Goal: Ask a question: Seek information or help from site administrators or community

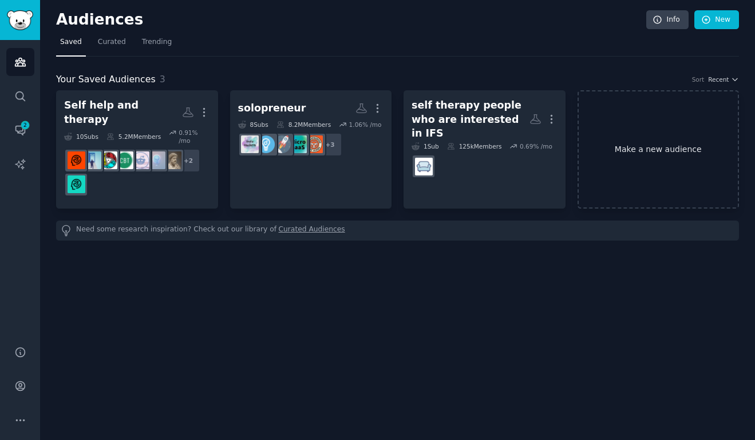
click at [655, 152] on link "Make a new audience" at bounding box center [658, 149] width 162 height 118
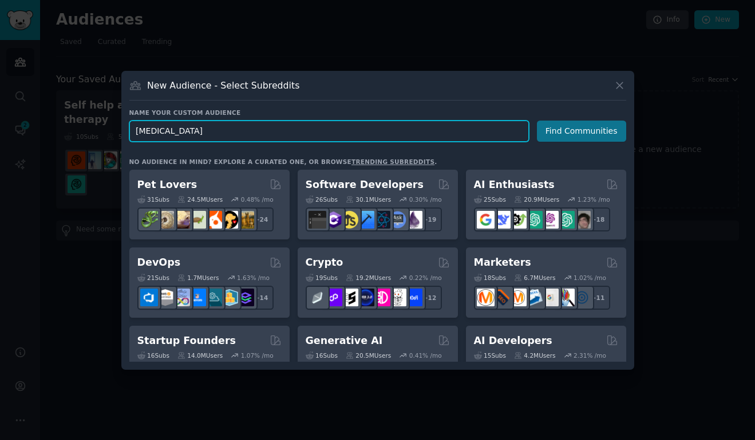
type input "[MEDICAL_DATA]"
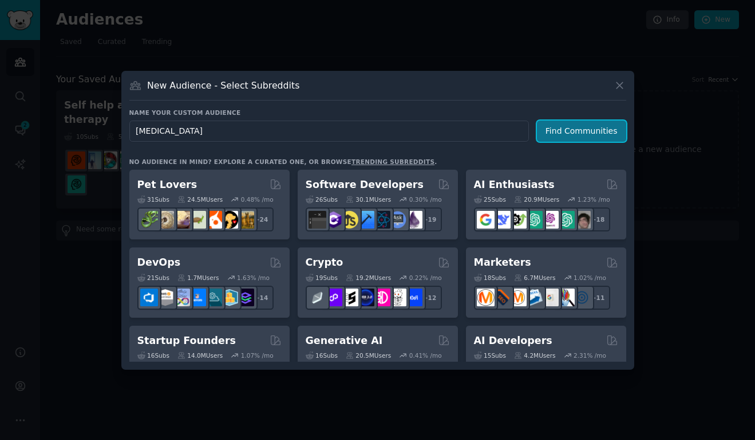
click at [591, 127] on button "Find Communities" at bounding box center [581, 131] width 89 height 21
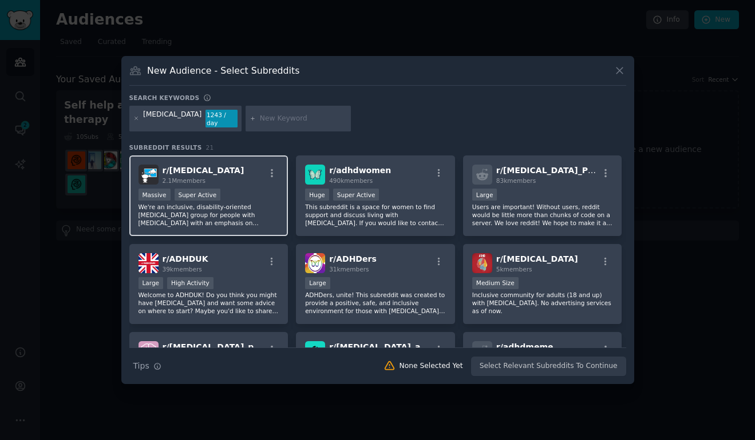
click at [255, 177] on div "r/ ADHD 2.1M members" at bounding box center [208, 175] width 141 height 20
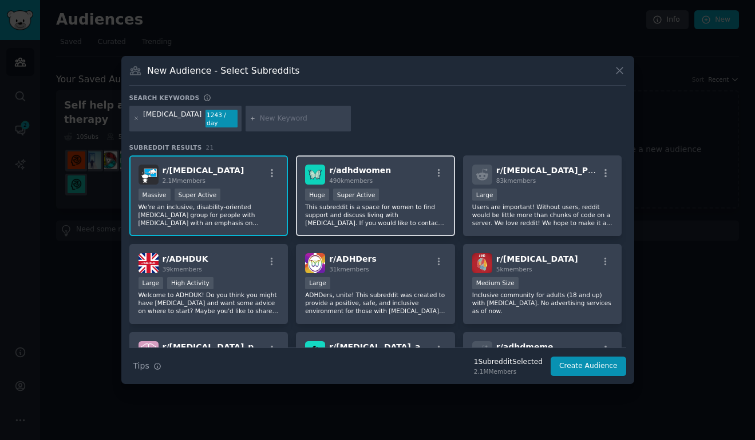
click at [404, 178] on div "r/ adhdwomen 490k members" at bounding box center [375, 175] width 141 height 20
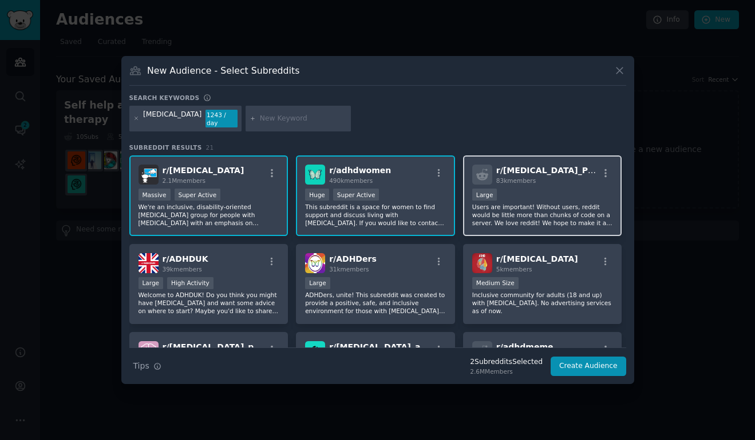
click at [559, 195] on div "Large" at bounding box center [542, 196] width 141 height 14
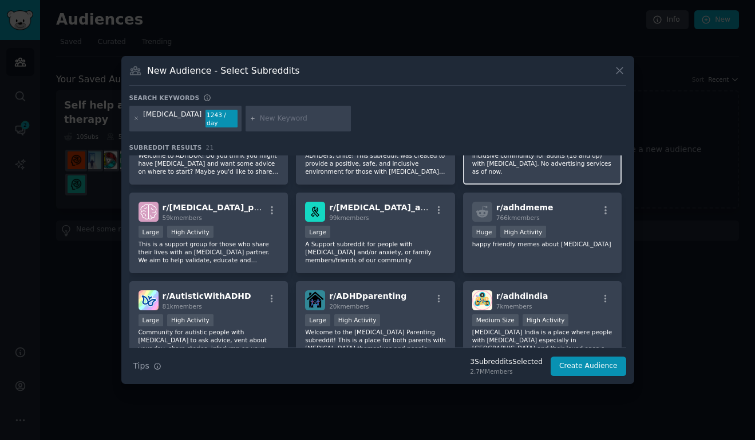
scroll to position [140, 0]
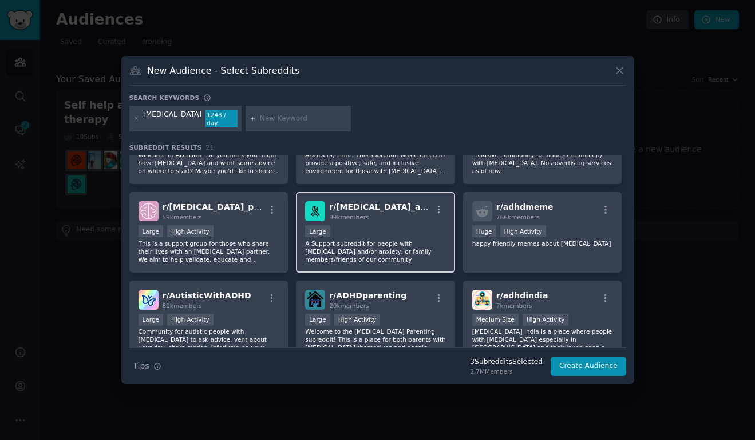
click at [401, 230] on div "Large" at bounding box center [375, 232] width 141 height 14
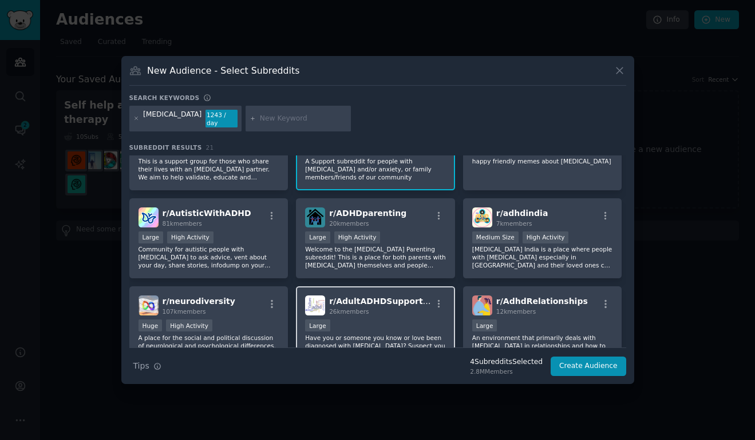
scroll to position [219, 0]
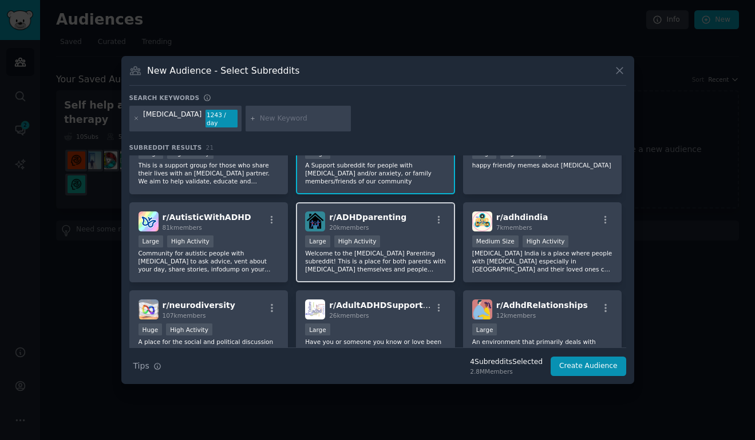
click at [416, 212] on div "r/ ADHDparenting 20k members" at bounding box center [375, 222] width 141 height 20
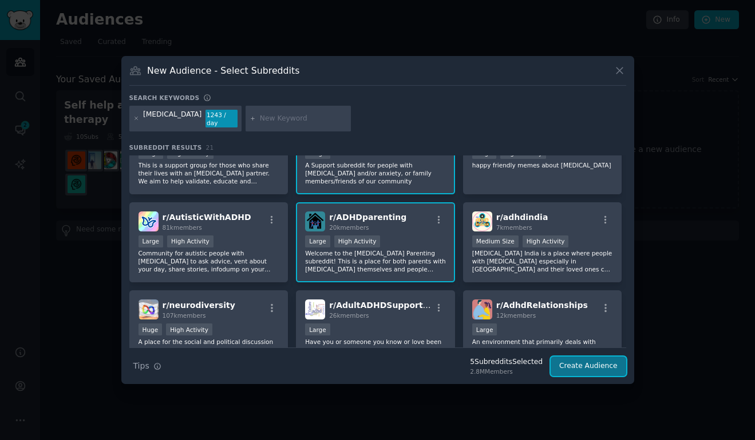
click at [582, 362] on button "Create Audience" at bounding box center [588, 366] width 76 height 19
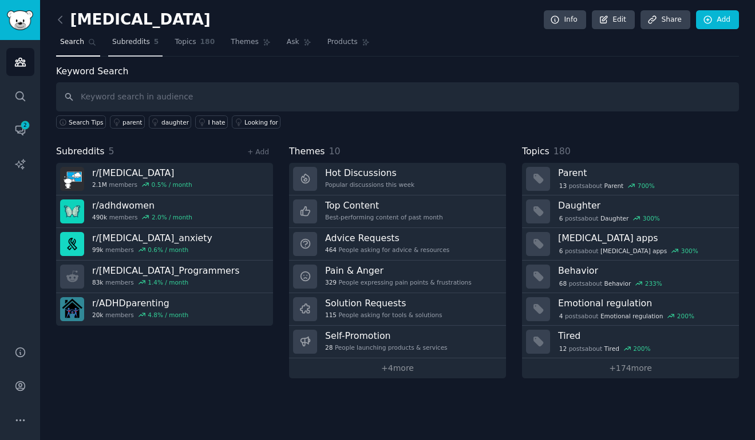
click at [136, 44] on span "Subreddits" at bounding box center [131, 42] width 38 height 10
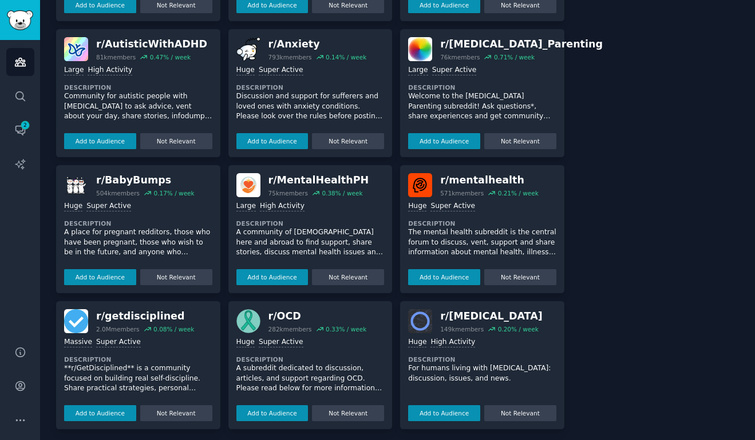
scroll to position [446, 0]
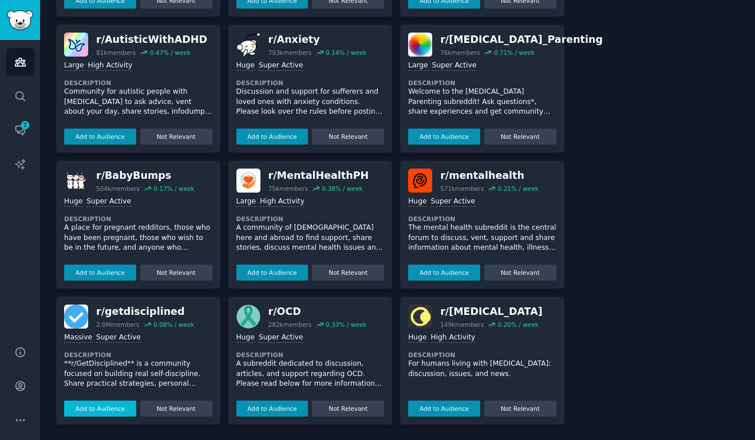
click at [103, 414] on button "Add to Audience" at bounding box center [100, 409] width 72 height 16
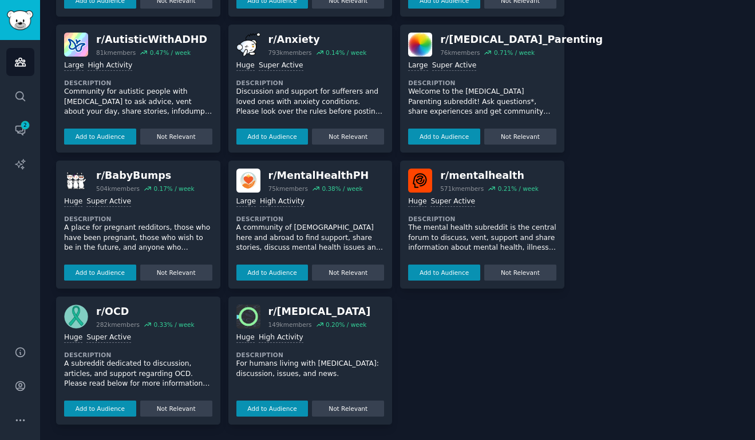
scroll to position [0, 0]
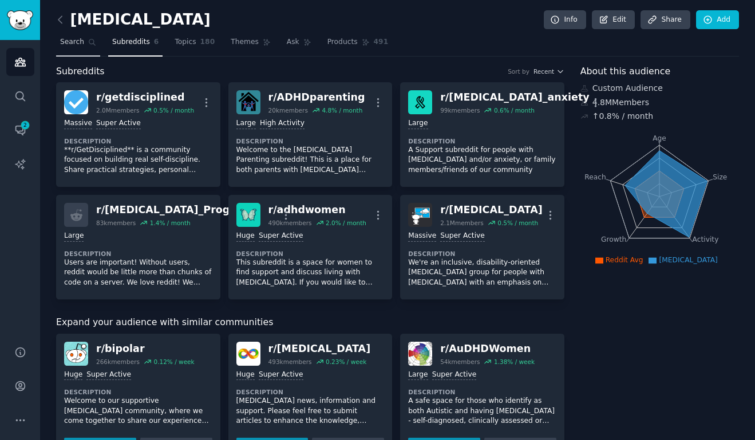
click at [76, 46] on span "Search" at bounding box center [72, 42] width 24 height 10
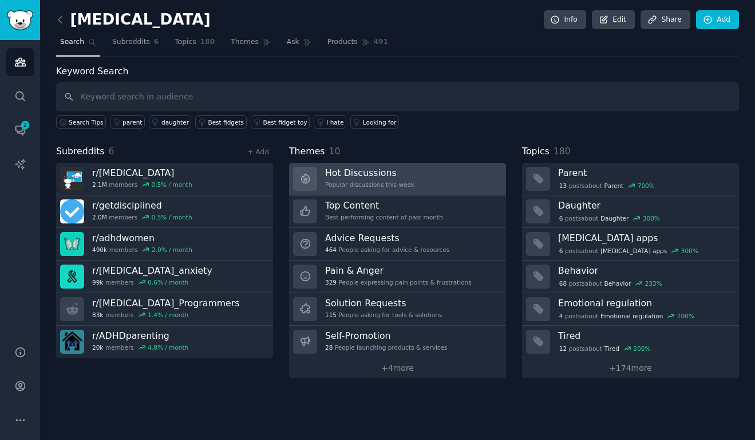
click at [395, 173] on h3 "Hot Discussions" at bounding box center [369, 173] width 89 height 12
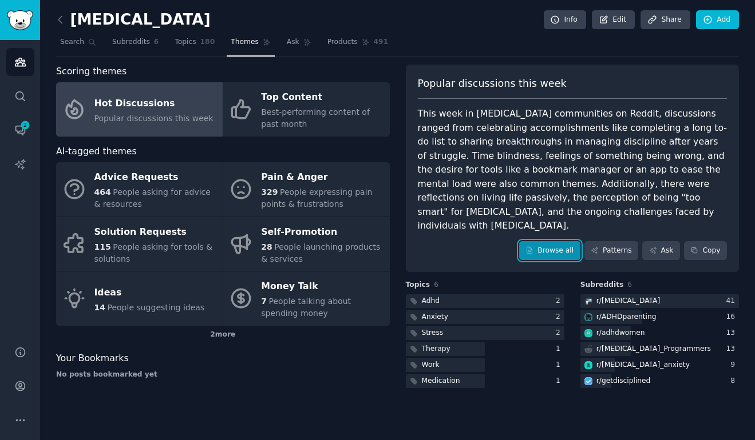
click at [565, 241] on link "Browse all" at bounding box center [549, 250] width 61 height 19
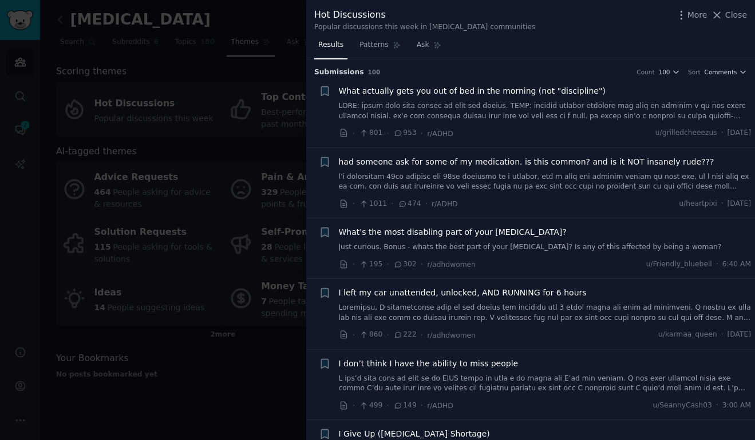
click at [477, 228] on span "What's the most disabling part of your [MEDICAL_DATA]?" at bounding box center [453, 233] width 228 height 12
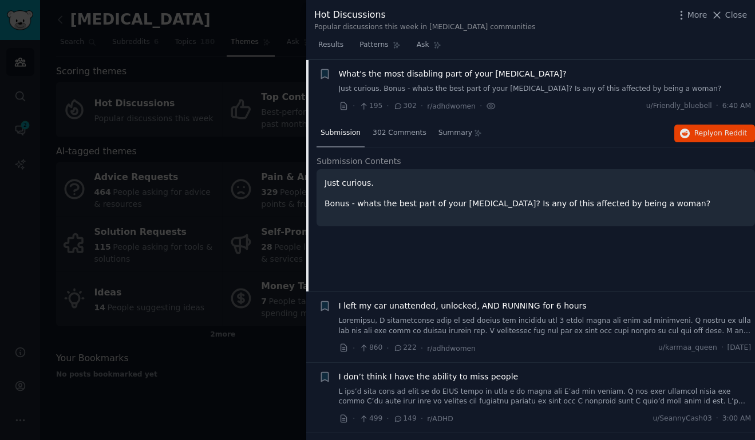
scroll to position [159, 0]
click at [404, 133] on span "302 Comments" at bounding box center [399, 133] width 54 height 10
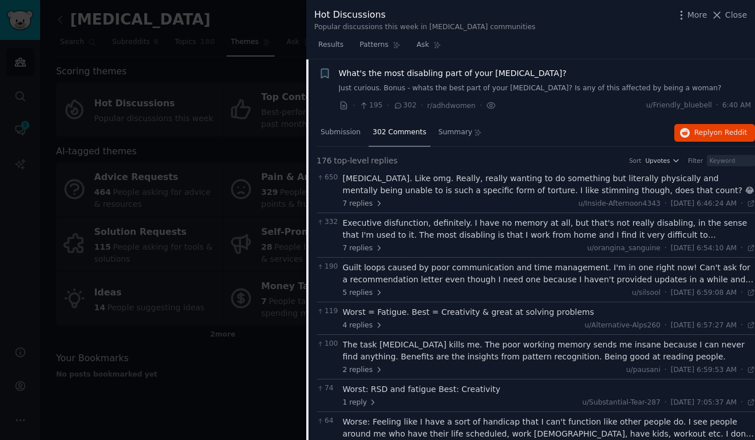
click at [496, 233] on div "Executive disfunction, definitely. I have no memory at all, but that's not real…" at bounding box center [549, 229] width 412 height 24
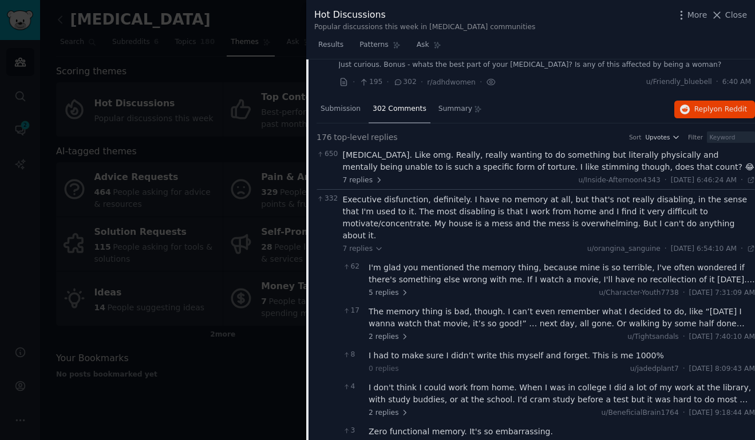
scroll to position [192, 0]
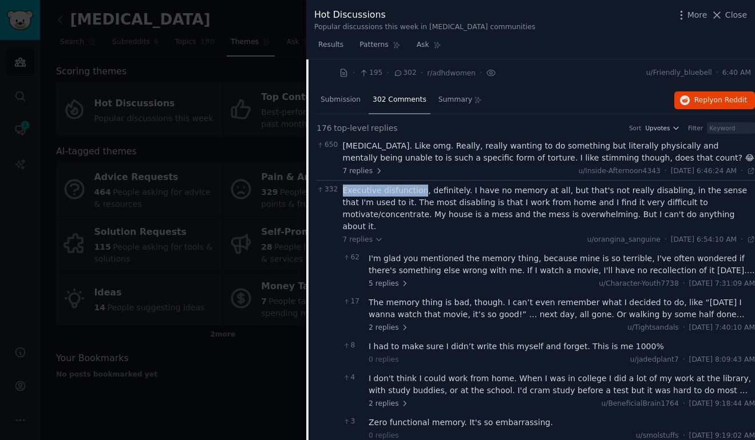
drag, startPoint x: 421, startPoint y: 191, endPoint x: 343, endPoint y: 191, distance: 78.4
click at [343, 191] on div "Executive disfunction, definitely. I have no memory at all, but that's not real…" at bounding box center [549, 209] width 412 height 48
copy div "Executive disfunction"
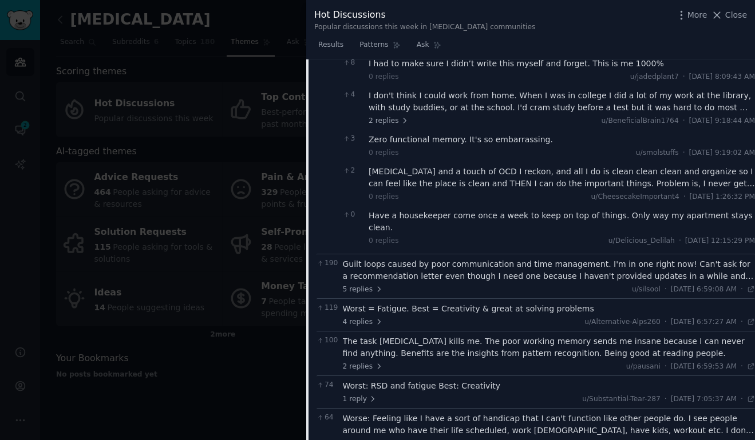
scroll to position [473, 0]
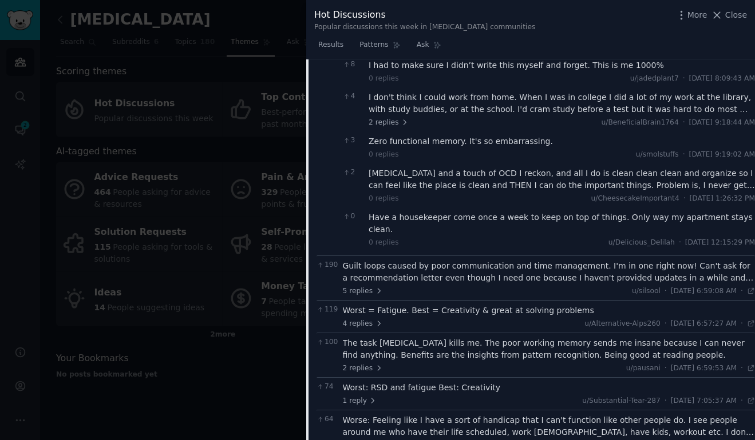
click at [610, 260] on div "Guilt loops caused by poor communication and time management. I'm in one right …" at bounding box center [549, 272] width 412 height 24
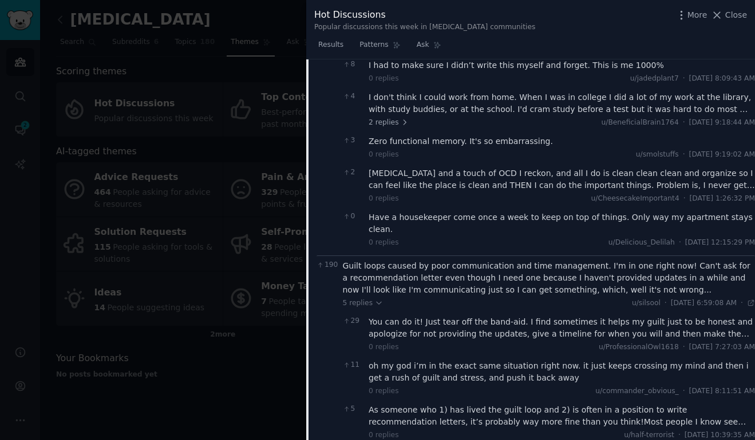
click at [553, 266] on div "Guilt loops caused by poor communication and time management. I'm in one right …" at bounding box center [549, 278] width 412 height 36
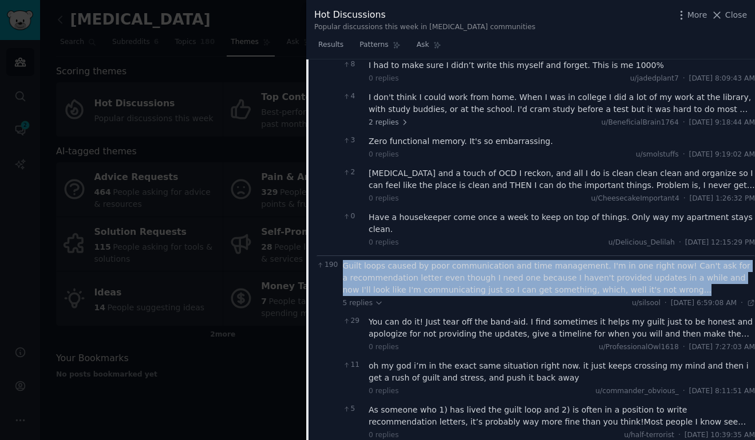
drag, startPoint x: 637, startPoint y: 268, endPoint x: 344, endPoint y: 245, distance: 293.8
click at [344, 260] on div "Guilt loops caused by poor communication and time management. I'm in one right …" at bounding box center [549, 278] width 412 height 36
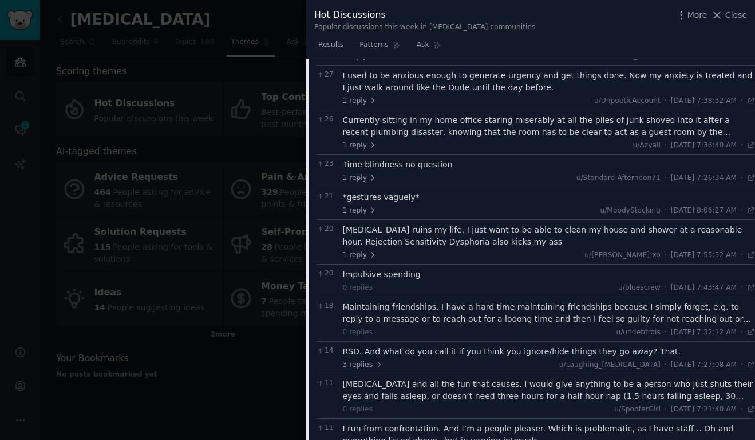
scroll to position [1200, 0]
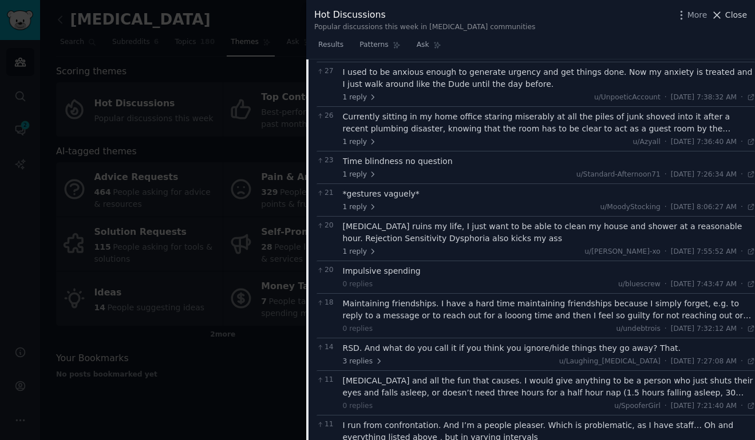
click at [729, 11] on span "Close" at bounding box center [736, 15] width 22 height 12
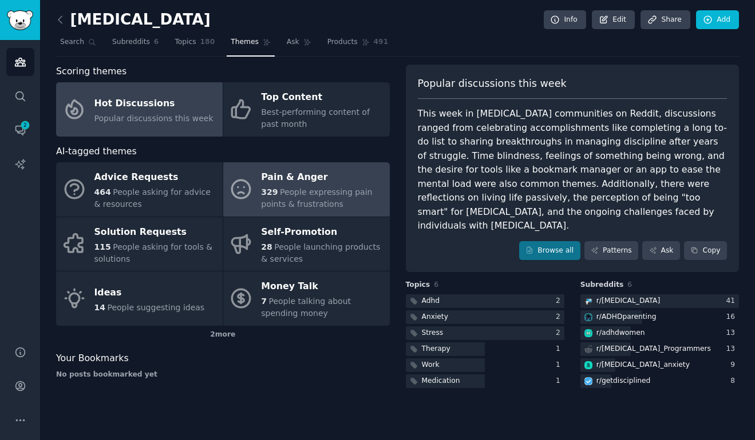
click at [308, 184] on div "Pain & Anger" at bounding box center [322, 178] width 122 height 18
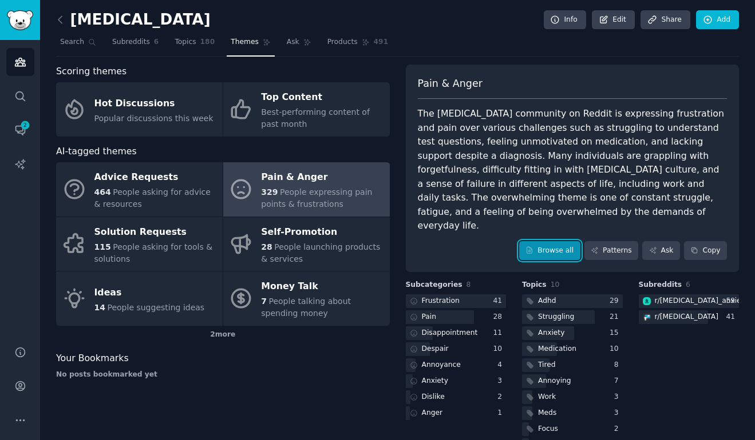
click at [559, 241] on link "Browse all" at bounding box center [549, 250] width 61 height 19
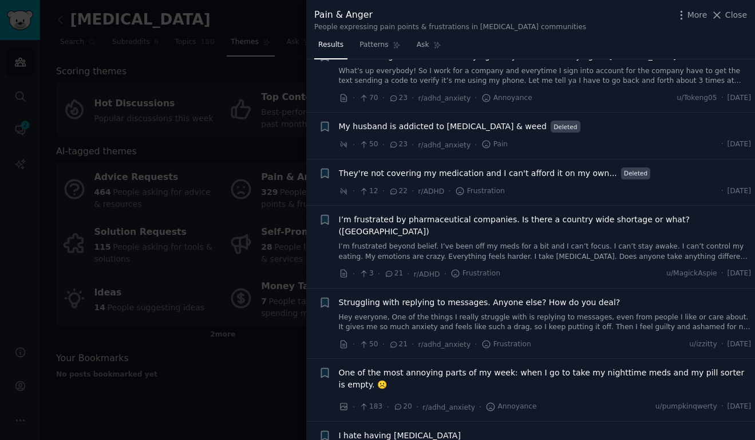
scroll to position [1077, 0]
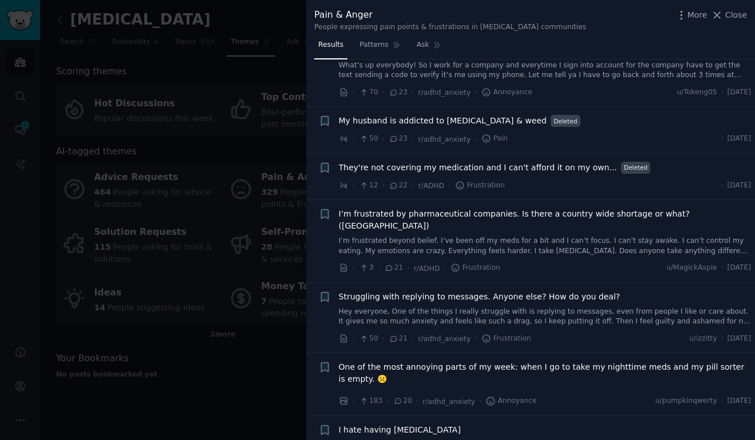
click at [586, 291] on span "Struggling with replying to messages. Anyone else? How do you deal?" at bounding box center [479, 297] width 281 height 12
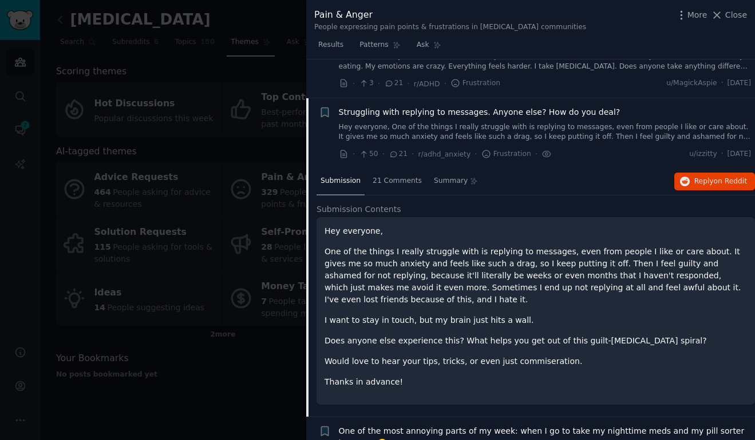
scroll to position [1288, 0]
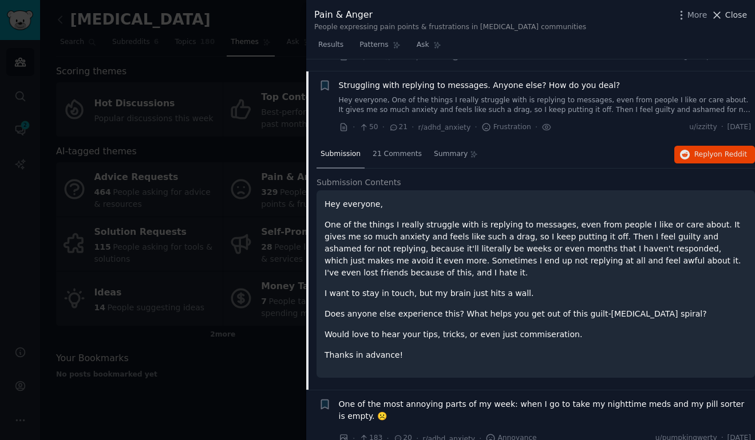
click at [728, 13] on span "Close" at bounding box center [736, 15] width 22 height 12
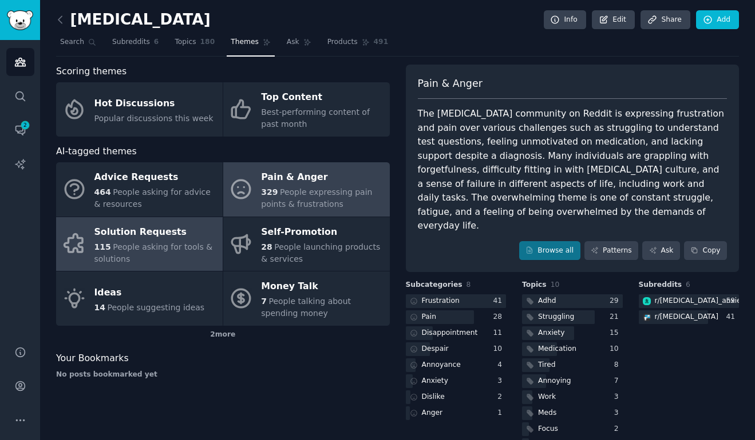
click at [164, 243] on span "People asking for tools & solutions" at bounding box center [153, 253] width 118 height 21
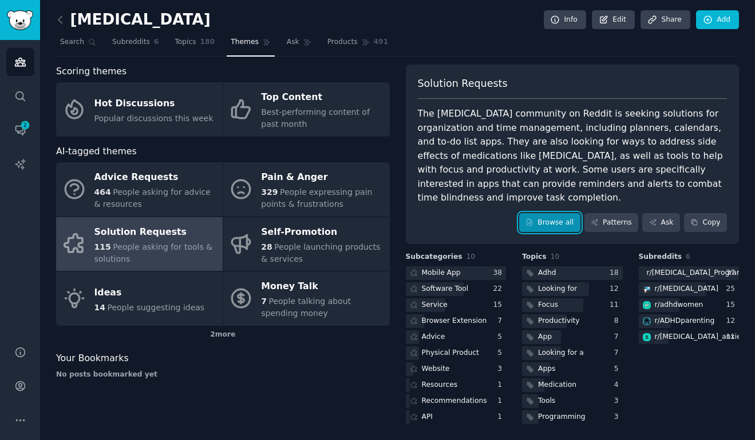
click at [563, 213] on link "Browse all" at bounding box center [549, 222] width 61 height 19
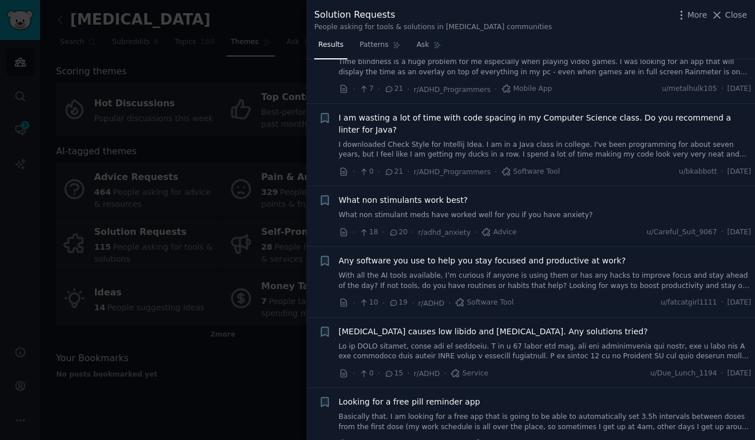
scroll to position [617, 0]
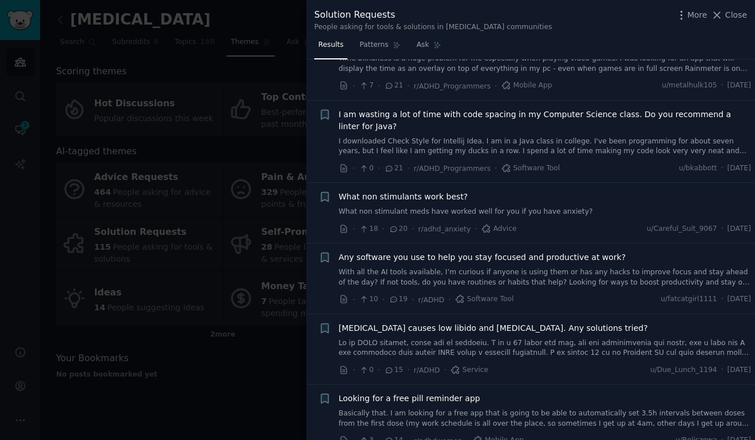
click at [606, 268] on link "With all the AI tools available, I’m curious if anyone is using them or has any…" at bounding box center [545, 278] width 412 height 20
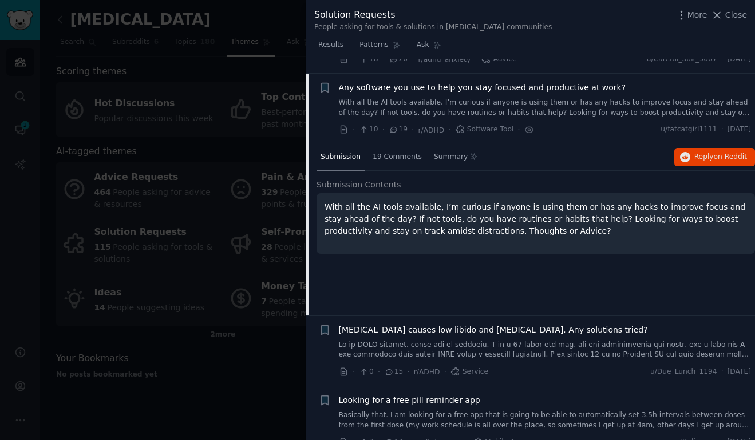
scroll to position [789, 0]
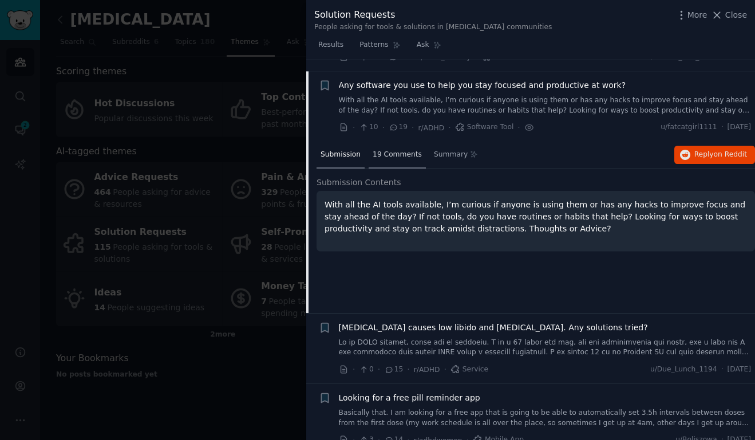
click at [398, 150] on span "19 Comments" at bounding box center [396, 155] width 49 height 10
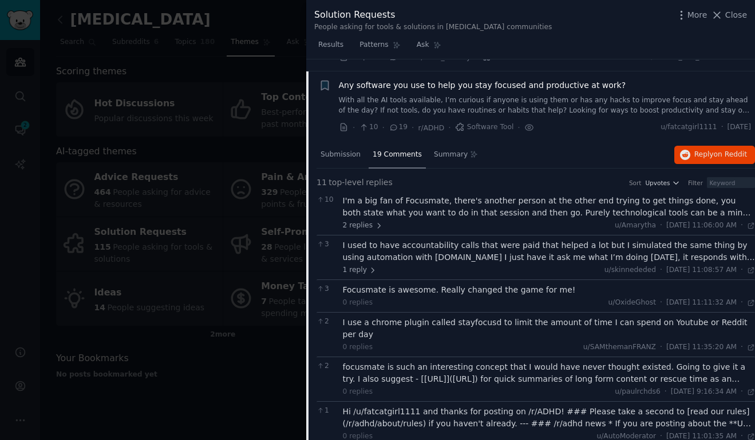
click at [588, 198] on div "I'm a big fan of Focusmate, there's another person at the other end trying to g…" at bounding box center [549, 207] width 412 height 24
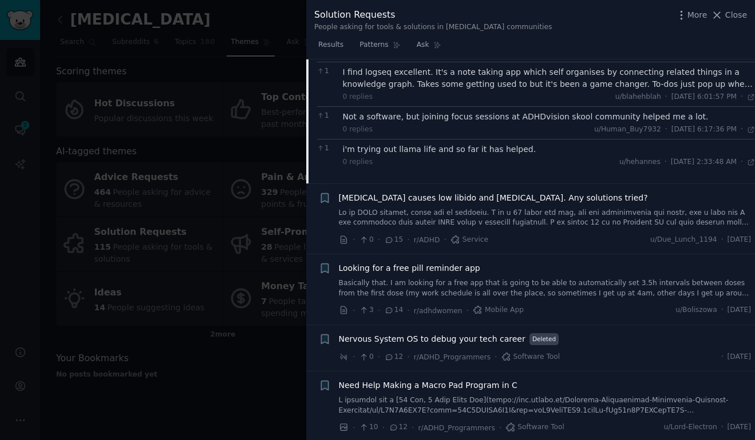
scroll to position [1474, 0]
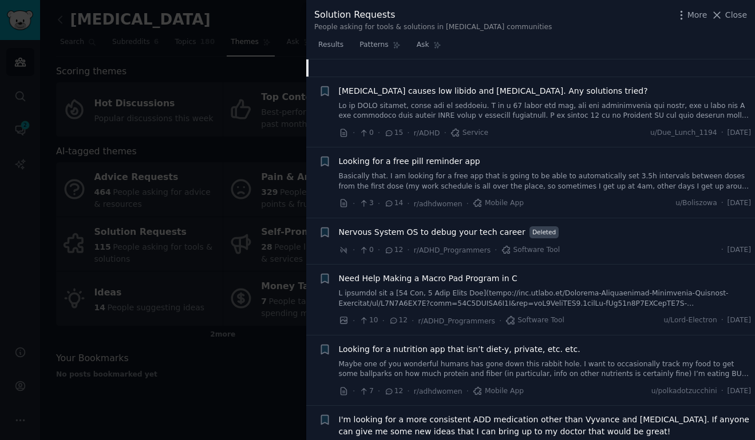
click at [272, 12] on div at bounding box center [377, 220] width 755 height 440
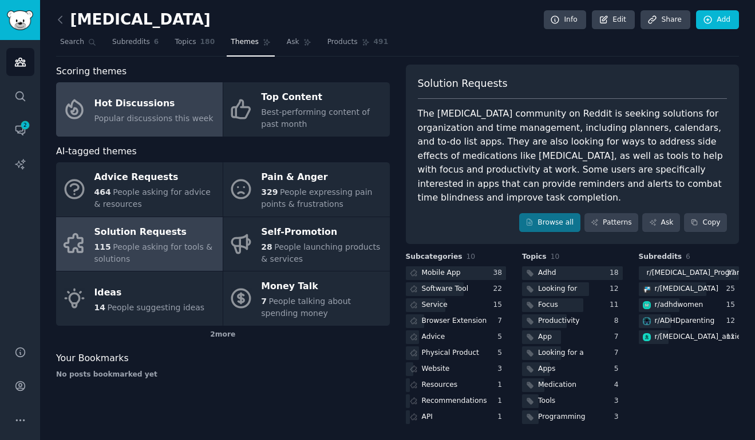
click at [140, 104] on div "Hot Discussions" at bounding box center [153, 103] width 119 height 18
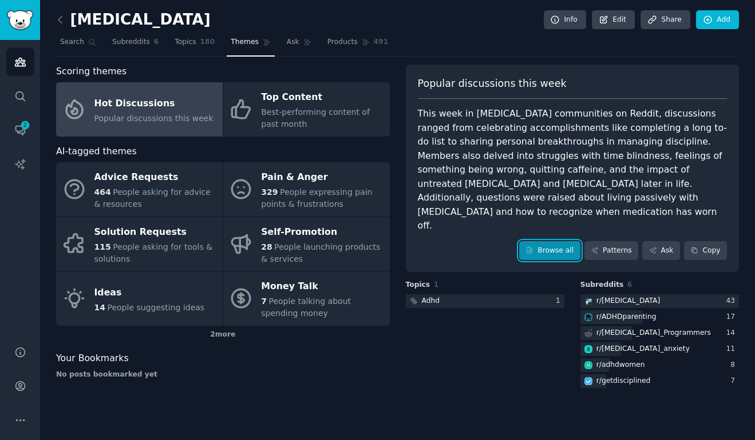
click at [554, 241] on link "Browse all" at bounding box center [549, 250] width 61 height 19
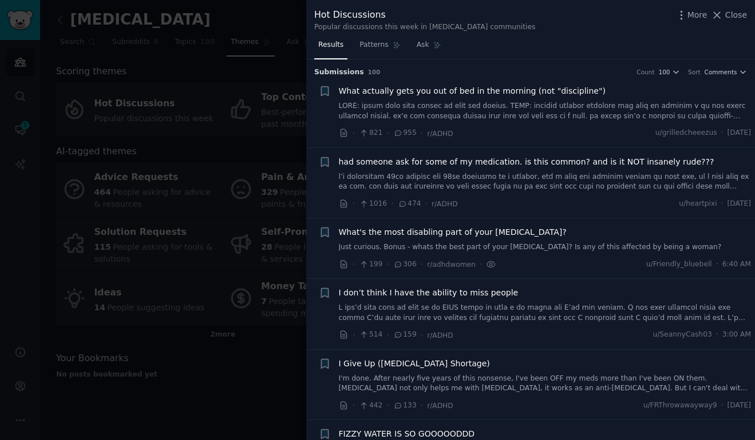
click at [533, 92] on span "What actually gets you out of bed in the morning (not "discipline")" at bounding box center [472, 91] width 267 height 12
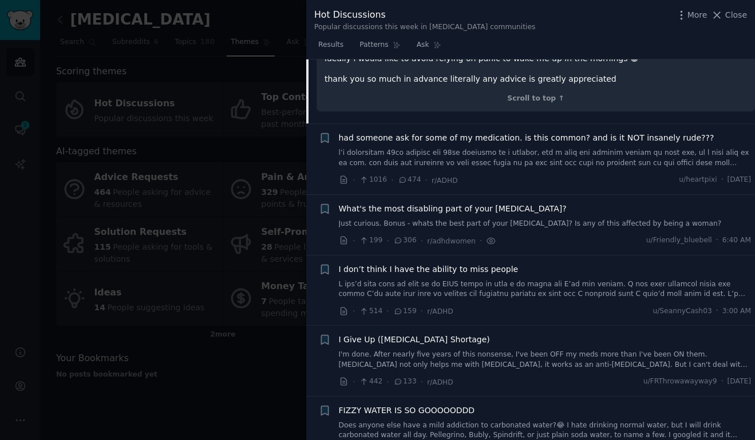
scroll to position [430, 0]
click at [438, 204] on span "What's the most disabling part of your [MEDICAL_DATA]?" at bounding box center [453, 210] width 228 height 12
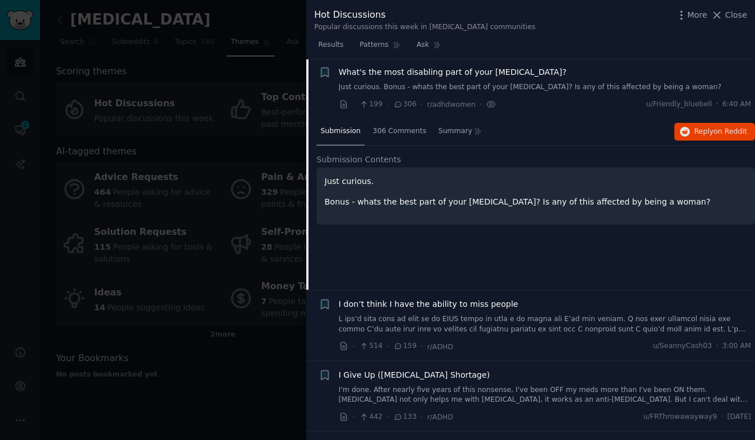
scroll to position [159, 0]
click at [401, 132] on span "306 Comments" at bounding box center [399, 133] width 54 height 10
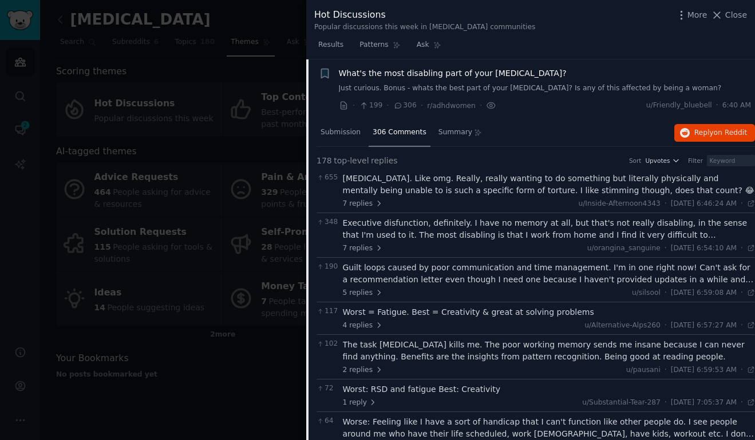
click at [493, 189] on div "Executive dysfunction. Like omg. Really, really wanting to do something but lit…" at bounding box center [549, 185] width 412 height 24
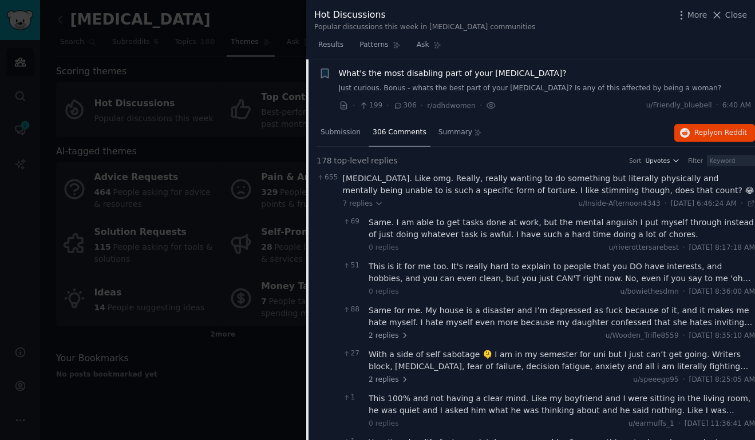
click at [473, 191] on div "Executive dysfunction. Like omg. Really, really wanting to do something but lit…" at bounding box center [549, 185] width 412 height 24
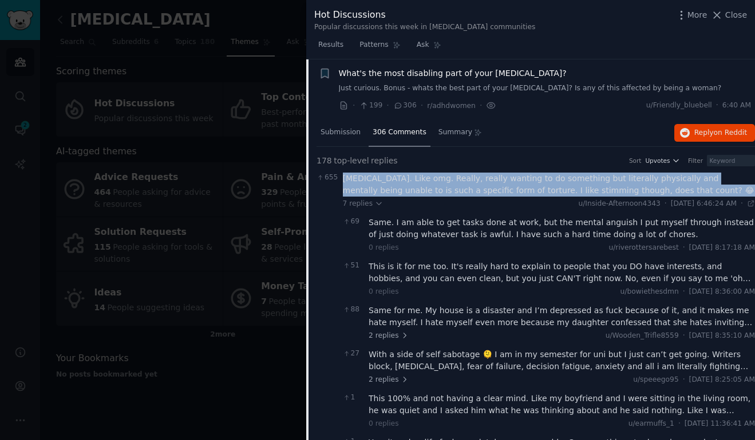
click at [473, 191] on div "Executive dysfunction. Like omg. Really, really wanting to do something but lit…" at bounding box center [549, 185] width 412 height 24
copy div "Executive dysfunction. Like omg. Really, really wanting to do something but lit…"
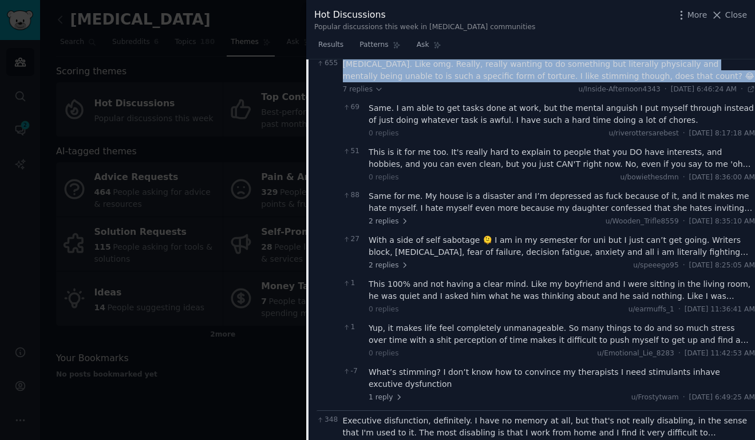
scroll to position [305, 0]
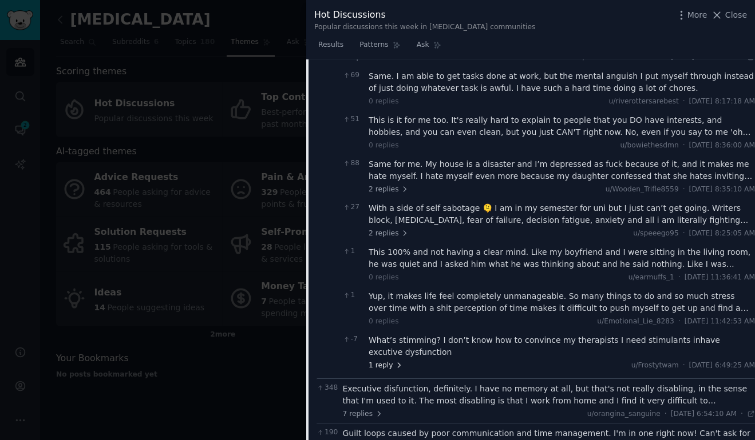
click at [379, 367] on span "1 reply" at bounding box center [385, 366] width 34 height 10
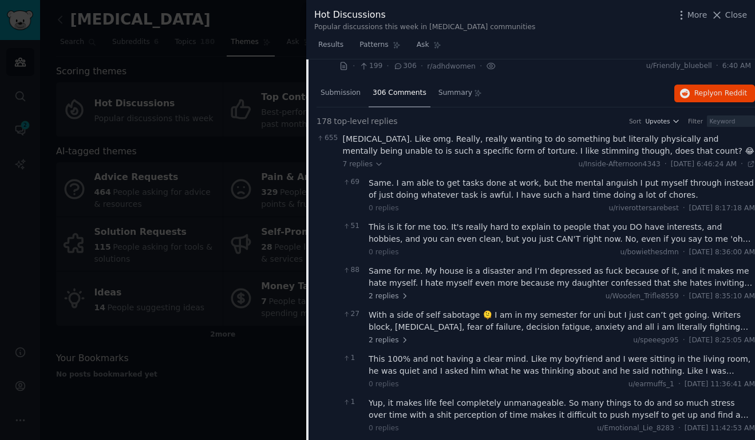
scroll to position [0, 0]
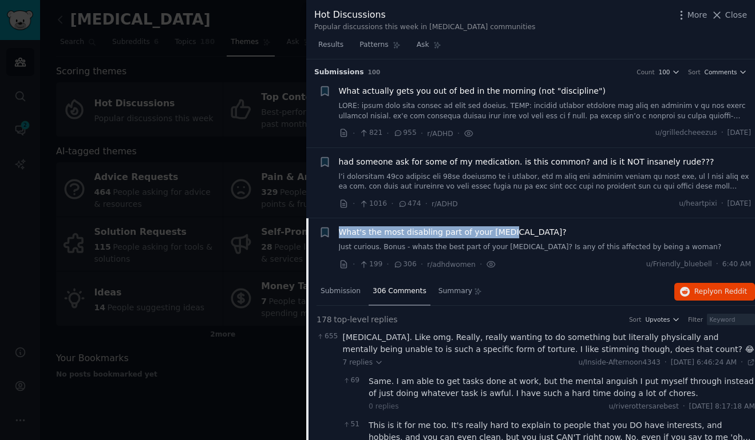
drag, startPoint x: 533, startPoint y: 231, endPoint x: 340, endPoint y: 234, distance: 192.8
click at [340, 234] on div "What's the most disabling part of your [MEDICAL_DATA]?" at bounding box center [545, 233] width 412 height 12
copy span "What's the most disabling part of your [MEDICAL_DATA]?"
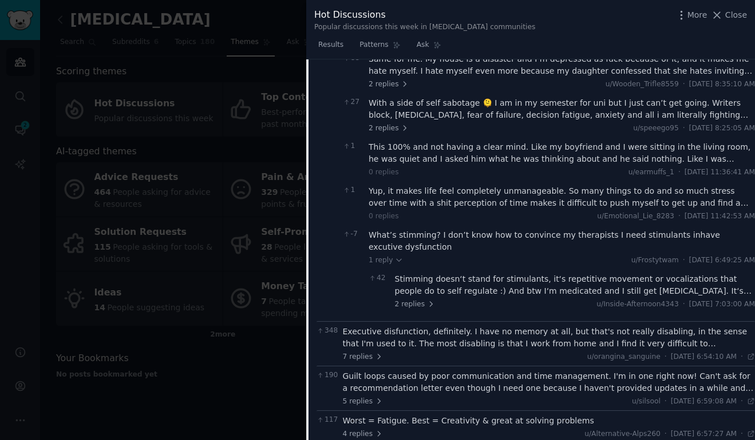
scroll to position [523, 0]
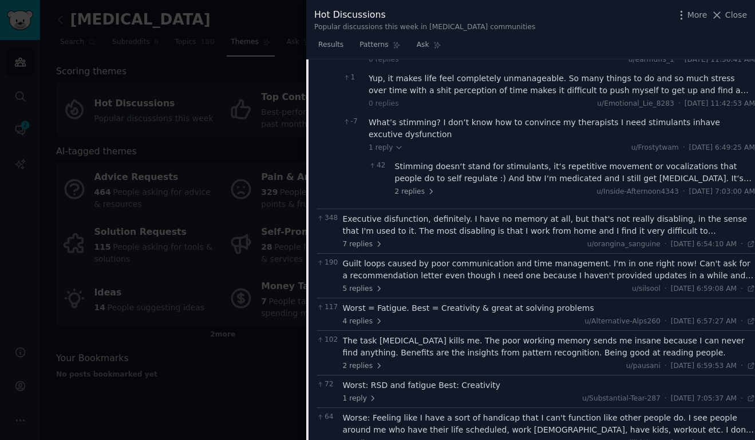
click at [414, 229] on div "Executive disfunction, definitely. I have no memory at all, but that's not real…" at bounding box center [549, 225] width 412 height 24
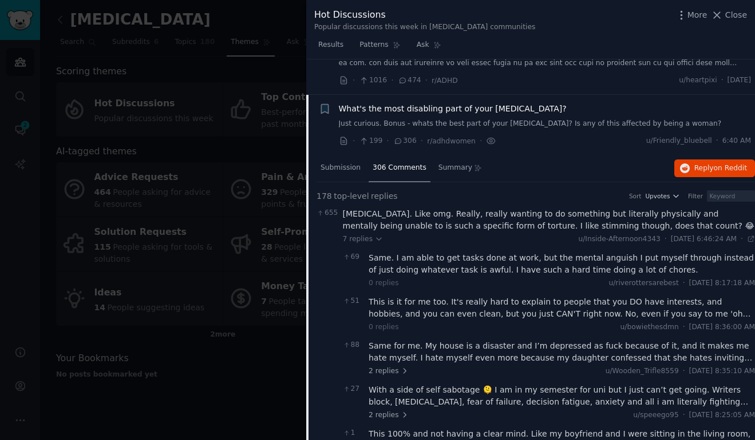
scroll to position [97, 0]
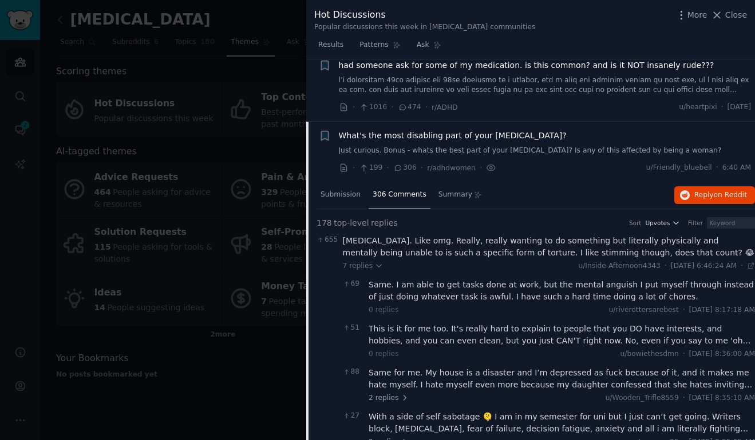
click at [478, 248] on div "Executive dysfunction. Like omg. Really, really wanting to do something but lit…" at bounding box center [549, 247] width 412 height 24
click at [710, 200] on button "Reply on Reddit" at bounding box center [714, 195] width 81 height 18
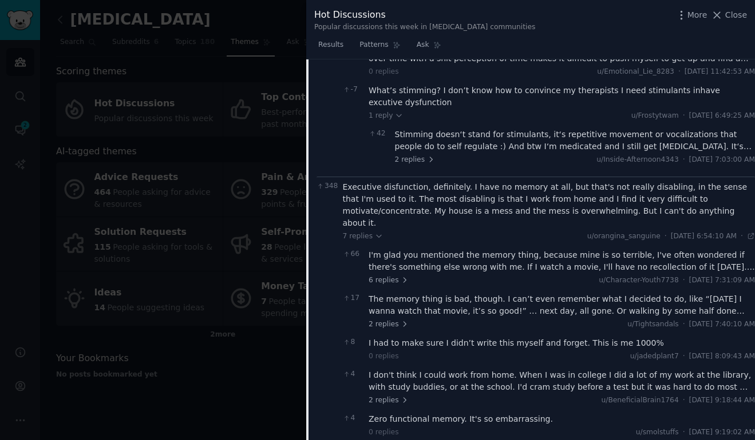
scroll to position [562, 0]
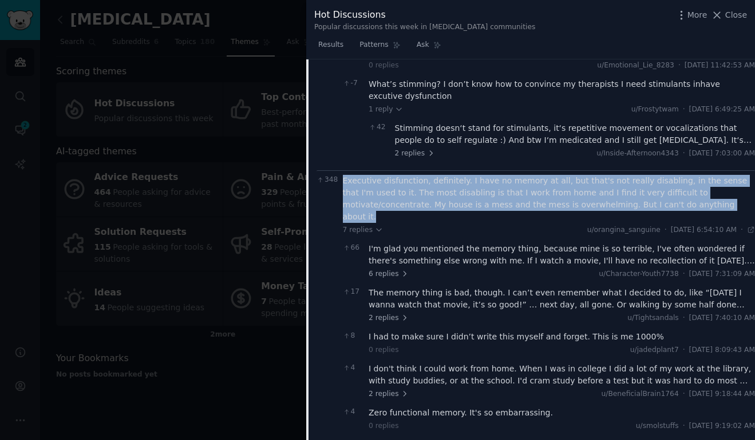
drag, startPoint x: 649, startPoint y: 208, endPoint x: 342, endPoint y: 184, distance: 307.5
click at [343, 184] on div "Executive disfunction, definitely. I have no memory at all, but that's not real…" at bounding box center [549, 199] width 412 height 48
copy div "Executive disfunction, definitely. I have no memory at all, but that's not real…"
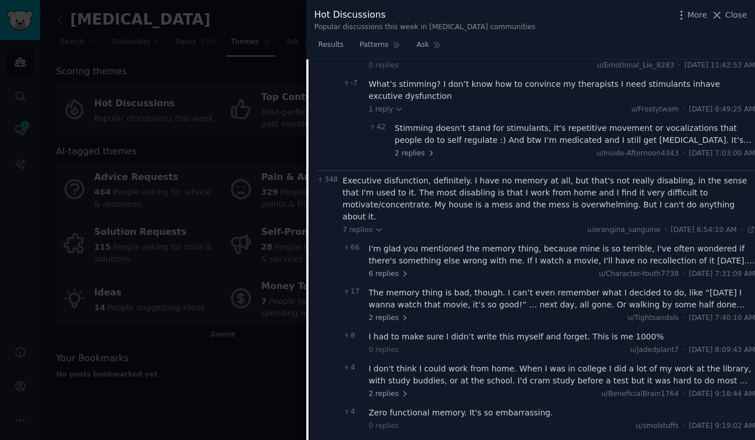
click at [507, 253] on div "I'm glad you mentioned the memory thing, because mine is so terrible, I've ofte…" at bounding box center [561, 255] width 386 height 24
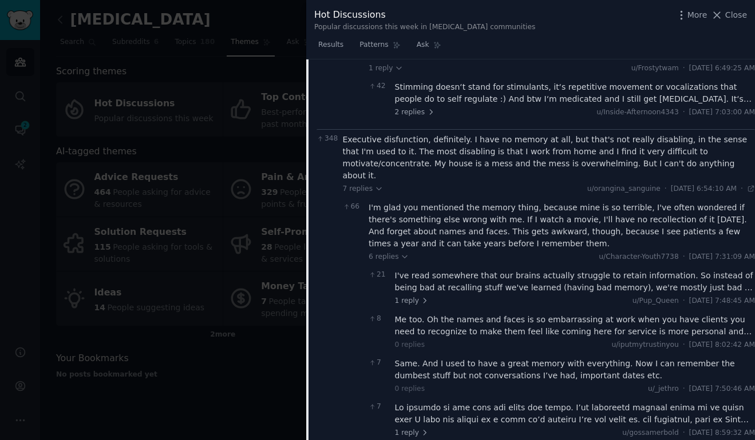
scroll to position [609, 0]
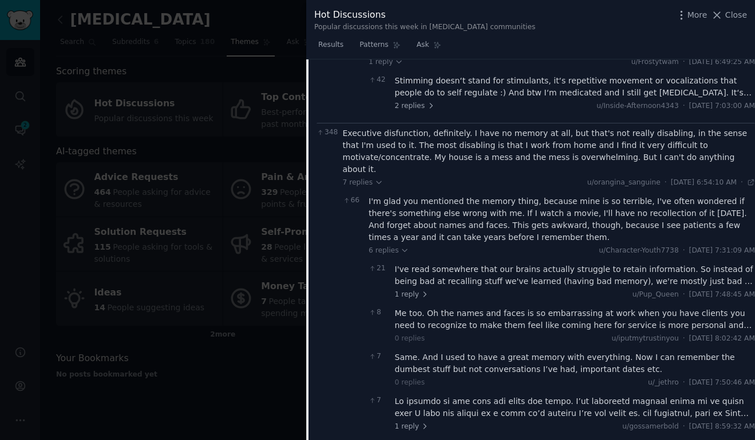
click at [566, 271] on div "I've read somewhere that our brains actually struggle to retain information. So…" at bounding box center [575, 276] width 360 height 24
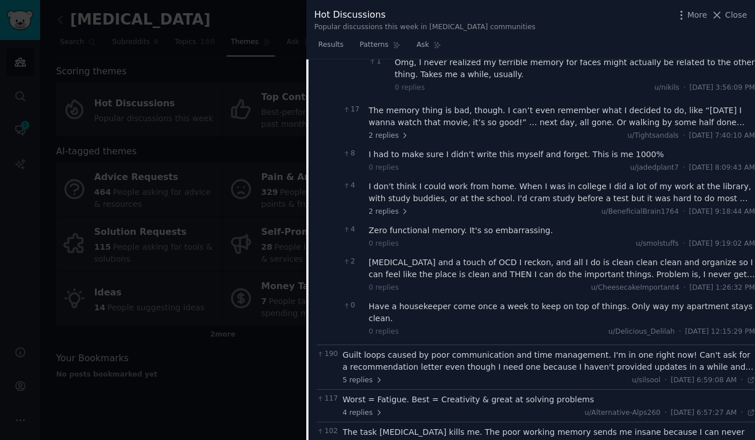
scroll to position [1122, 0]
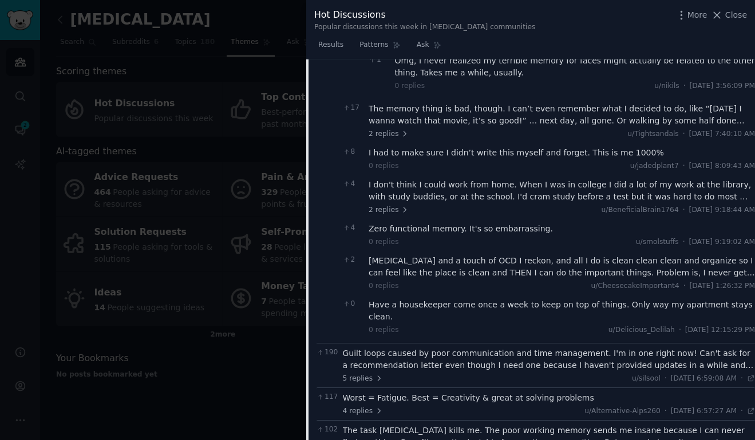
click at [509, 348] on div "Guilt loops caused by poor communication and time management. I'm in one right …" at bounding box center [549, 360] width 412 height 24
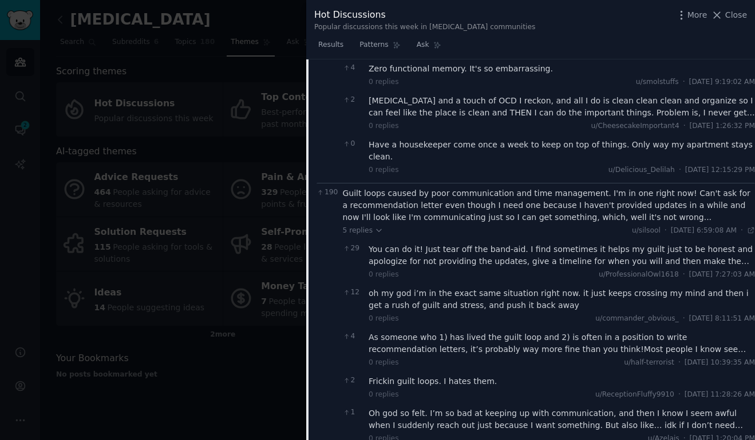
scroll to position [1284, 0]
click at [596, 186] on div "Guilt loops caused by poor communication and time management. I'm in one right …" at bounding box center [549, 204] width 412 height 36
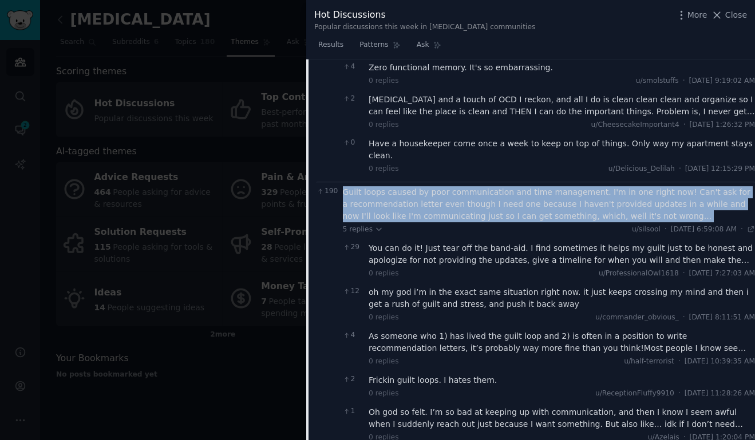
click at [596, 186] on div "Guilt loops caused by poor communication and time management. I'm in one right …" at bounding box center [549, 204] width 412 height 36
copy div "Guilt loops caused by poor communication and time management. I'm in one right …"
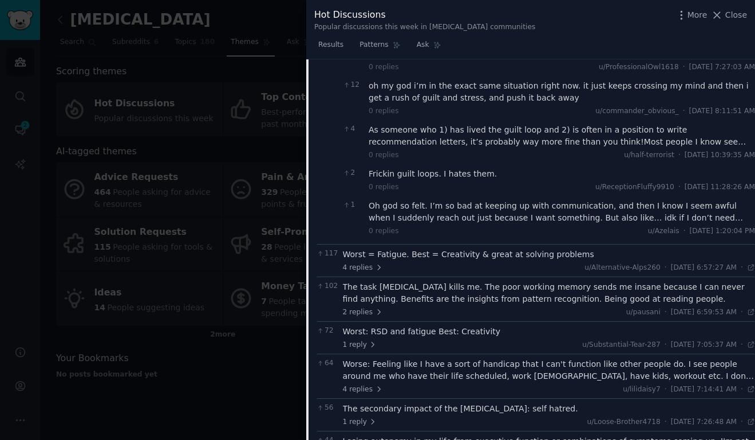
scroll to position [1525, 0]
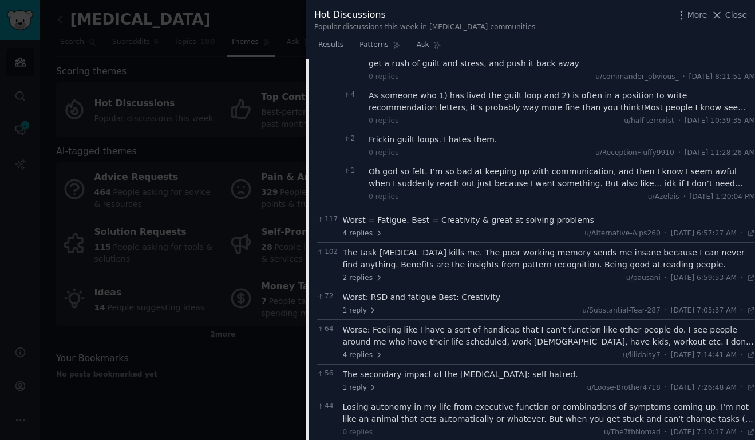
click at [528, 247] on div "The task paralysis kills me. The poor working memory sends me insane because I …" at bounding box center [549, 259] width 412 height 24
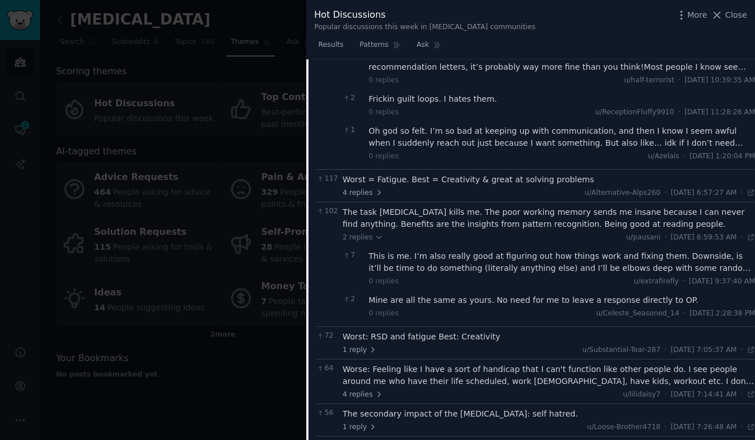
scroll to position [1574, 0]
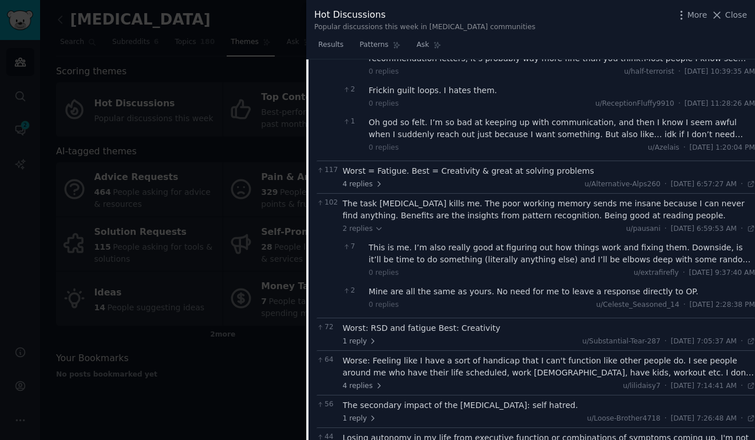
click at [455, 323] on div "Worst: RSD and fatigue Best: Creativity" at bounding box center [549, 329] width 412 height 12
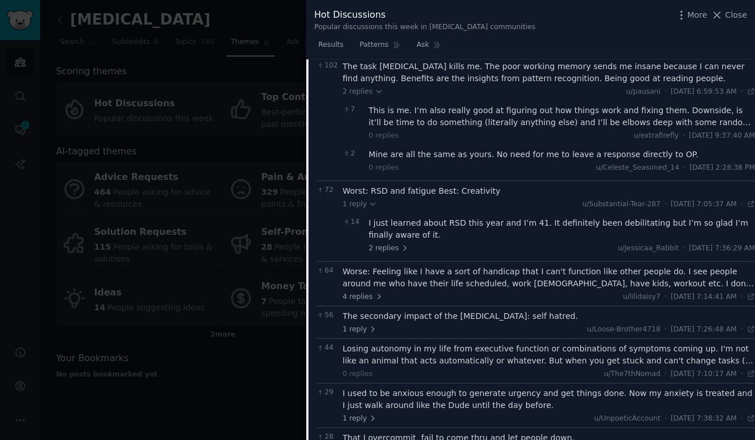
scroll to position [1720, 0]
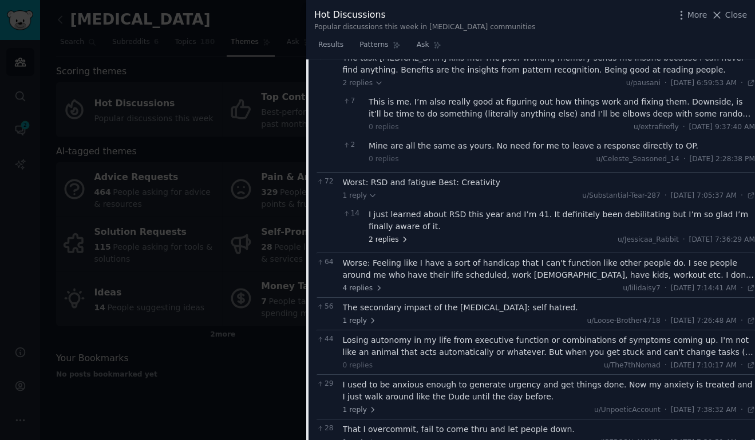
click at [392, 235] on span "2 replies" at bounding box center [388, 240] width 40 height 10
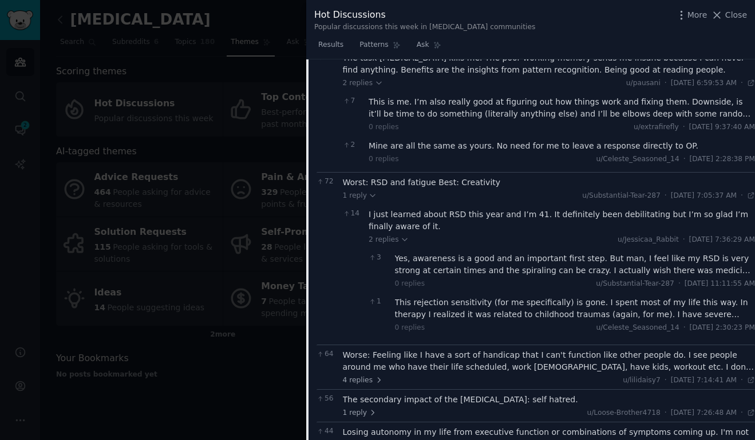
click at [586, 297] on div "This rejection sensitivity (for me specifically) is gone. I spent most of my li…" at bounding box center [575, 309] width 360 height 24
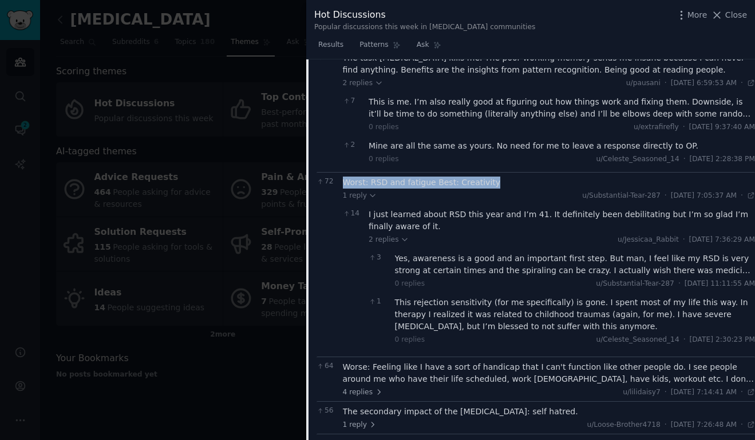
drag, startPoint x: 490, startPoint y: 147, endPoint x: 344, endPoint y: 148, distance: 146.4
click at [344, 177] on div "Worst: RSD and fatigue Best: Creativity" at bounding box center [549, 183] width 412 height 12
copy div "Worst: RSD and fatigue Best: Creativity"
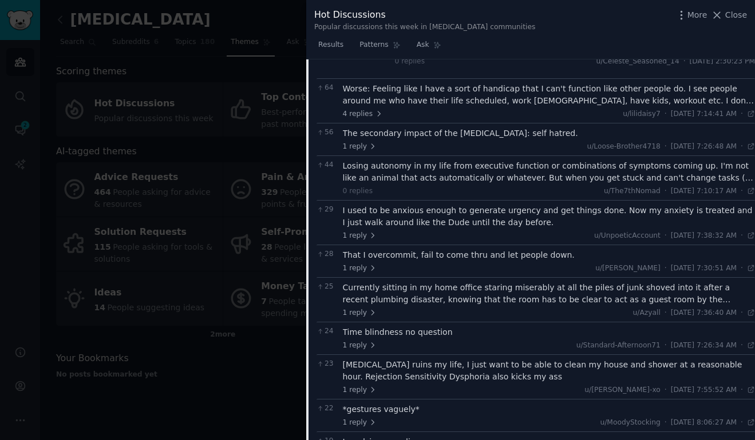
scroll to position [2000, 0]
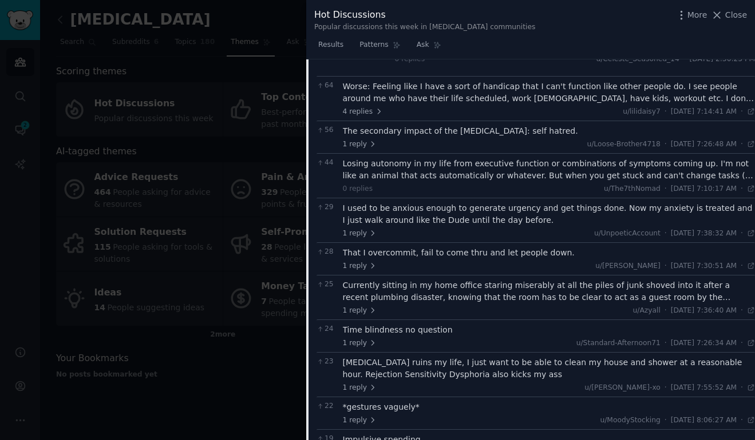
click at [420, 324] on div "Time blindness no question" at bounding box center [549, 330] width 412 height 12
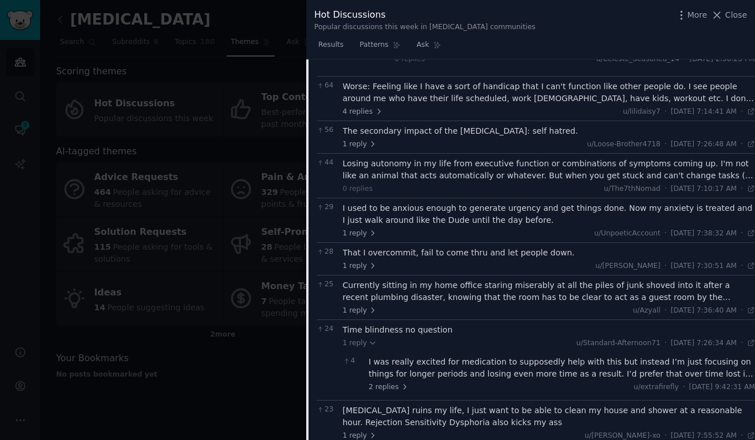
click at [564, 247] on div "That I overcommit, fail to come thru and let people down." at bounding box center [549, 253] width 412 height 12
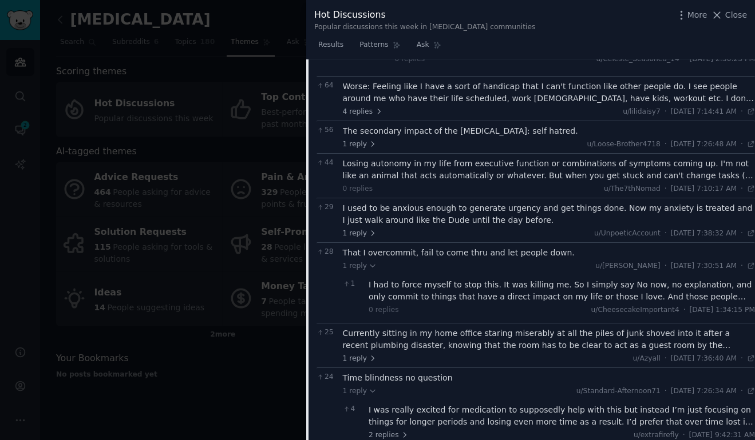
click at [480, 247] on div "That I overcommit, fail to come thru and let people down." at bounding box center [549, 253] width 412 height 12
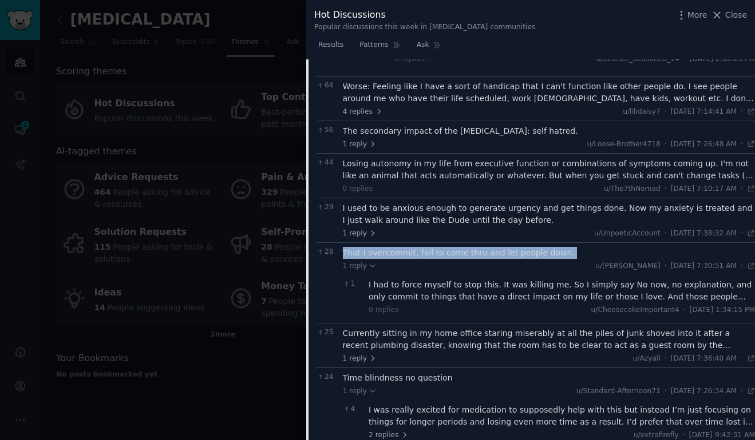
click at [480, 247] on div "That I overcommit, fail to come thru and let people down." at bounding box center [549, 253] width 412 height 12
copy div "That I overcommit, fail to come thru and let people down."
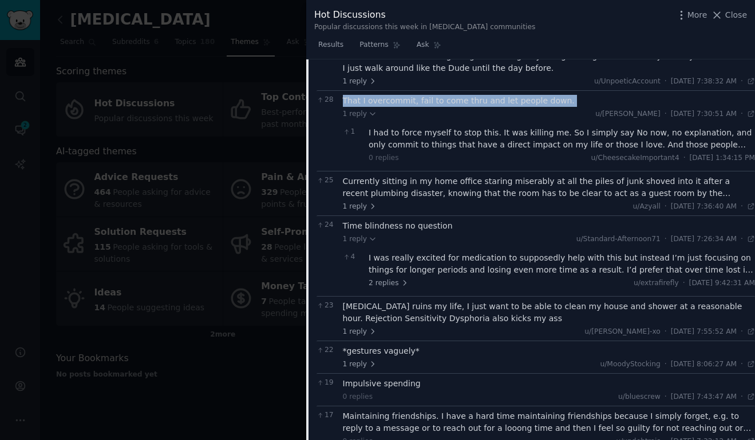
scroll to position [2154, 0]
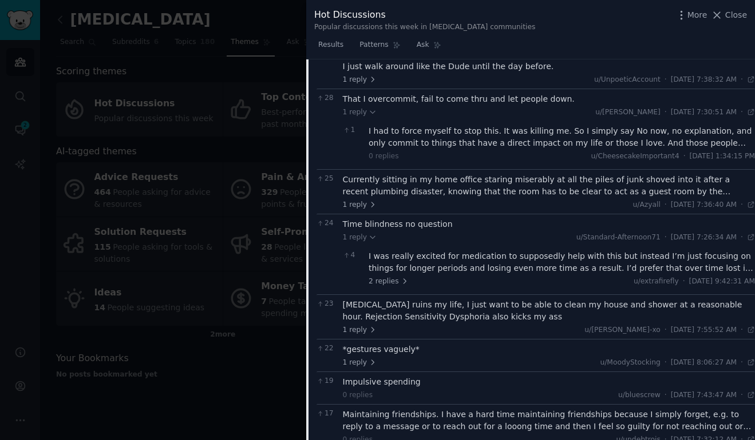
click at [428, 219] on div "Time blindness no question" at bounding box center [549, 225] width 412 height 12
copy div "Time blindness no question"
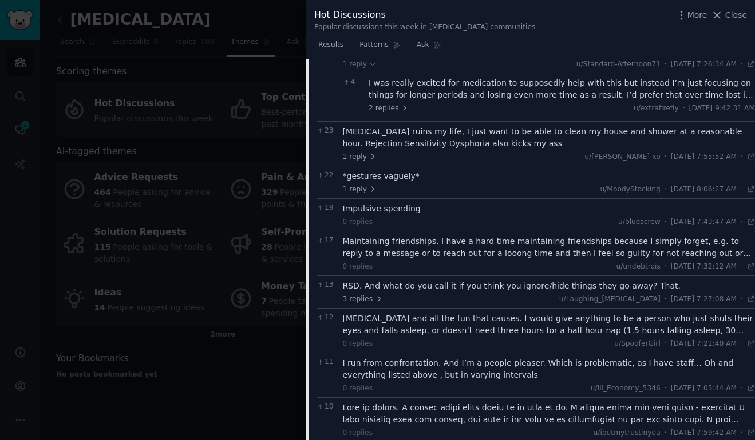
scroll to position [2329, 0]
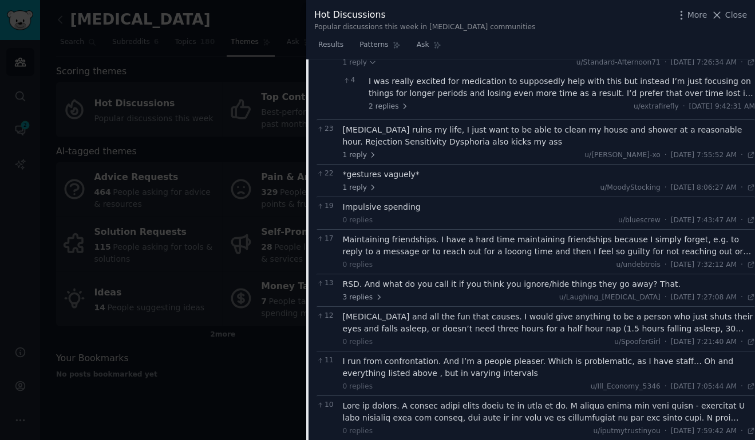
click at [557, 234] on div "Maintaining friendships. I have a hard time maintaining friendships because I s…" at bounding box center [549, 246] width 412 height 24
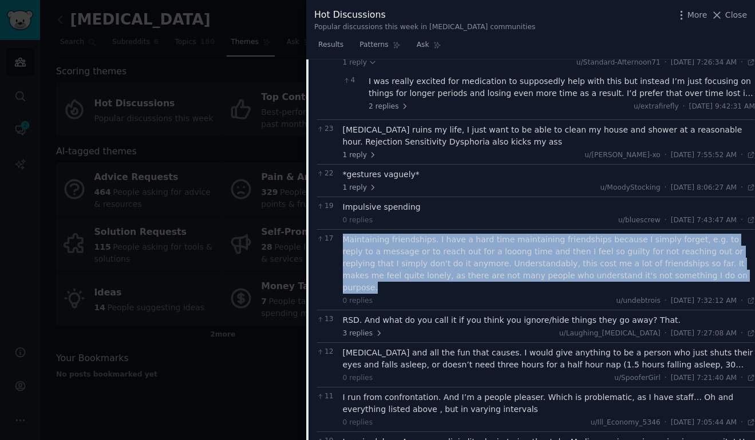
drag, startPoint x: 641, startPoint y: 241, endPoint x: 342, endPoint y: 201, distance: 301.8
click at [343, 234] on div "Maintaining friendships. I have a hard time maintaining friendships because I s…" at bounding box center [549, 264] width 412 height 60
copy div "Maintaining friendships. I have a hard time maintaining friendships because I s…"
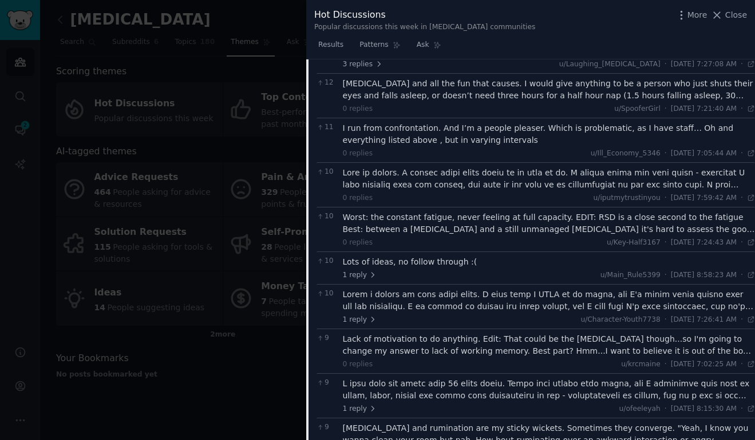
scroll to position [2598, 0]
click at [563, 379] on div at bounding box center [549, 391] width 412 height 24
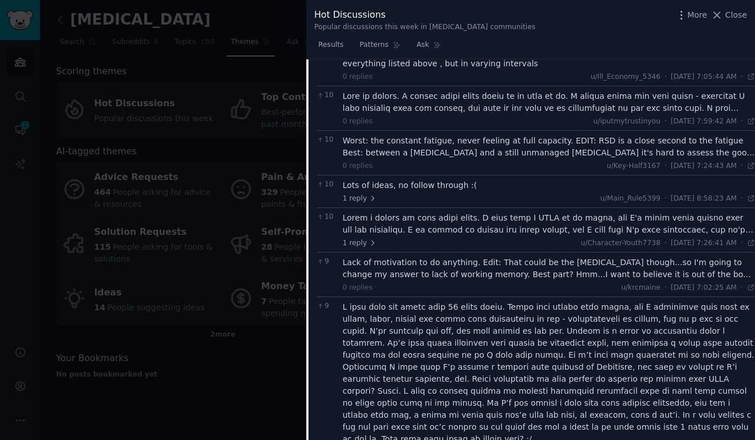
scroll to position [2678, 0]
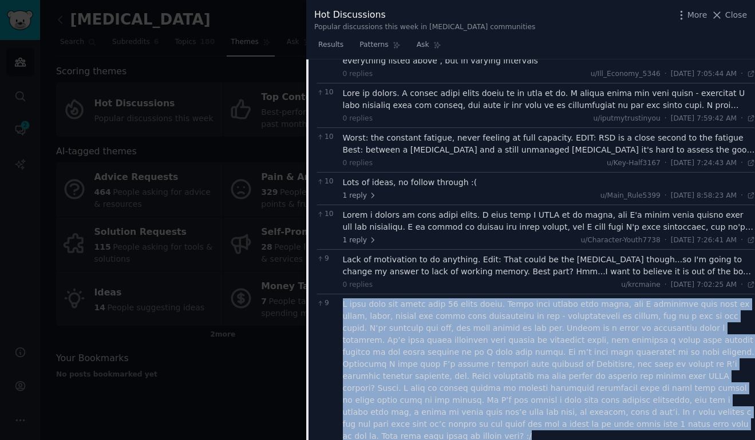
drag, startPoint x: 501, startPoint y: 376, endPoint x: 342, endPoint y: 256, distance: 199.7
click at [342, 294] on div "9 1 reply u/ofeeleyah · Tue 10/7/2025, 8:15:30 AM 8:15 AM · 1 YES it makes sens…" at bounding box center [535, 394] width 438 height 201
copy div "I feel like the woman from 50 first dates. Under more stress than usual, but I …"
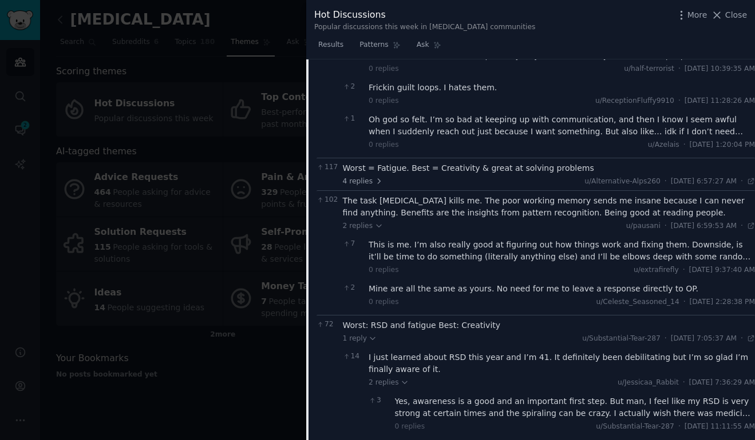
scroll to position [1536, 0]
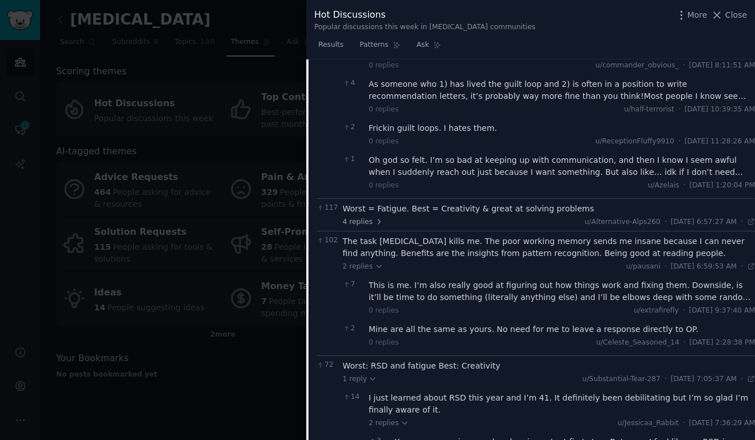
click at [426, 203] on div "Worst = Fatigue. Best = Creativity & great at solving problems" at bounding box center [549, 209] width 412 height 12
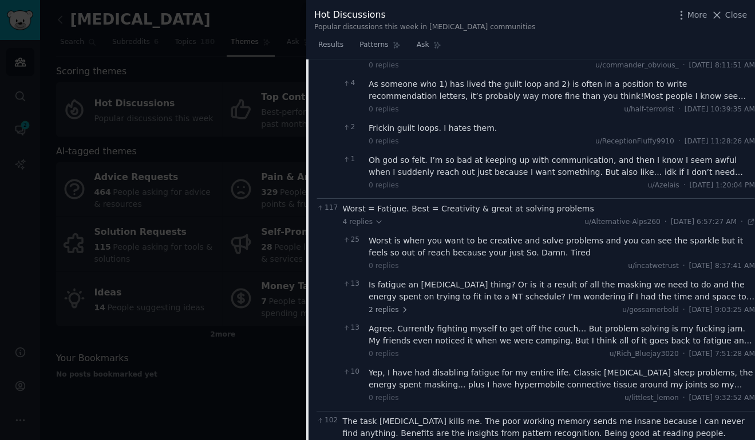
click at [486, 203] on div "Worst = Fatigue. Best = Creativity & great at solving problems" at bounding box center [549, 209] width 412 height 12
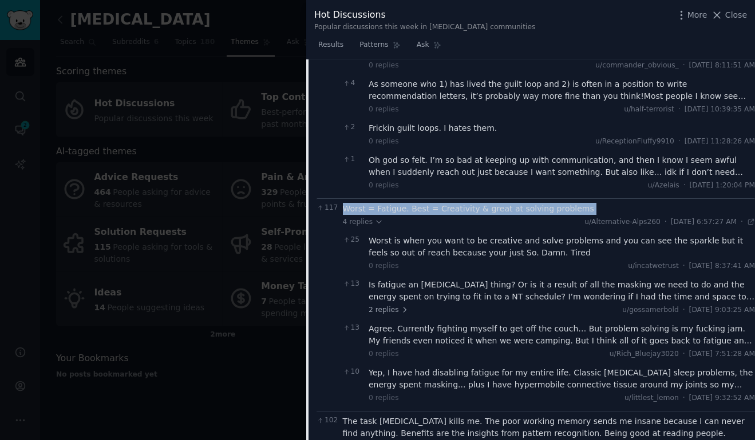
click at [486, 203] on div "Worst = Fatigue. Best = Creativity & great at solving problems" at bounding box center [549, 209] width 412 height 12
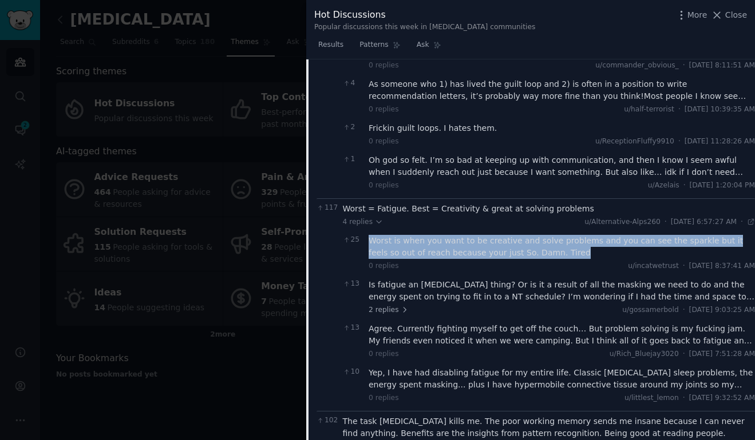
drag, startPoint x: 551, startPoint y: 220, endPoint x: 364, endPoint y: 207, distance: 187.5
click at [364, 231] on div "25 Worst is when you want to be creative and solve problems and you can see the…" at bounding box center [549, 253] width 412 height 44
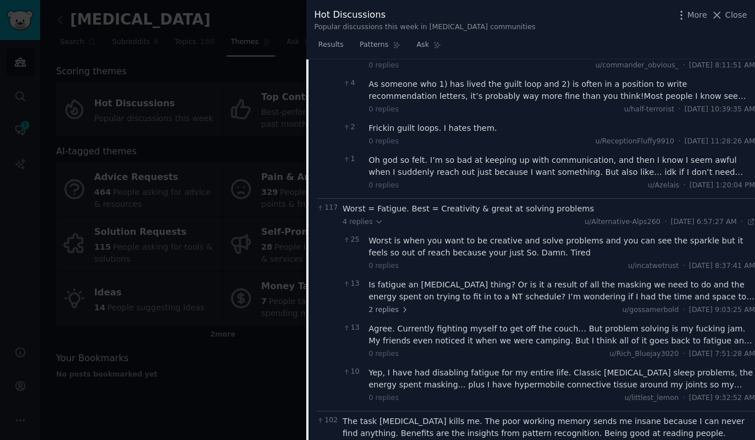
click at [627, 279] on div "Is fatigue an adhd thing? Or is it a result of all the masking we need to do an…" at bounding box center [561, 291] width 386 height 24
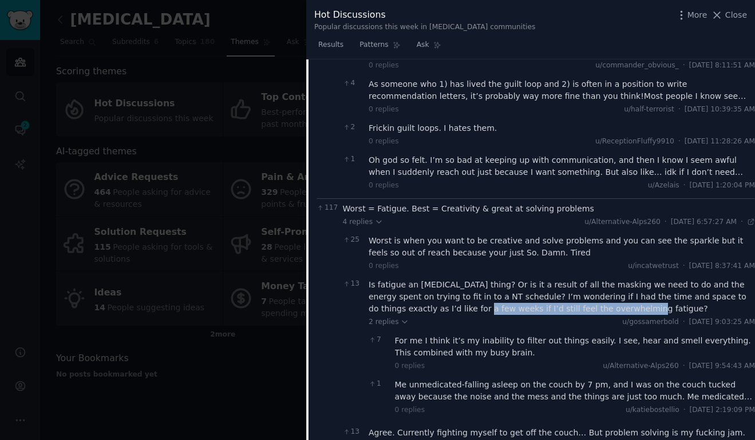
drag, startPoint x: 595, startPoint y: 270, endPoint x: 420, endPoint y: 269, distance: 174.5
click at [420, 279] on div "Is fatigue an adhd thing? Or is it a result of all the masking we need to do an…" at bounding box center [561, 297] width 386 height 36
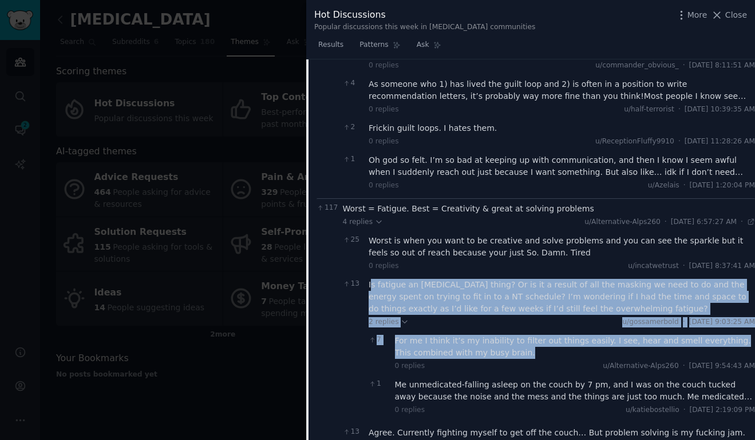
drag, startPoint x: 511, startPoint y: 320, endPoint x: 371, endPoint y: 244, distance: 159.0
click at [371, 279] on div "Is fatigue an adhd thing? Or is it a result of all the masking we need to do an…" at bounding box center [561, 349] width 386 height 140
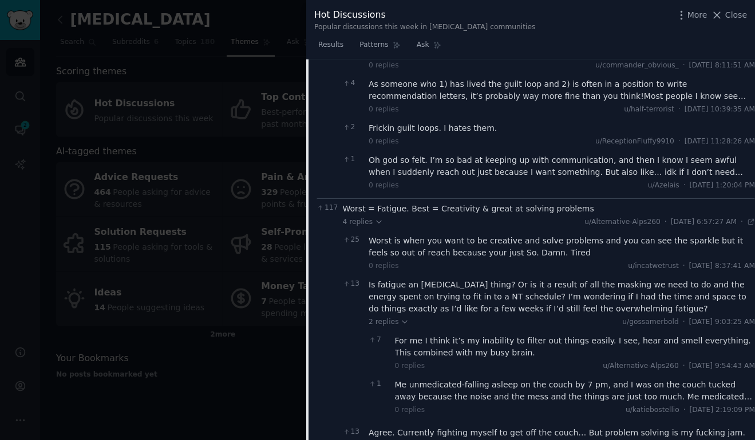
click at [529, 362] on div "0 replies u/Alternative-Alps260 · Tue 10/7/2025, 9:54:43 AM 9:54 AM" at bounding box center [575, 367] width 360 height 10
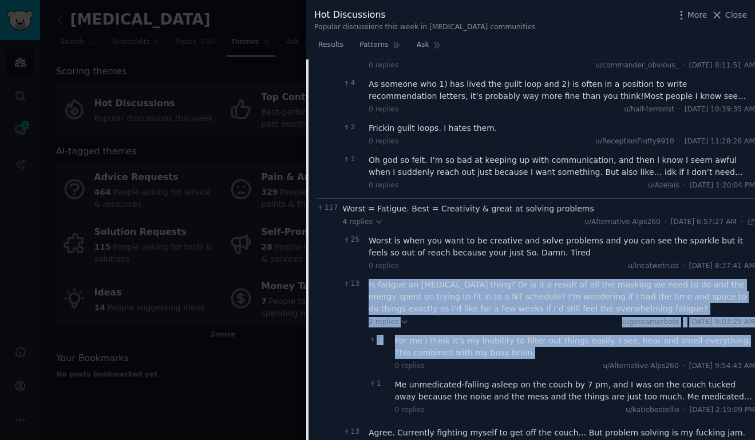
drag, startPoint x: 509, startPoint y: 319, endPoint x: 368, endPoint y: 252, distance: 155.6
click at [368, 279] on div "Is fatigue an adhd thing? Or is it a result of all the masking we need to do an…" at bounding box center [561, 349] width 386 height 140
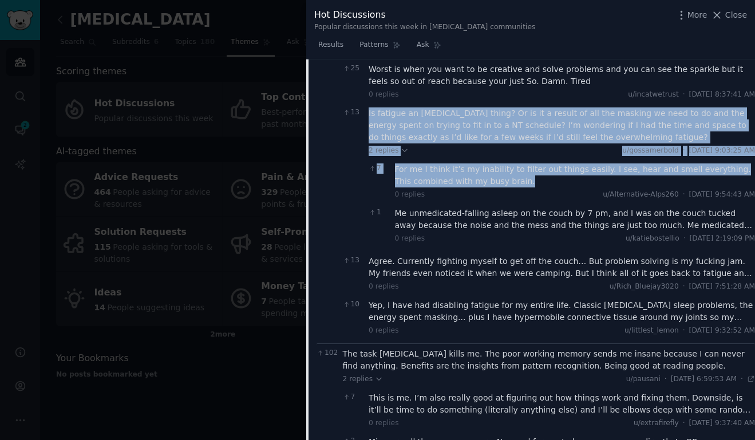
scroll to position [1737, 0]
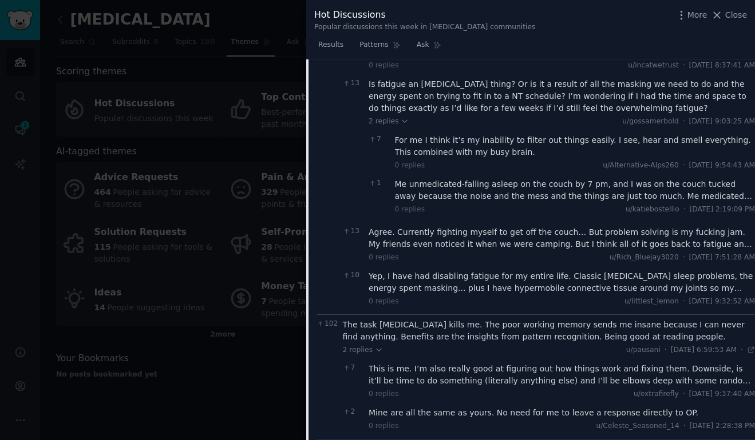
click at [548, 319] on div "The task paralysis kills me. The poor working memory sends me insane because I …" at bounding box center [549, 331] width 412 height 24
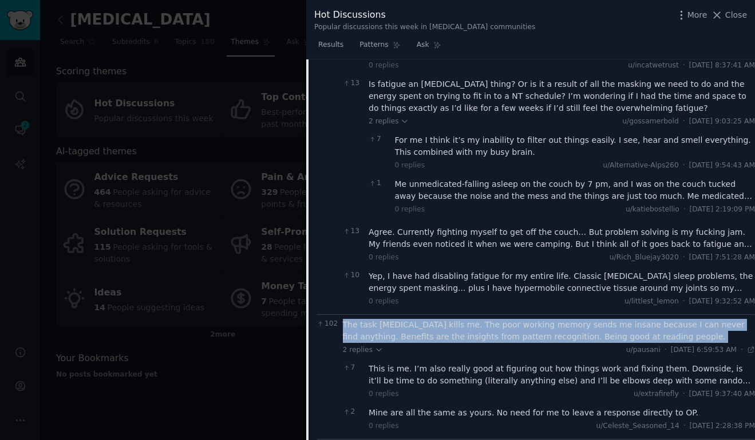
click at [548, 319] on div "The task paralysis kills me. The poor working memory sends me insane because I …" at bounding box center [549, 331] width 412 height 24
click at [736, 11] on span "Close" at bounding box center [736, 15] width 22 height 12
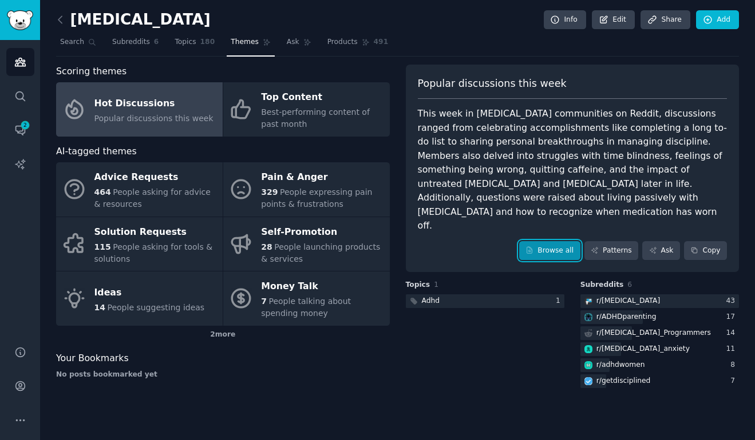
click at [551, 241] on link "Browse all" at bounding box center [549, 250] width 61 height 19
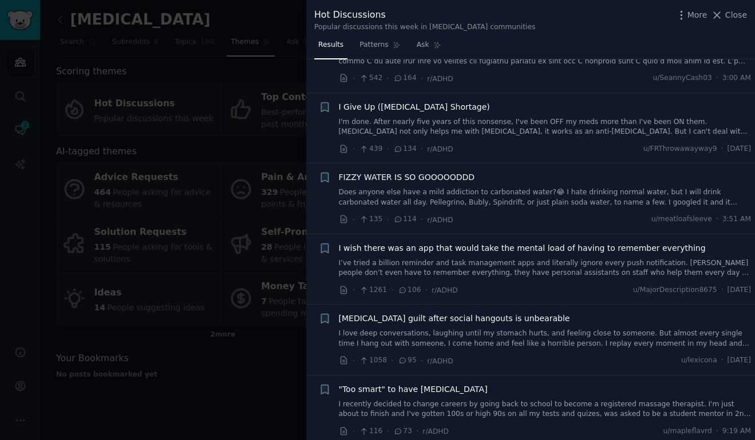
scroll to position [266, 0]
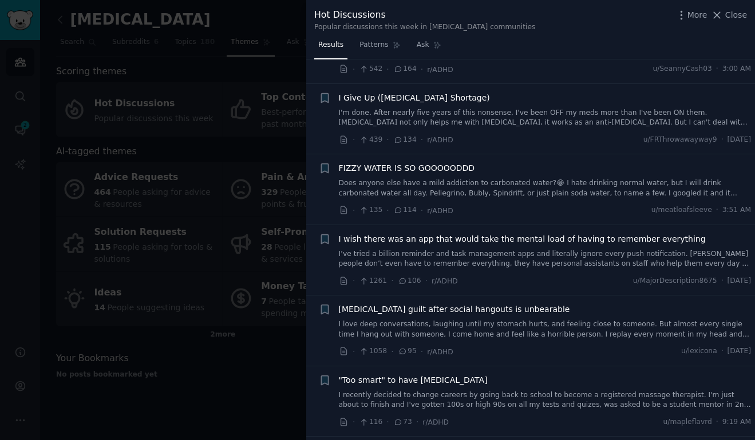
click at [590, 236] on span "I wish there was an app that would take the mental load of having to remember e…" at bounding box center [522, 239] width 367 height 12
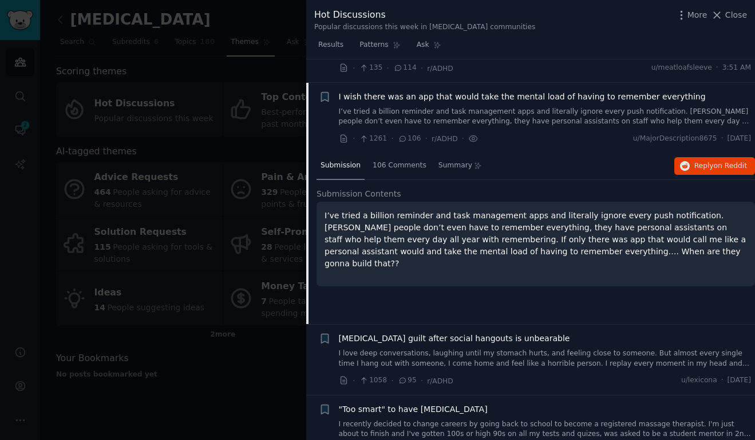
scroll to position [432, 0]
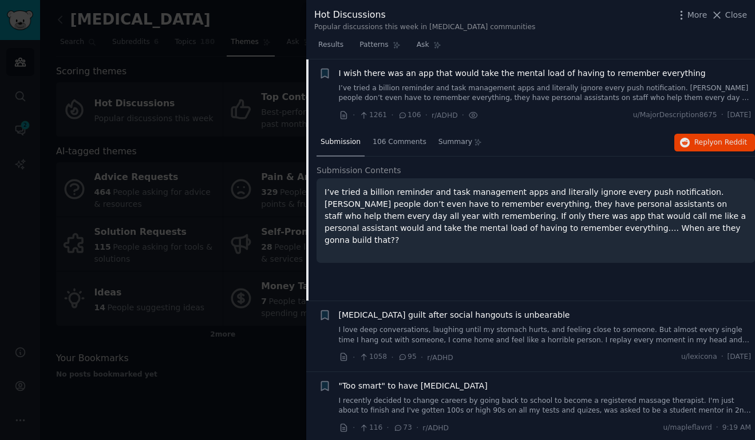
click at [575, 229] on p "I’ve tried a billion reminder and task management apps and literally ignore eve…" at bounding box center [535, 216] width 422 height 60
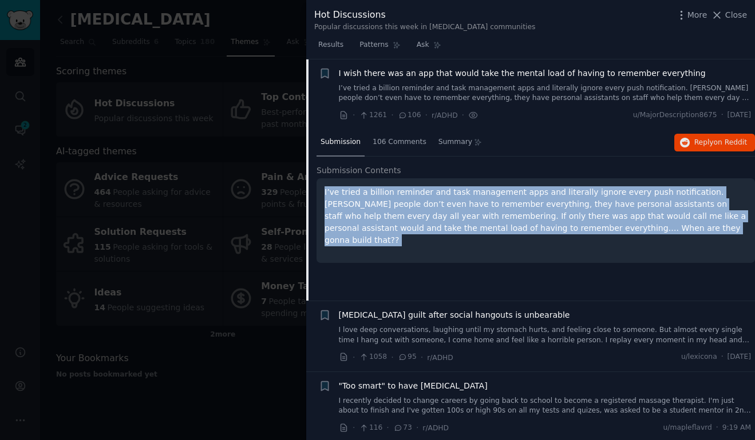
click at [575, 229] on p "I’ve tried a billion reminder and task management apps and literally ignore eve…" at bounding box center [535, 216] width 422 height 60
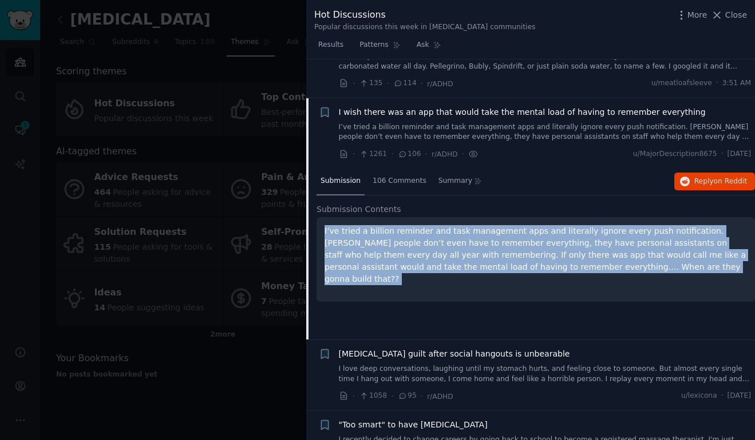
scroll to position [388, 0]
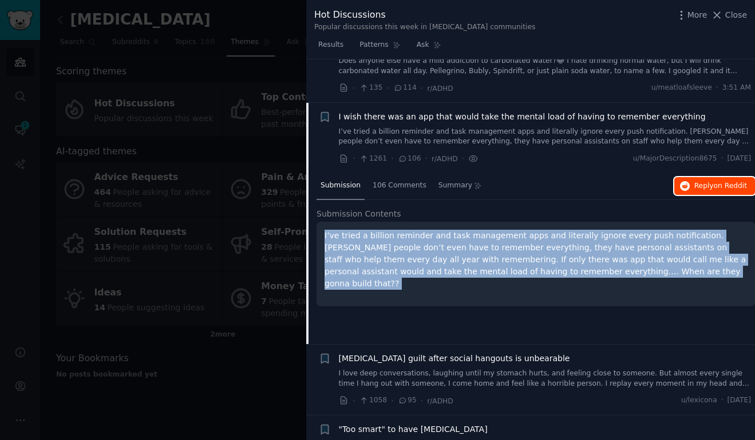
click at [728, 185] on span "on Reddit" at bounding box center [729, 186] width 33 height 8
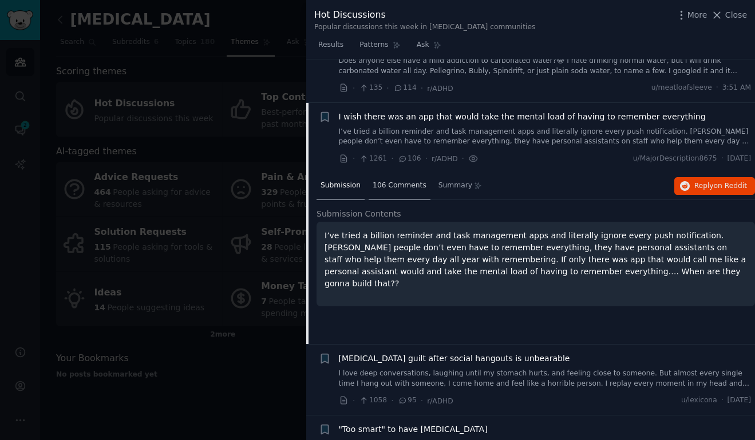
click at [392, 190] on span "106 Comments" at bounding box center [399, 186] width 54 height 10
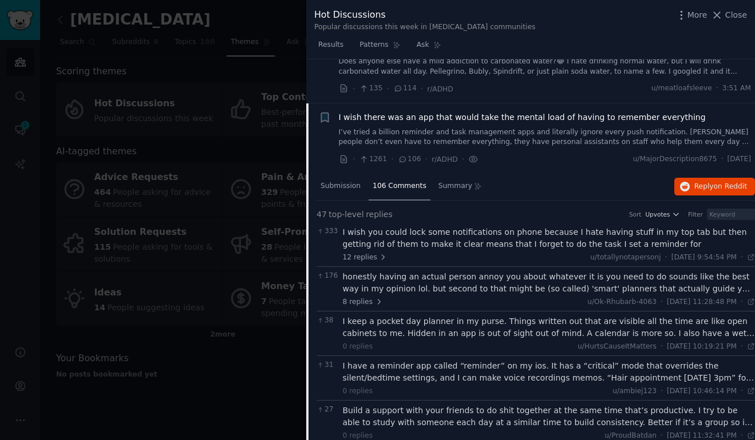
scroll to position [433, 0]
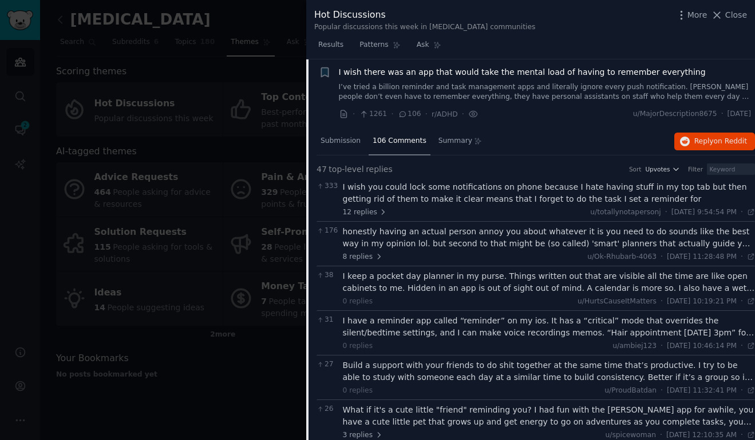
click at [546, 240] on div "honestly having an actual person annoy you about whatever it is you need to do …" at bounding box center [549, 238] width 412 height 24
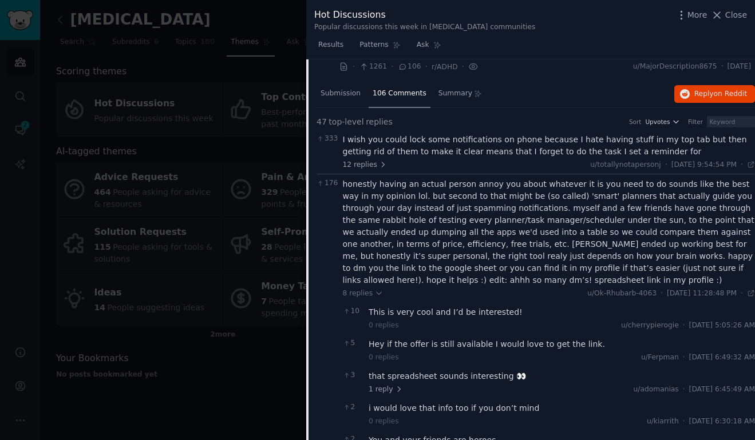
scroll to position [482, 0]
click at [602, 293] on span "u/Ok-Rhubarb-4063" at bounding box center [621, 292] width 69 height 8
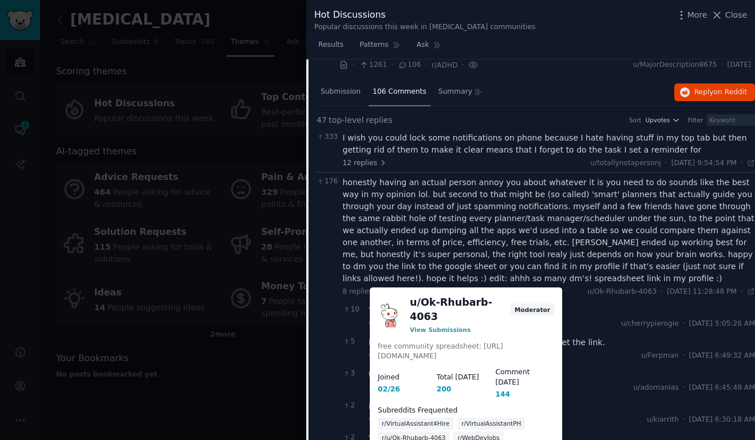
click at [459, 342] on p "free community spreadsheet: https://docs.google.com/spreadsheets/d/10R0OW5JhsZr…" at bounding box center [466, 352] width 176 height 20
click at [414, 373] on dt "Joined" at bounding box center [407, 378] width 59 height 10
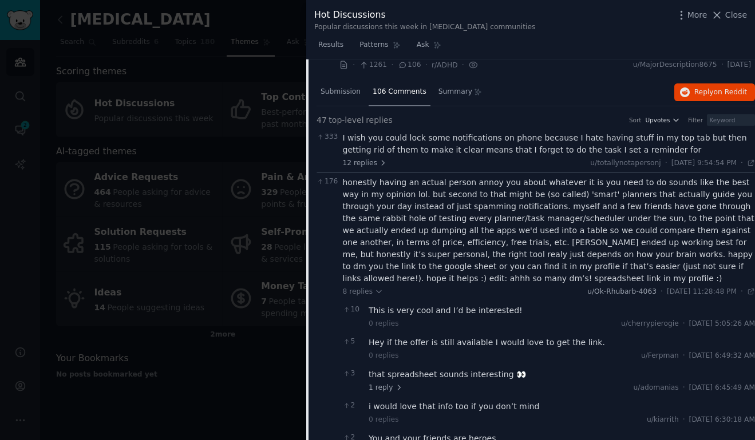
click at [601, 292] on span "u/Ok-Rhubarb-4063" at bounding box center [621, 292] width 69 height 8
click at [709, 97] on span "Reply on Reddit" at bounding box center [720, 93] width 53 height 10
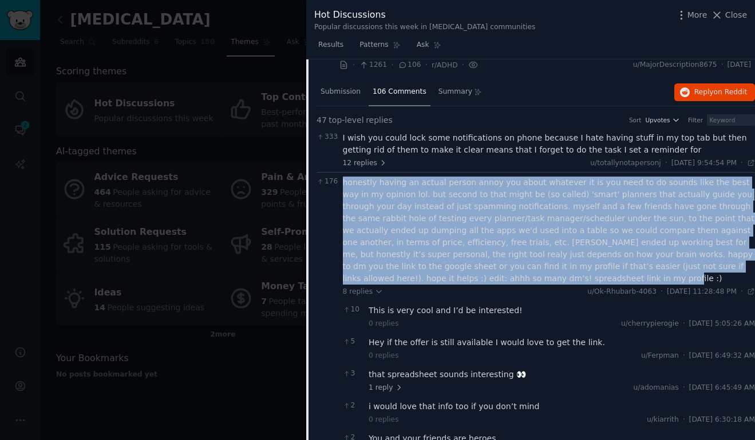
drag, startPoint x: 398, startPoint y: 282, endPoint x: 343, endPoint y: 185, distance: 111.4
click at [343, 185] on div "honestly having an actual person annoy you about whatever it is you need to do …" at bounding box center [549, 231] width 412 height 108
click at [498, 284] on div "honestly having an actual person annoy you about whatever it is you need to do …" at bounding box center [549, 231] width 412 height 108
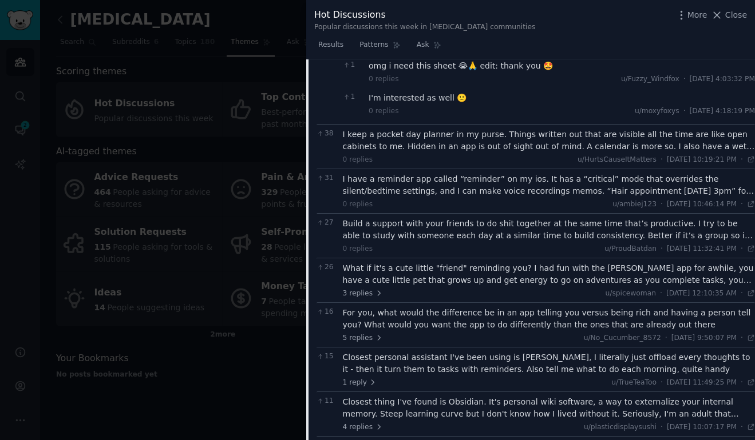
scroll to position [922, 0]
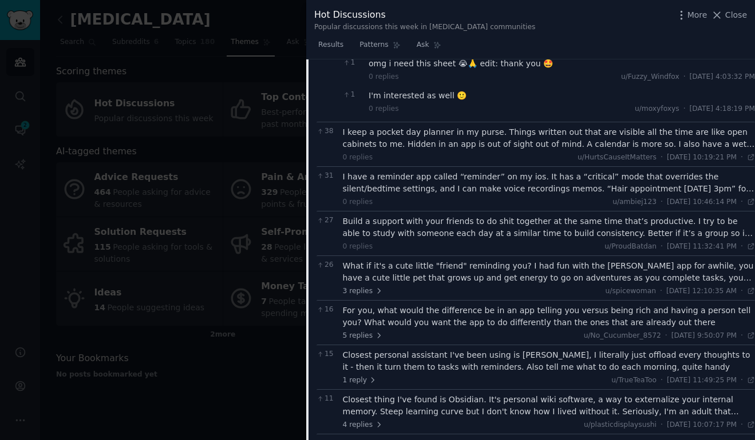
click at [469, 269] on div "What if it's a cute little "friend" reminding you? I had fun with the Finch app…" at bounding box center [549, 272] width 412 height 24
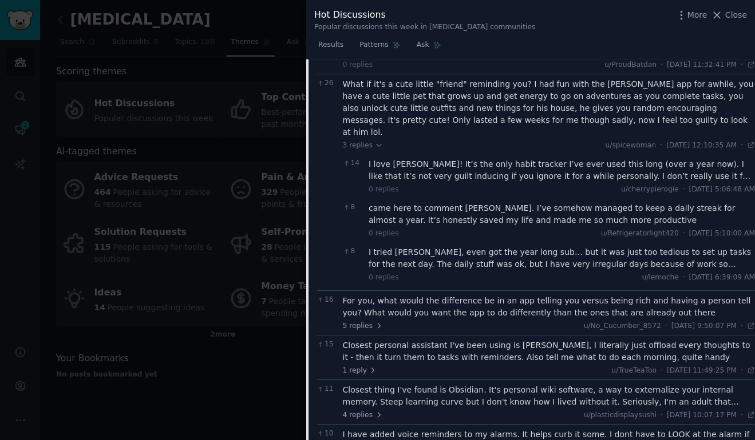
scroll to position [1110, 0]
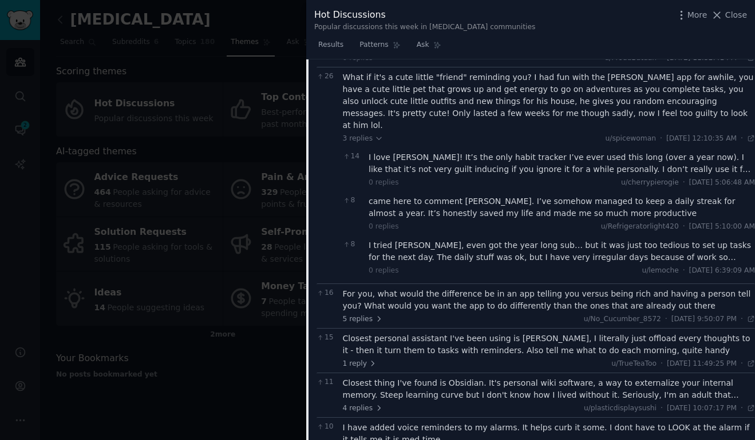
click at [542, 295] on div "For you, what would the difference be in an app telling you versus being rich a…" at bounding box center [549, 300] width 412 height 24
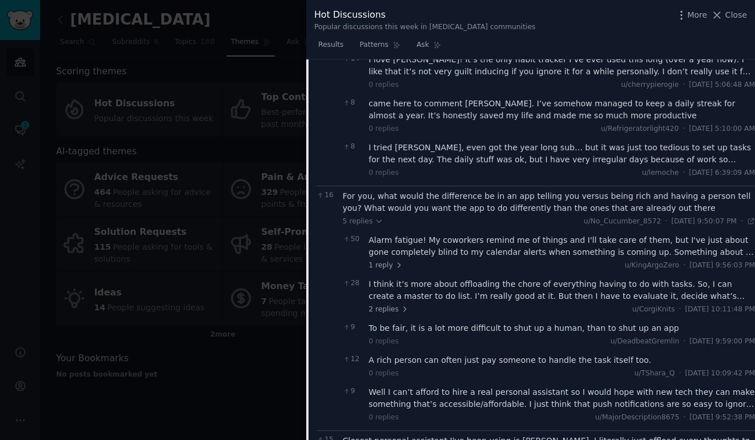
scroll to position [1224, 0]
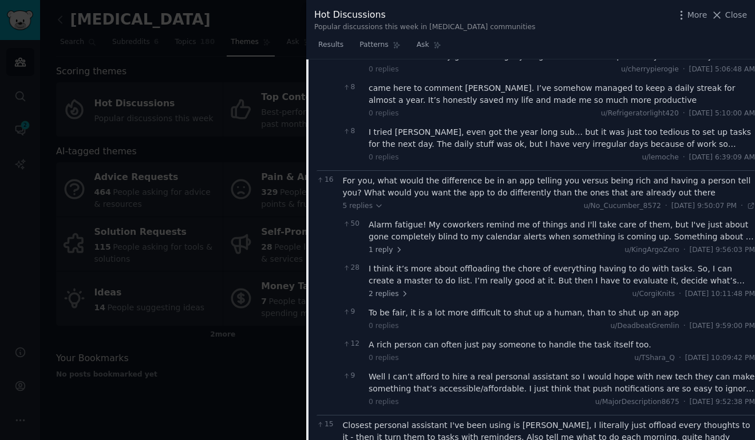
click at [565, 269] on div "I think it’s more about offloading the chore of everything having to do with ta…" at bounding box center [561, 275] width 386 height 24
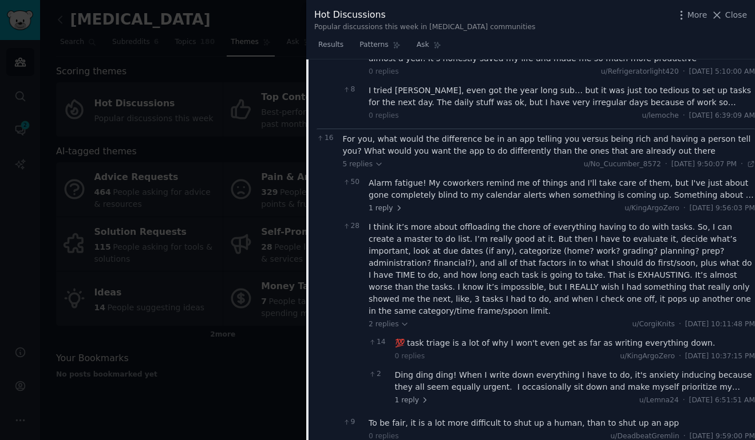
scroll to position [1265, 1]
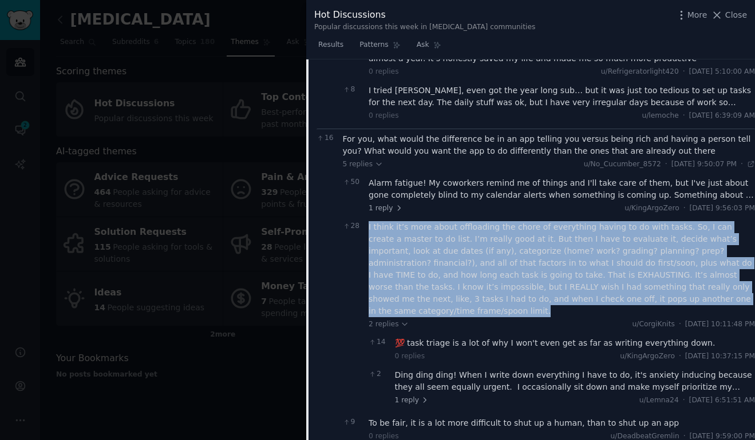
drag, startPoint x: 686, startPoint y: 288, endPoint x: 367, endPoint y: 216, distance: 327.7
click at [367, 217] on div "28 I think it’s more about offloading the chore of everything having to do with…" at bounding box center [549, 315] width 412 height 196
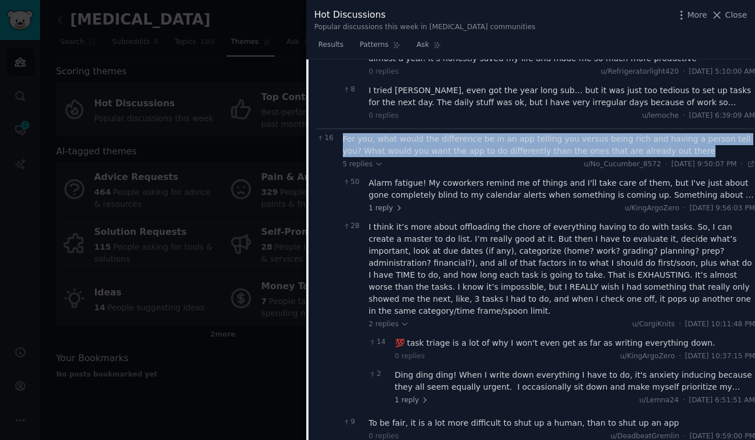
drag, startPoint x: 672, startPoint y: 140, endPoint x: 342, endPoint y: 130, distance: 330.2
click at [343, 133] on div "For you, what would the difference be in an app telling you versus being rich a…" at bounding box center [549, 145] width 412 height 24
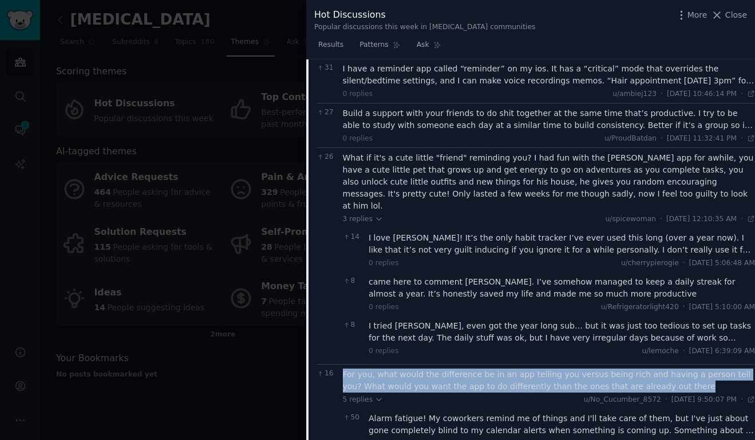
scroll to position [1027, 1]
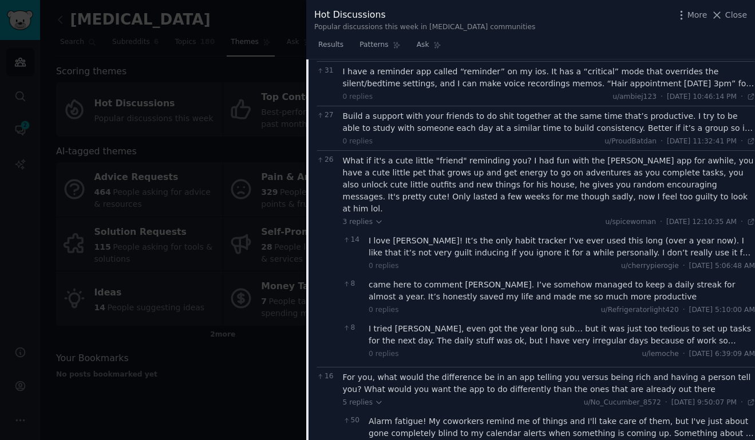
click at [536, 195] on div "What if it's a cute little "friend" reminding you? I had fun with the Finch app…" at bounding box center [549, 185] width 412 height 60
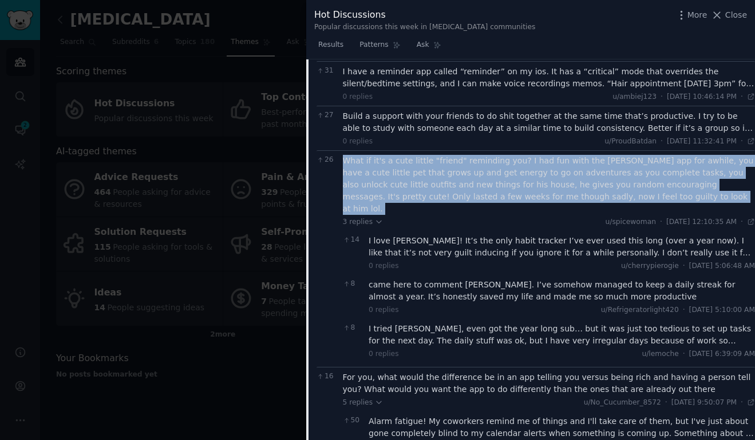
click at [536, 195] on div "What if it's a cute little "friend" reminding you? I had fun with the Finch app…" at bounding box center [549, 185] width 412 height 60
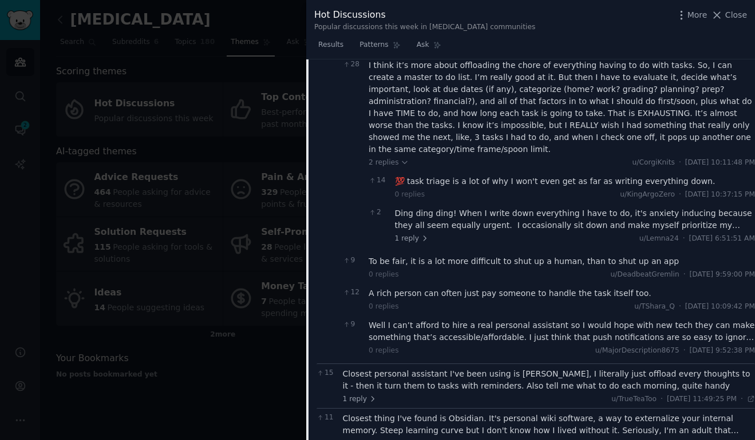
scroll to position [1625, 1]
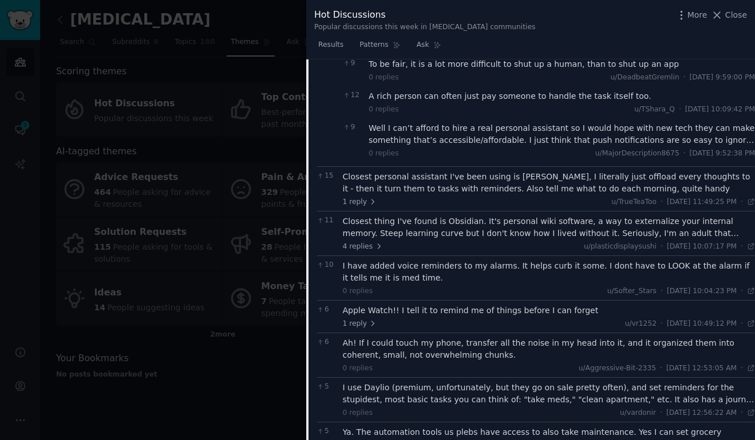
click at [213, 160] on div at bounding box center [377, 220] width 755 height 440
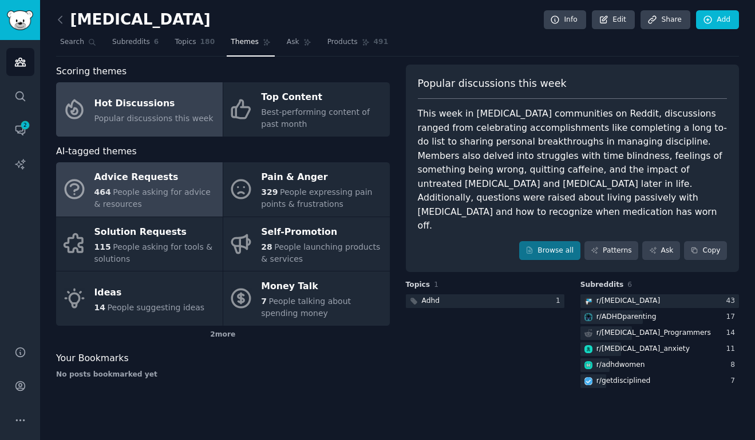
click at [161, 178] on div "Advice Requests" at bounding box center [155, 178] width 122 height 18
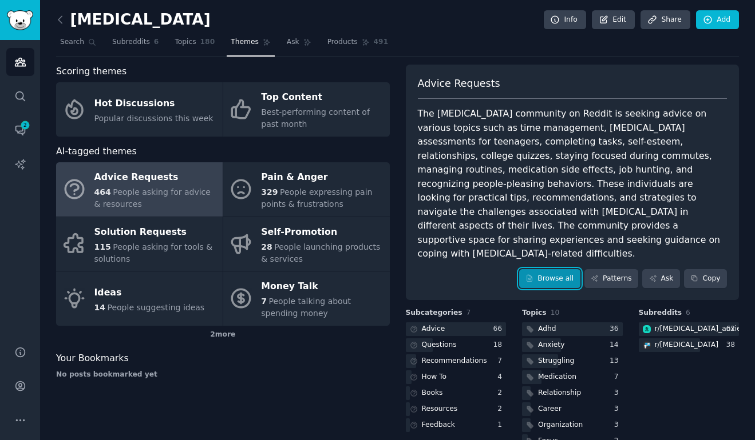
click at [551, 269] on link "Browse all" at bounding box center [549, 278] width 61 height 19
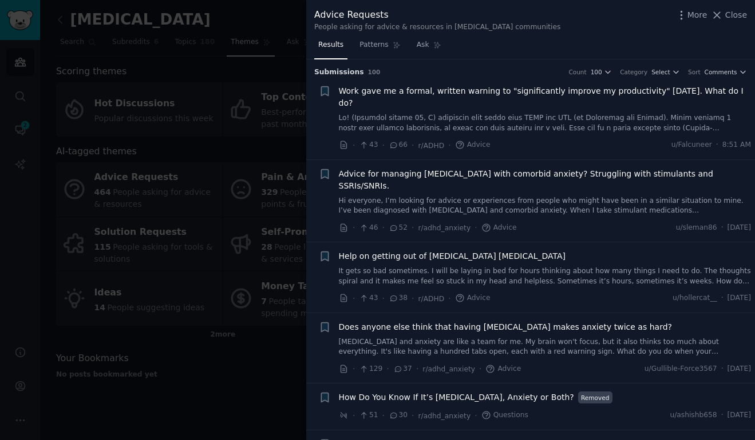
click at [429, 251] on span "Help on getting out of adhd paralysis" at bounding box center [452, 257] width 227 height 12
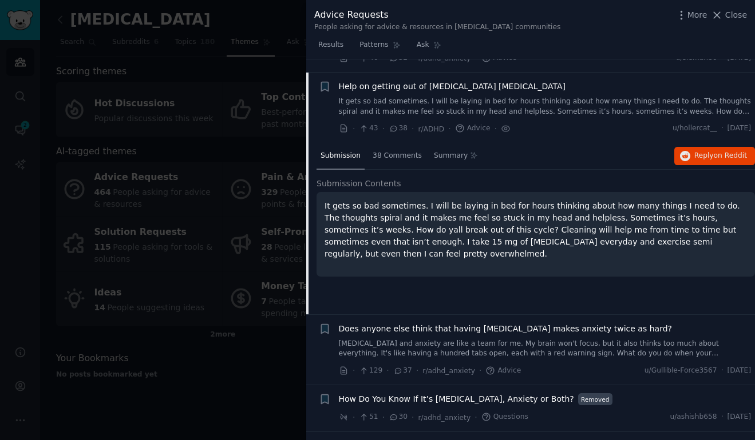
scroll to position [171, 0]
click at [408, 150] on span "38 Comments" at bounding box center [396, 155] width 49 height 10
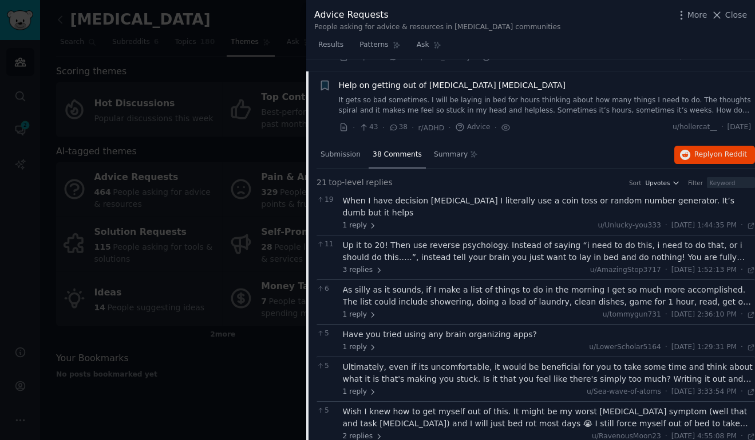
click at [485, 329] on div "Have you tried using any brain organizing apps?" at bounding box center [549, 335] width 412 height 12
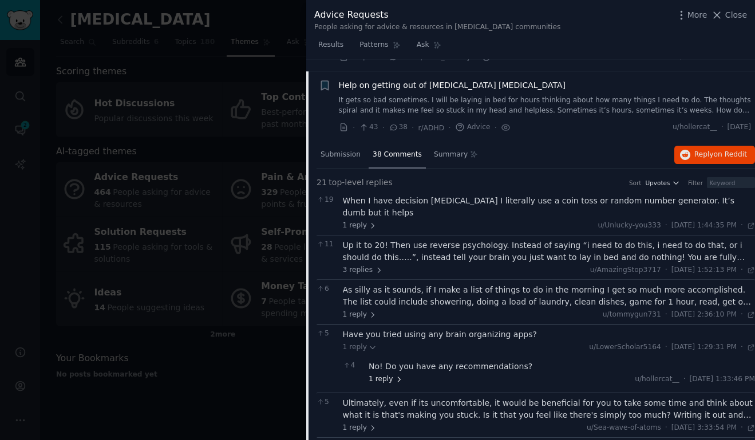
click at [388, 375] on span "1 reply" at bounding box center [385, 380] width 34 height 10
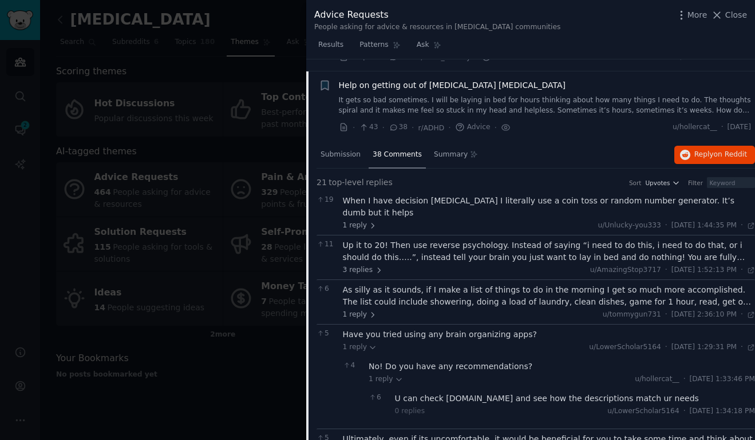
click at [497, 393] on div "U can check www.clearity.pro and see how the descriptions match ur needs" at bounding box center [575, 399] width 360 height 12
drag, startPoint x: 502, startPoint y: 374, endPoint x: 443, endPoint y: 376, distance: 59.5
click at [443, 393] on div "U can check www.clearity.pro and see how the descriptions match ur needs" at bounding box center [575, 399] width 360 height 12
click at [487, 329] on div "Have you tried using any brain organizing apps?" at bounding box center [549, 335] width 412 height 12
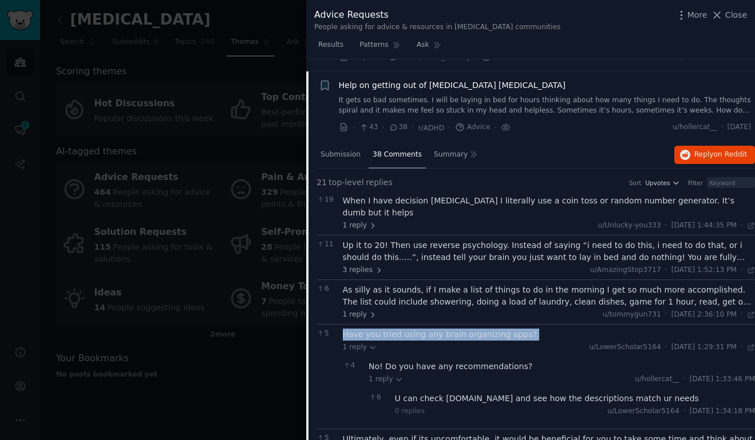
click at [487, 329] on div "Have you tried using any brain organizing apps?" at bounding box center [549, 335] width 412 height 12
click at [494, 393] on div "U can check www.clearity.pro and see how the descriptions match ur needs" at bounding box center [575, 399] width 360 height 12
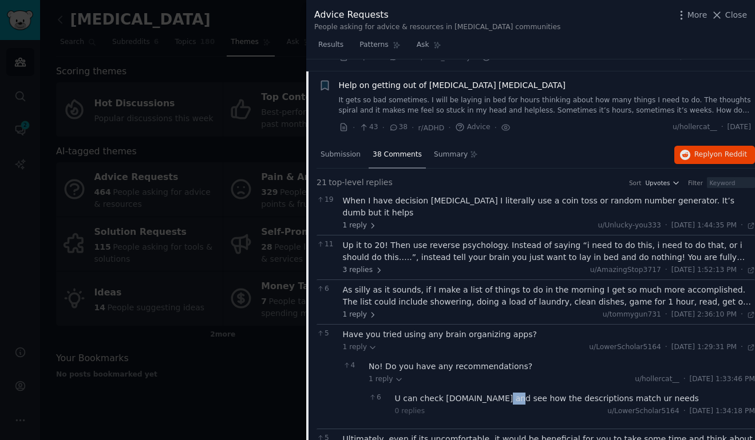
click at [494, 393] on div "U can check www.clearity.pro and see how the descriptions match ur needs" at bounding box center [575, 399] width 360 height 12
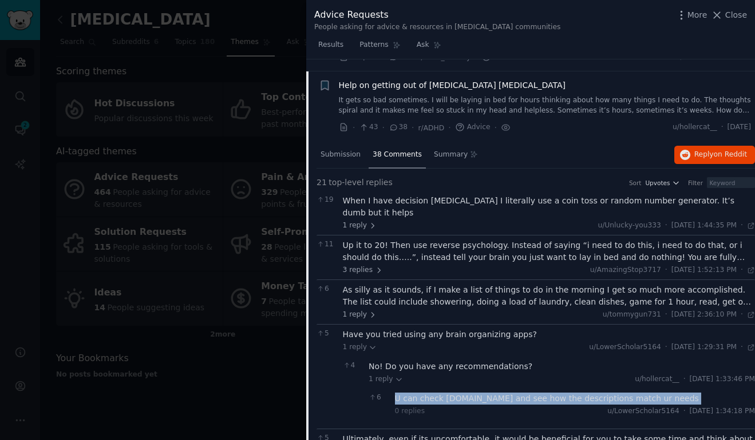
click at [494, 393] on div "U can check www.clearity.pro and see how the descriptions match ur needs" at bounding box center [575, 399] width 360 height 12
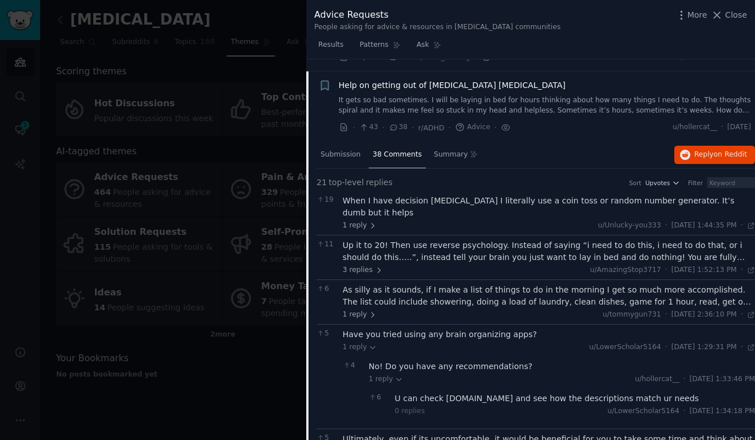
click at [383, 343] on div "1 reply u/LowerScholar5164 · Sun 10/5/2025, 1:29:31 PM Sun 10/5/2025 ·" at bounding box center [549, 348] width 412 height 10
drag, startPoint x: 343, startPoint y: 309, endPoint x: 688, endPoint y: 375, distance: 350.6
click at [688, 375] on div "Have you tried using any brain organizing apps? 1 reply u/LowerScholar5164 · Su…" at bounding box center [549, 377] width 412 height 96
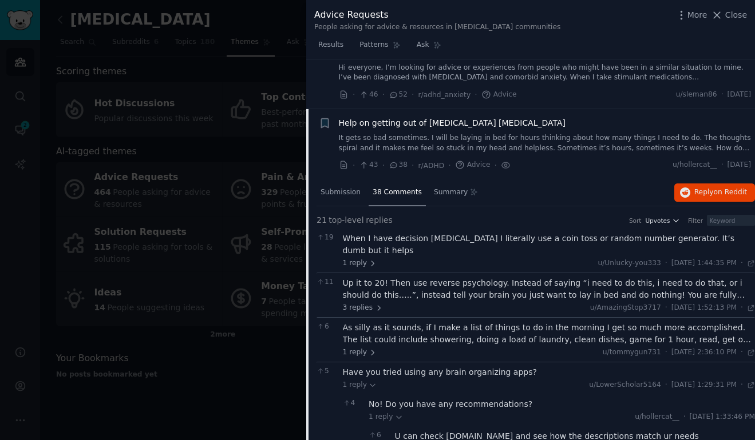
scroll to position [136, 0]
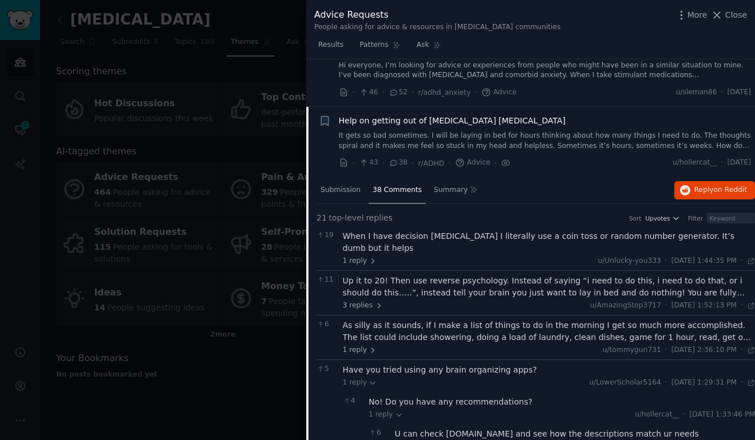
click at [572, 136] on link "It gets so bad sometimes. I will be laying in bed for hours thinking about how …" at bounding box center [545, 141] width 412 height 20
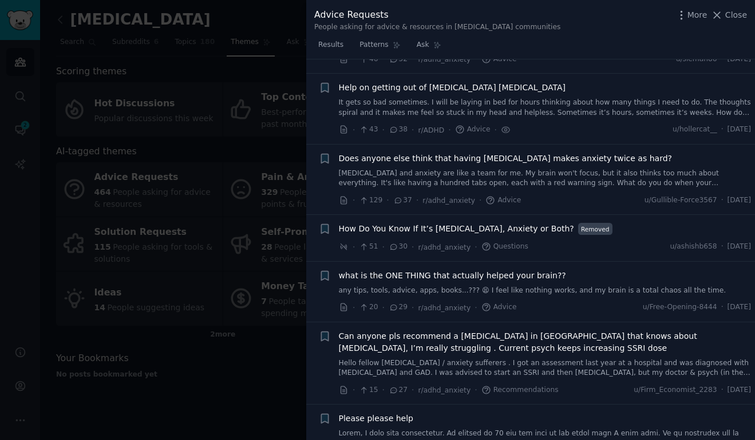
scroll to position [171, 0]
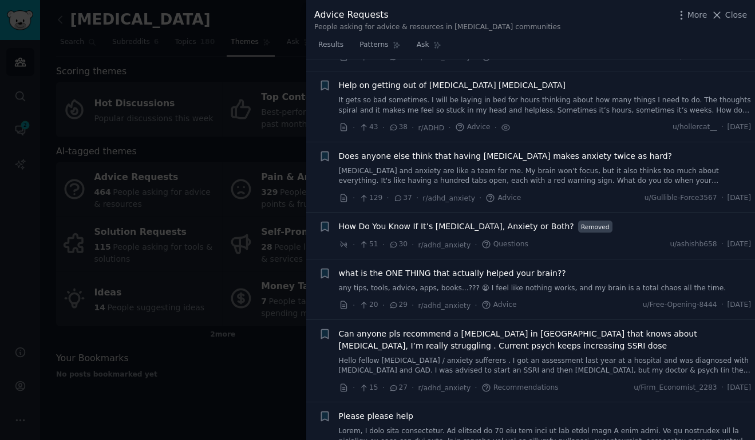
click at [543, 99] on link "It gets so bad sometimes. I will be laying in bed for hours thinking about how …" at bounding box center [545, 106] width 412 height 20
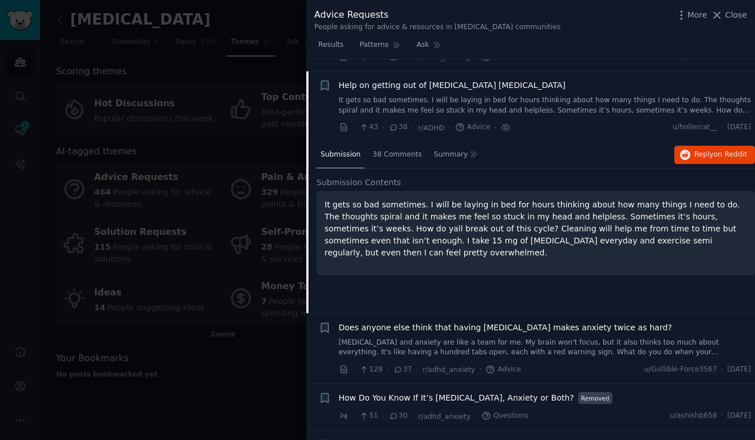
click at [666, 96] on link "It gets so bad sometimes. I will be laying in bed for hours thinking about how …" at bounding box center [545, 106] width 412 height 20
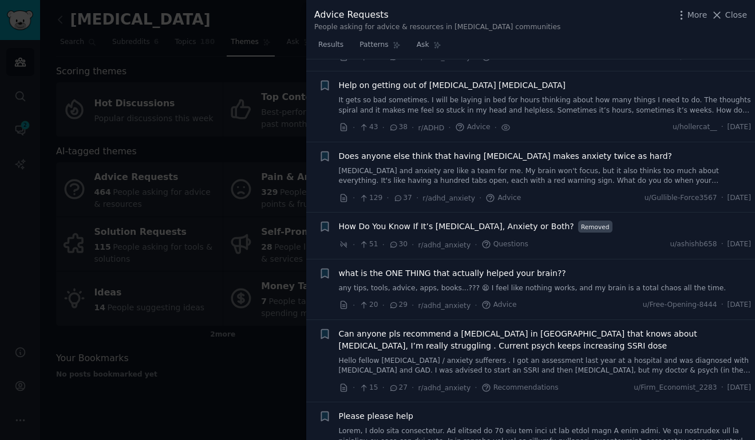
click at [653, 96] on link "It gets so bad sometimes. I will be laying in bed for hours thinking about how …" at bounding box center [545, 106] width 412 height 20
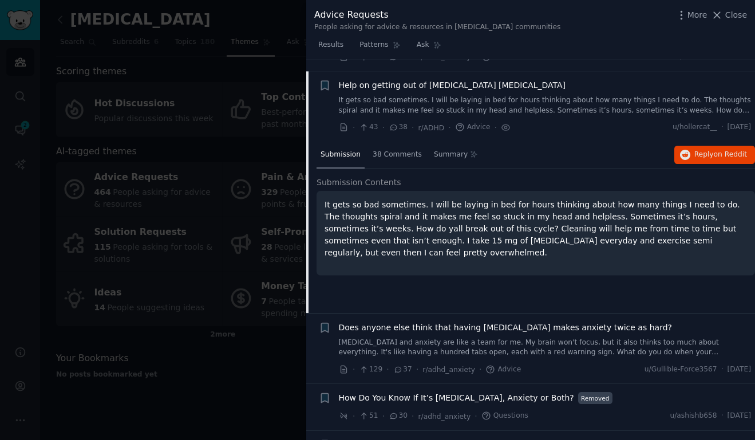
click at [533, 96] on link "It gets so bad sometimes. I will be laying in bed for hours thinking about how …" at bounding box center [545, 106] width 412 height 20
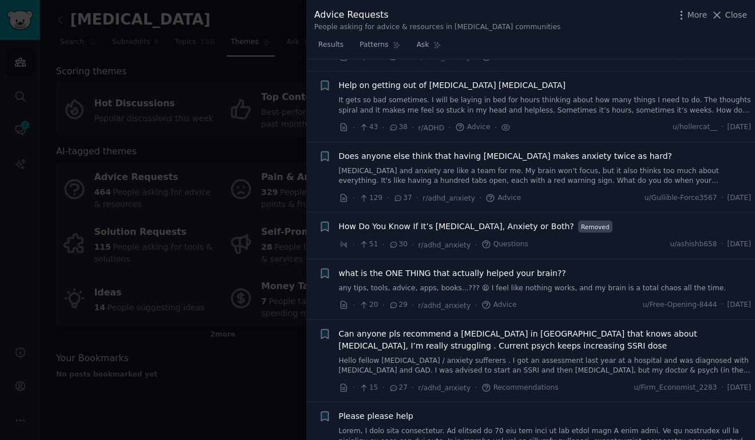
click at [533, 96] on link "It gets so bad sometimes. I will be laying in bed for hours thinking about how …" at bounding box center [545, 106] width 412 height 20
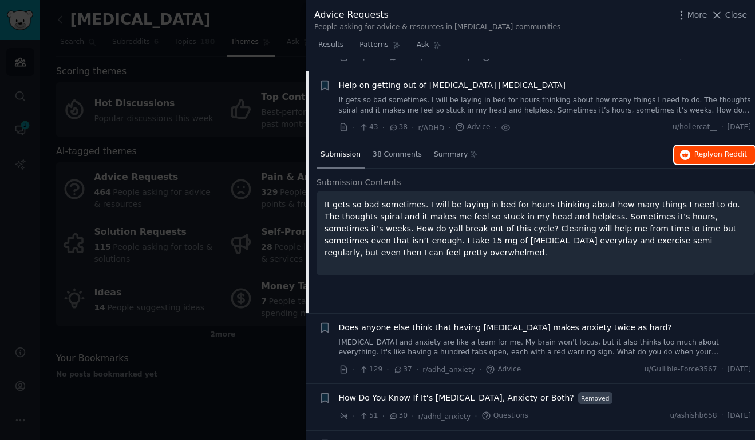
click at [699, 150] on span "Reply on Reddit" at bounding box center [720, 155] width 53 height 10
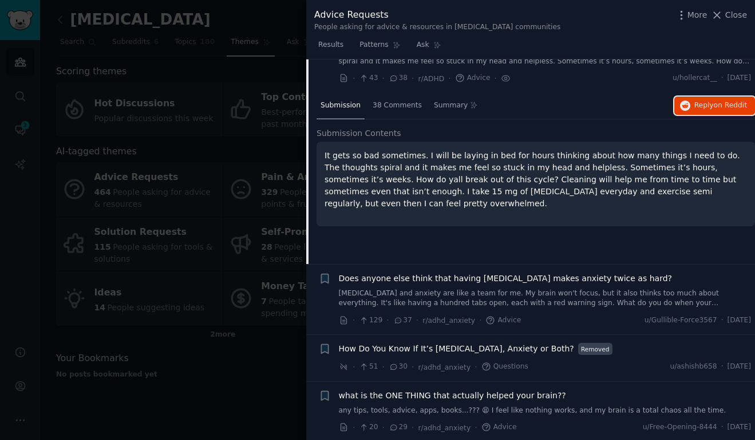
scroll to position [221, 0]
click at [384, 100] on span "38 Comments" at bounding box center [396, 105] width 49 height 10
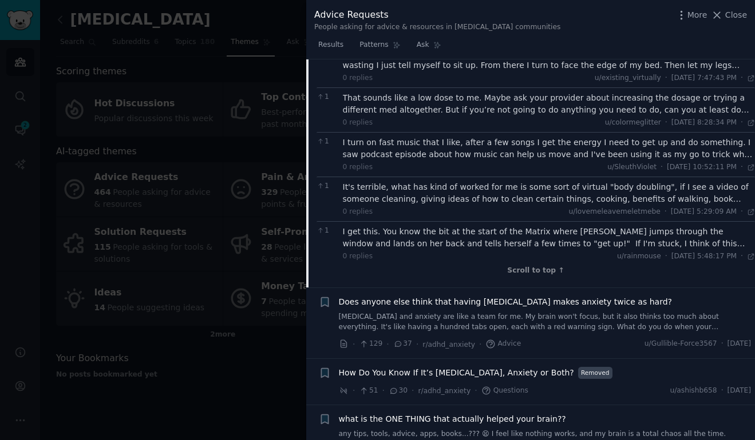
scroll to position [1069, 0]
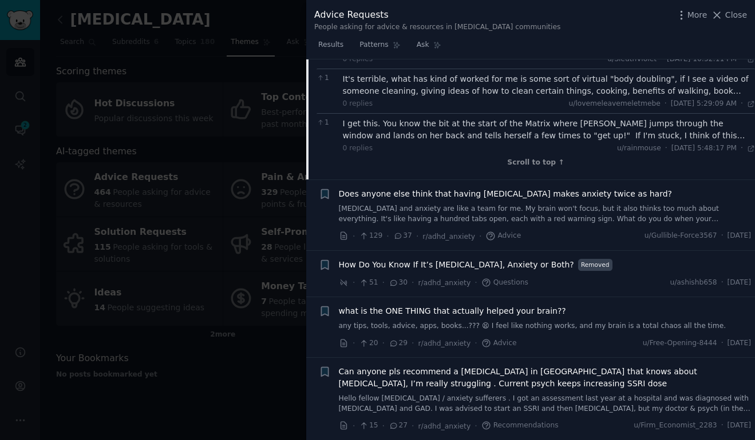
click at [465, 188] on span "Does anyone else think that having ADHD makes anxiety twice as hard?" at bounding box center [505, 194] width 333 height 12
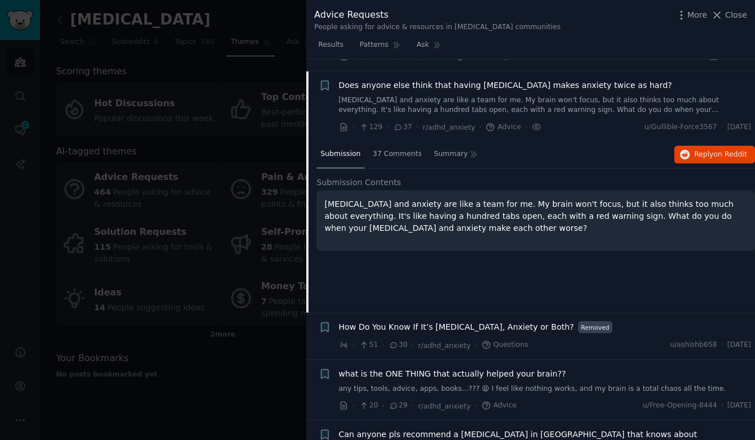
scroll to position [213, 0]
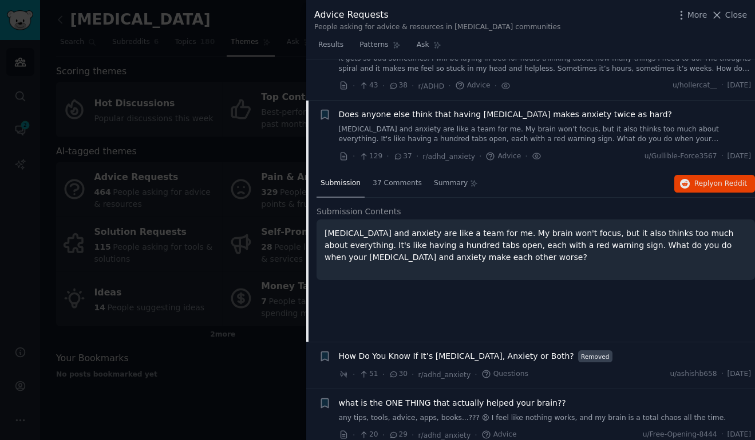
click at [541, 109] on span "Does anyone else think that having ADHD makes anxiety twice as hard?" at bounding box center [505, 115] width 333 height 12
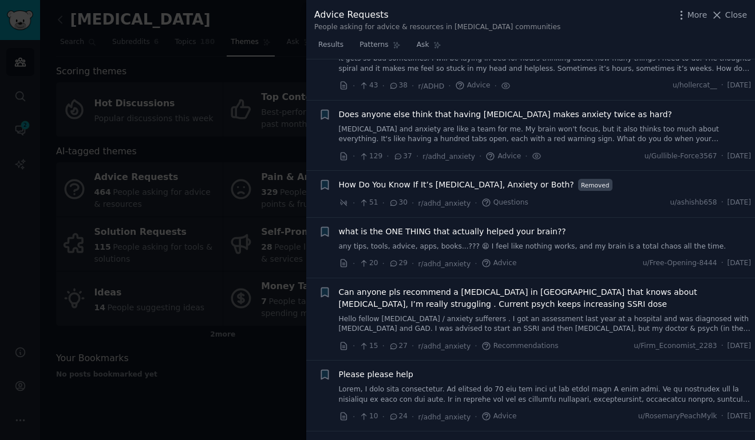
scroll to position [242, 0]
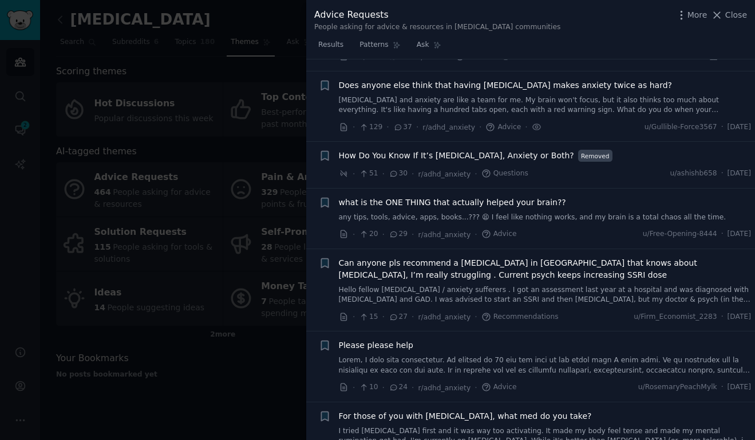
click at [539, 96] on link "ADHD and anxiety are like a team for me. My brain won't focus, but it also thin…" at bounding box center [545, 106] width 412 height 20
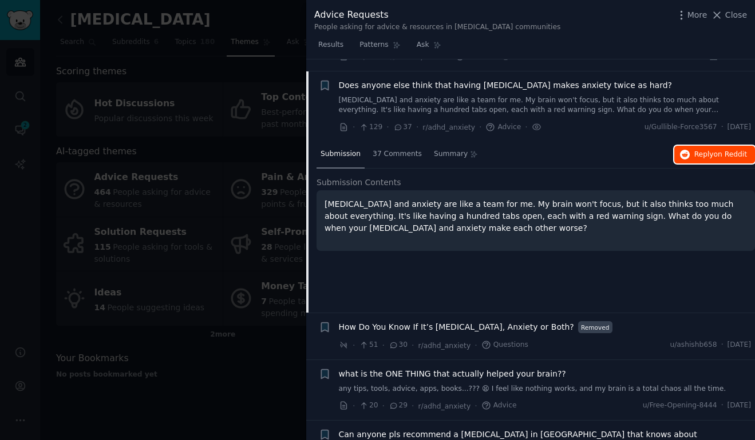
click at [716, 150] on span "on Reddit" at bounding box center [729, 154] width 33 height 8
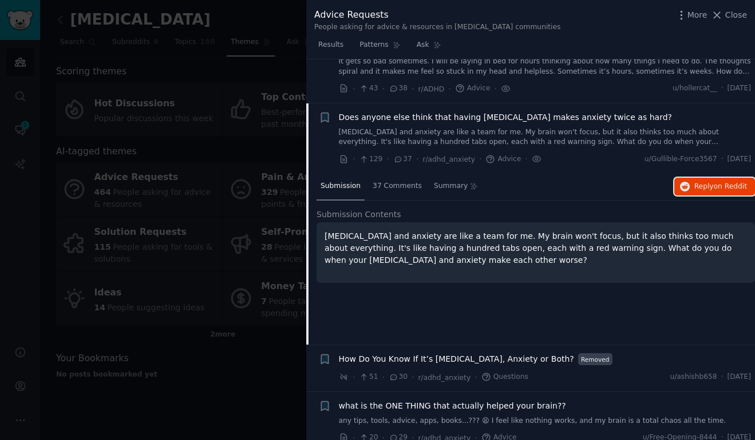
scroll to position [205, 0]
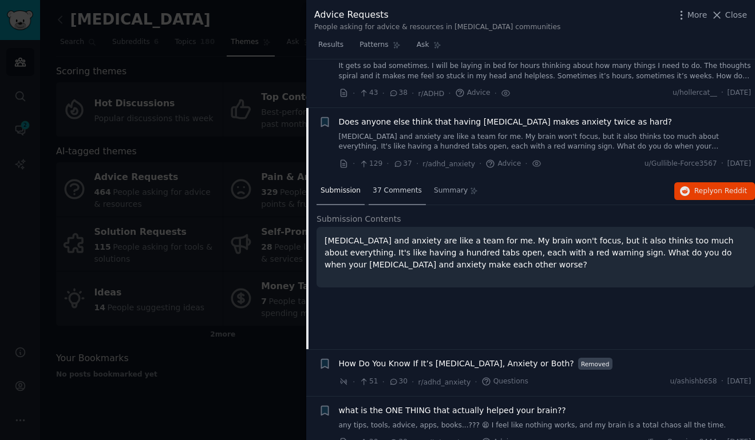
click at [387, 186] on span "37 Comments" at bounding box center [396, 191] width 49 height 10
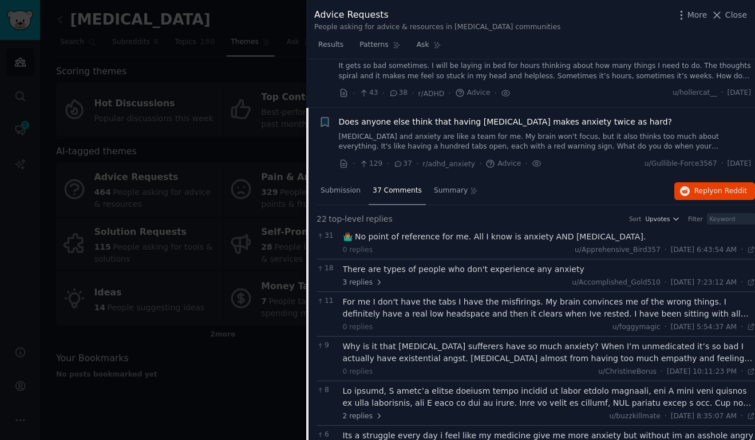
click at [519, 388] on div at bounding box center [549, 398] width 412 height 24
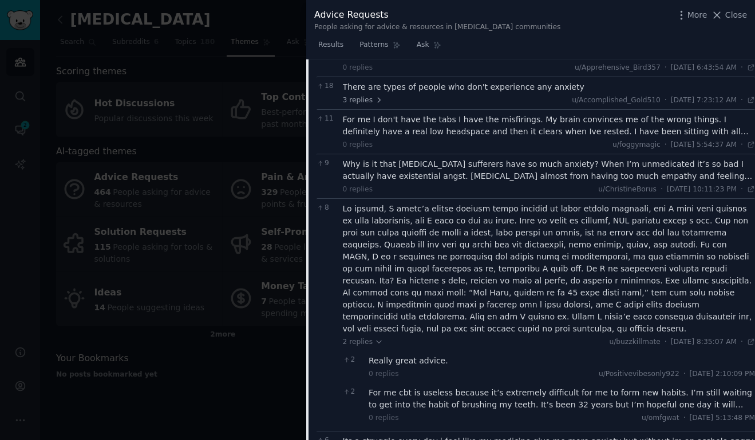
scroll to position [393, 0]
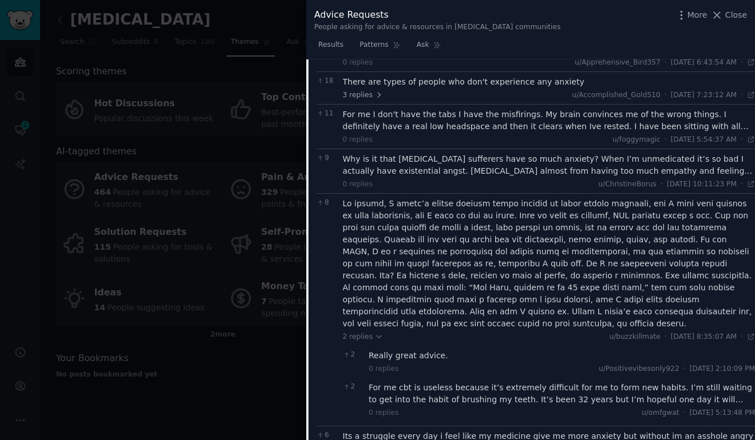
click at [523, 258] on div at bounding box center [549, 264] width 412 height 132
click at [562, 259] on div at bounding box center [549, 264] width 412 height 132
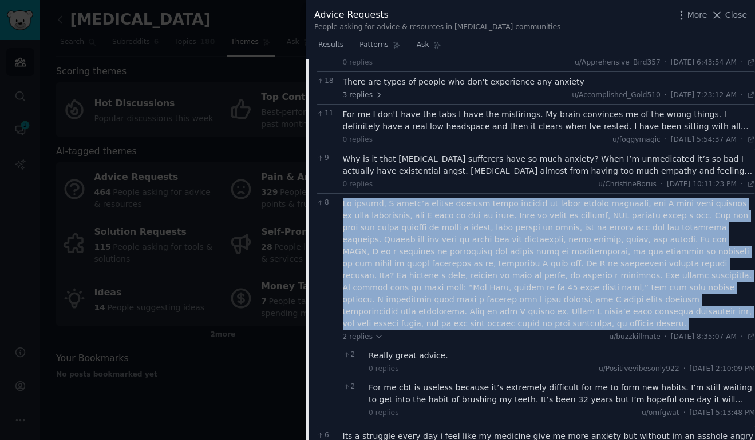
click at [562, 259] on div at bounding box center [549, 264] width 412 height 132
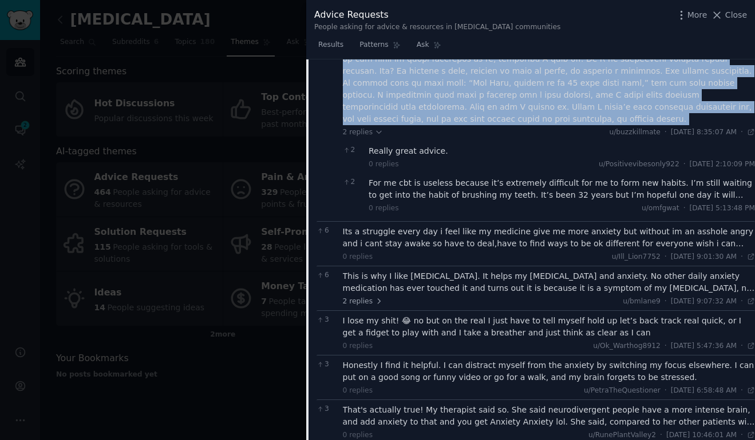
scroll to position [0, 0]
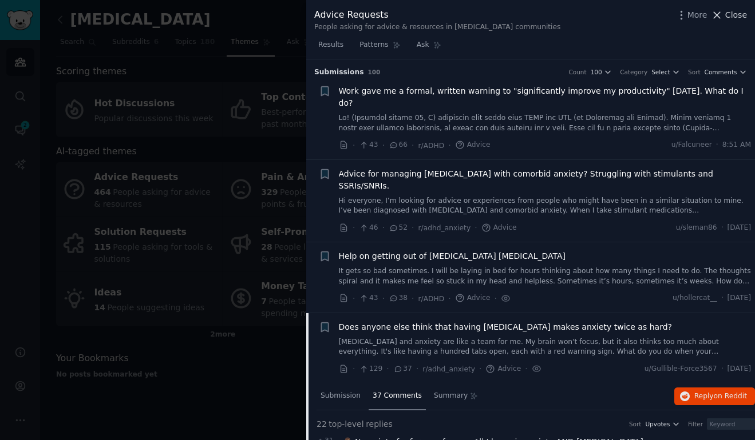
click at [731, 15] on span "Close" at bounding box center [736, 15] width 22 height 12
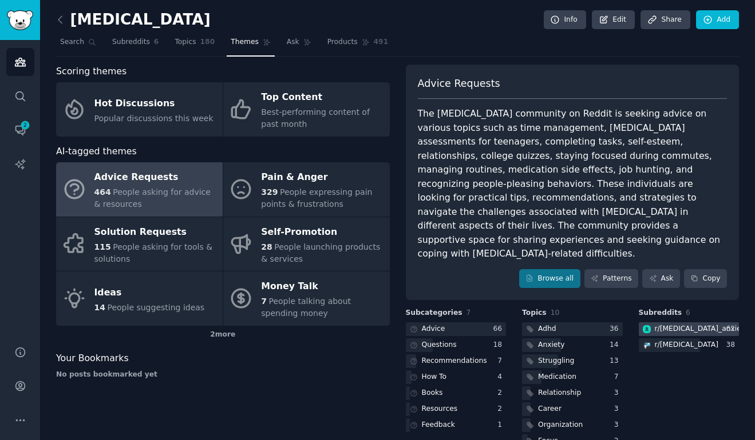
click at [668, 324] on div "r/ adhd_anxiety" at bounding box center [700, 329] width 93 height 10
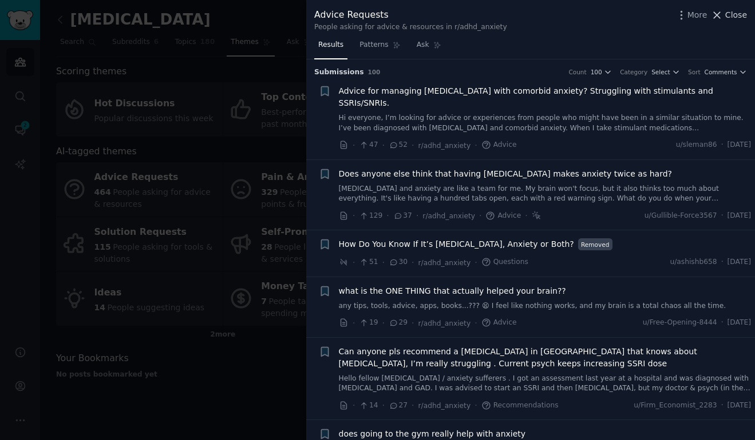
click at [722, 11] on icon at bounding box center [717, 15] width 12 height 12
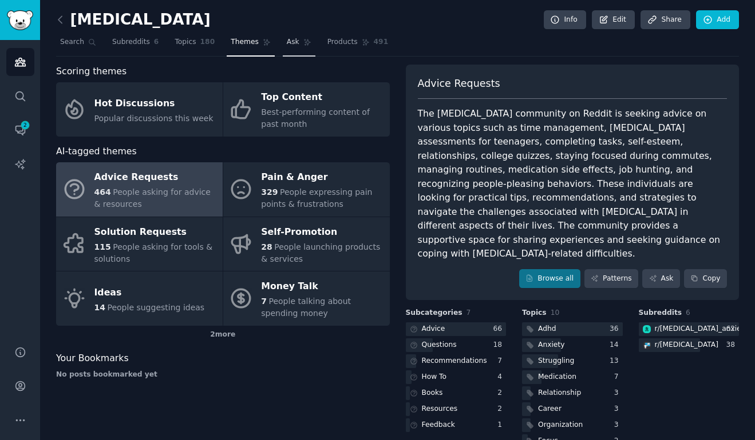
click at [291, 43] on span "Ask" at bounding box center [293, 42] width 13 height 10
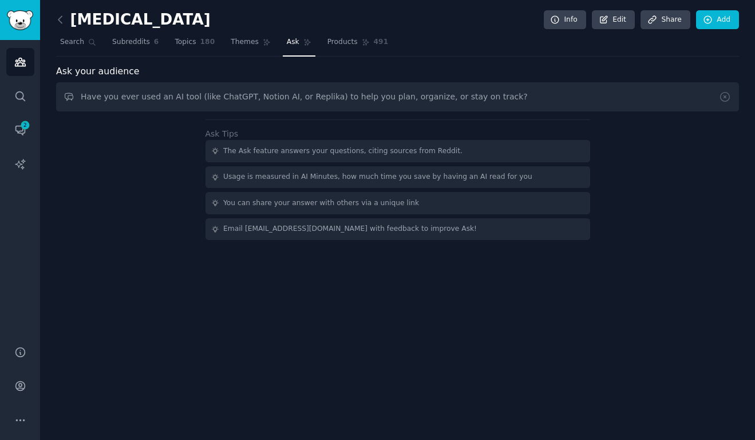
drag, startPoint x: 248, startPoint y: 98, endPoint x: 321, endPoint y: 99, distance: 73.8
click at [322, 100] on input "Have you ever used an AI tool (like ChatGPT, Notion AI, or Replika) to help you…" at bounding box center [397, 96] width 682 height 29
click at [475, 98] on input "Have you ever used an AI tool (like ChatGPT, etc) to help you plan, organize, o…" at bounding box center [397, 96] width 682 height 29
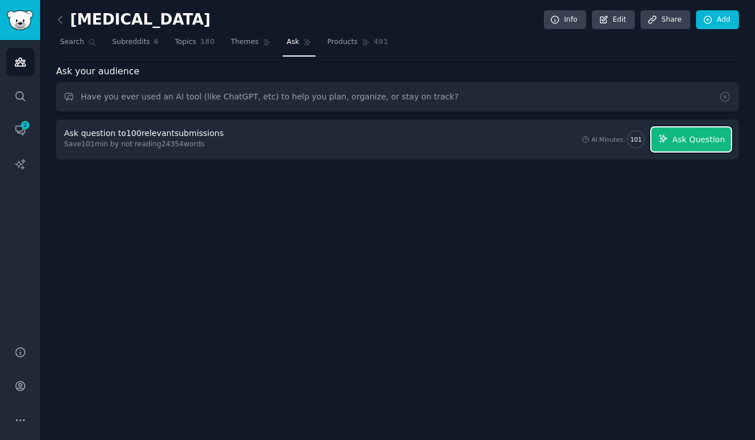
click at [690, 142] on span "Ask Question" at bounding box center [698, 140] width 53 height 12
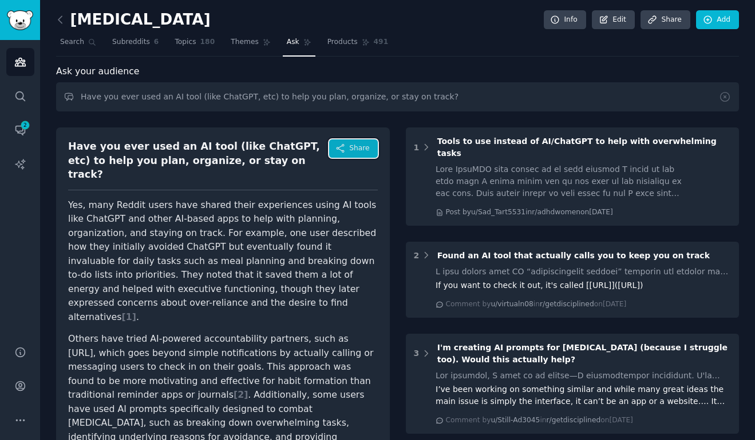
click at [351, 148] on span "Share" at bounding box center [359, 149] width 20 height 10
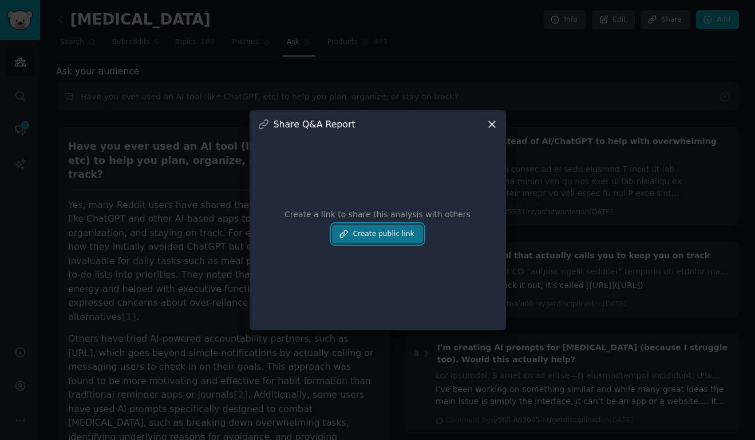
click at [385, 236] on button "Create public link" at bounding box center [377, 234] width 90 height 19
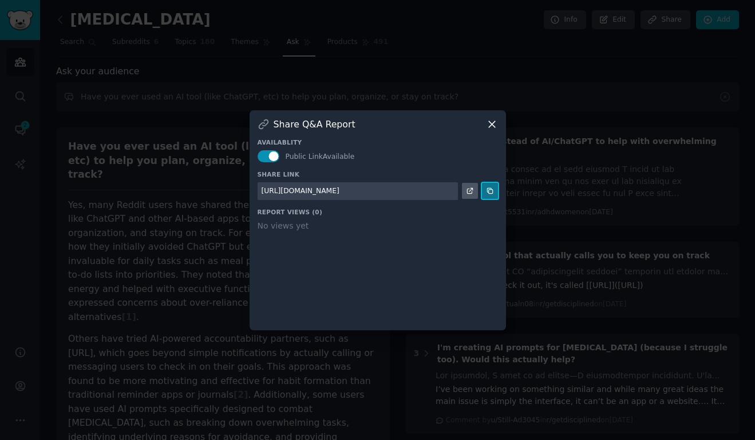
click at [483, 190] on button at bounding box center [490, 191] width 16 height 16
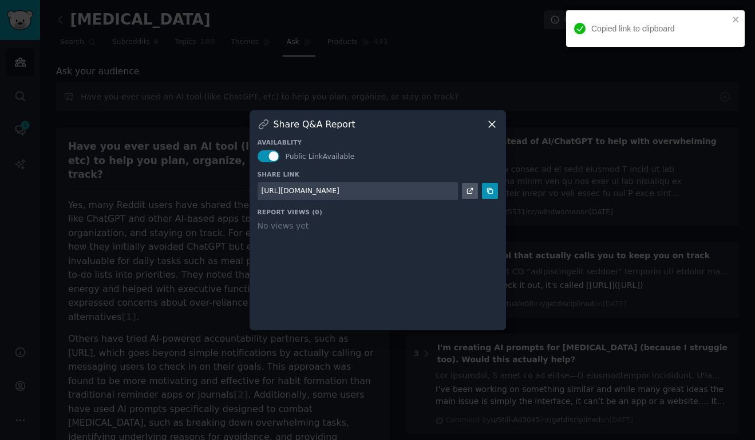
click at [490, 124] on icon at bounding box center [492, 124] width 12 height 12
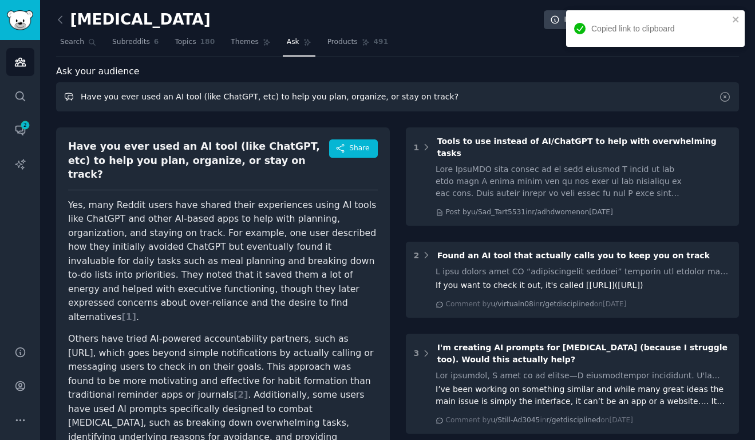
click at [335, 99] on input "Have you ever used an AI tool (like ChatGPT, etc) to help you plan, organize, o…" at bounding box center [397, 96] width 682 height 29
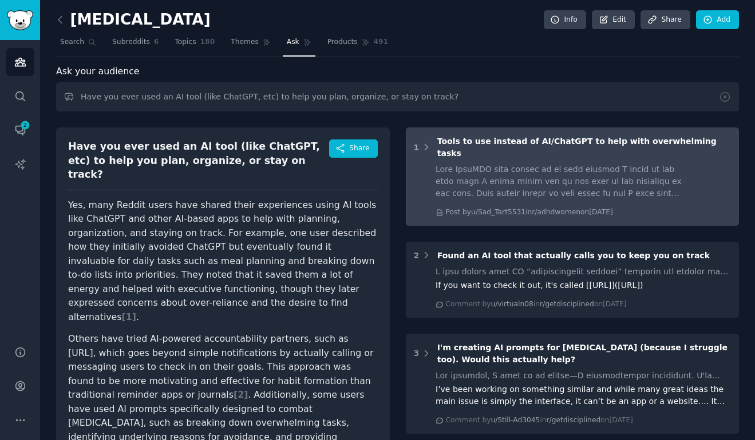
click at [537, 140] on span "Tools to use instead of AI/ChatGPT to help with overwhelming tasks" at bounding box center [576, 147] width 279 height 21
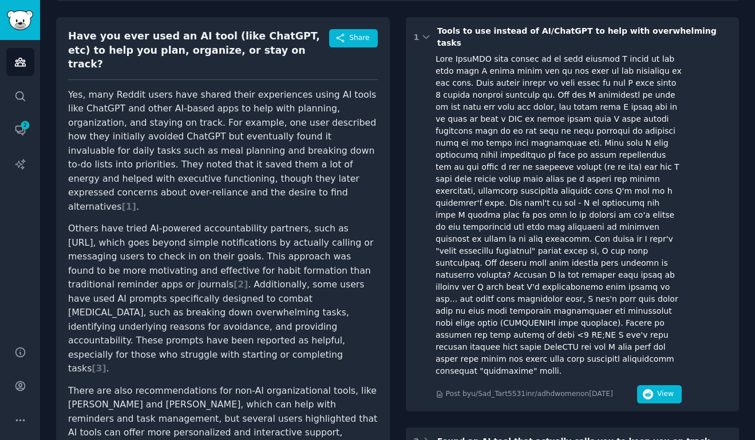
scroll to position [112, 0]
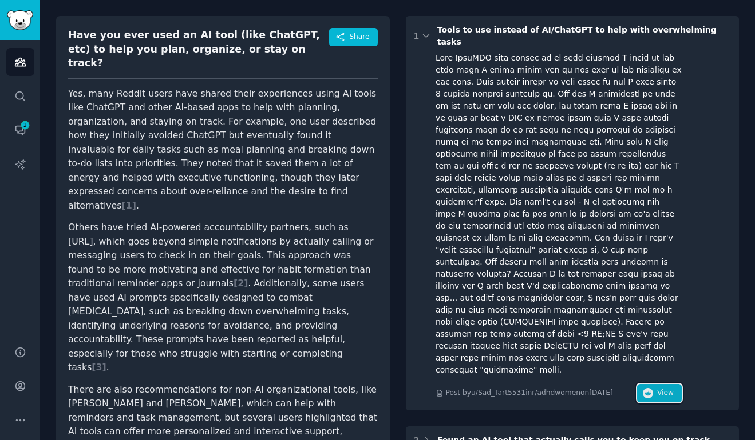
click at [663, 388] on span "View" at bounding box center [665, 393] width 17 height 10
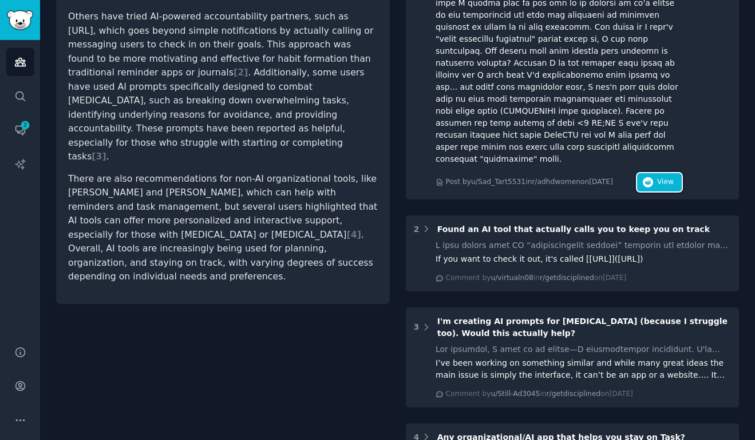
scroll to position [327, 0]
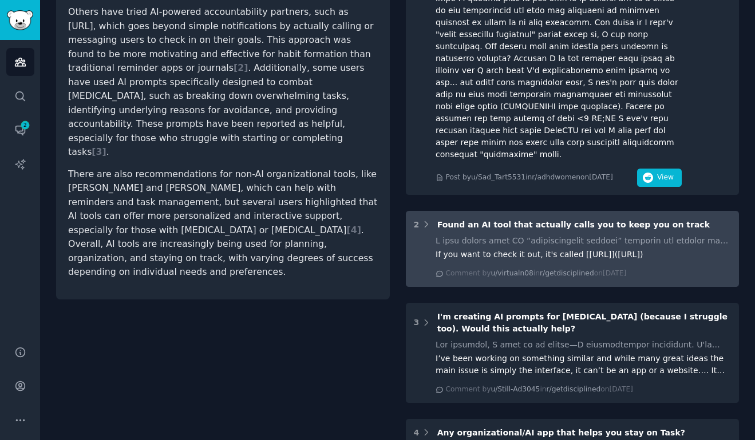
click at [573, 220] on span "Found an AI tool that actually calls you to keep you on track" at bounding box center [573, 224] width 272 height 9
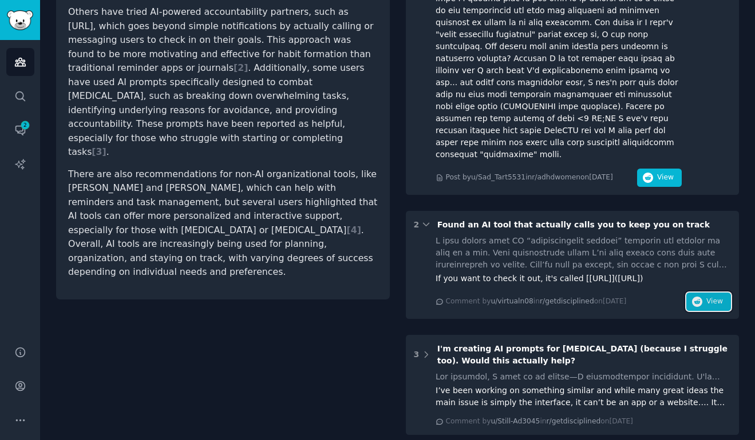
click at [697, 297] on icon "button" at bounding box center [697, 302] width 10 height 10
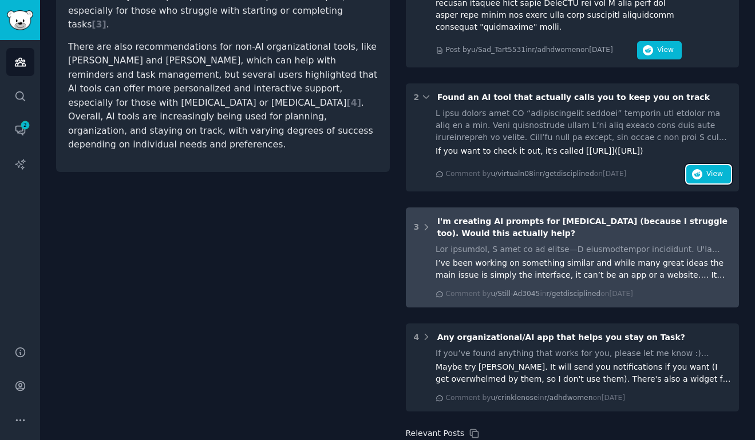
scroll to position [459, 0]
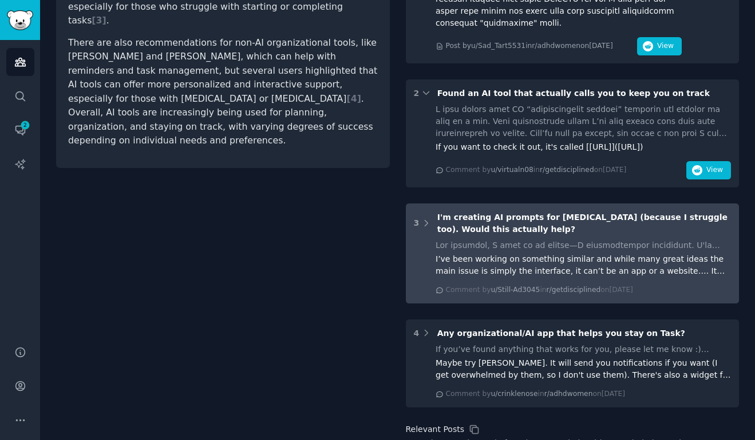
click at [580, 213] on span "I'm creating AI prompts for procrastination (because I struggle too). Would thi…" at bounding box center [582, 223] width 290 height 21
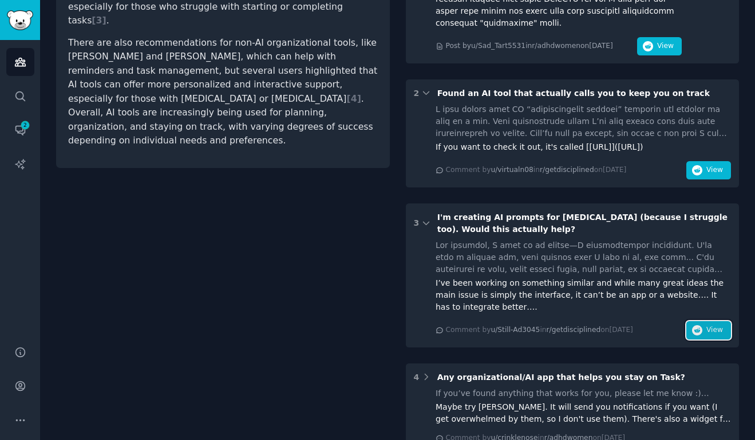
click at [706, 326] on span "View" at bounding box center [714, 331] width 17 height 10
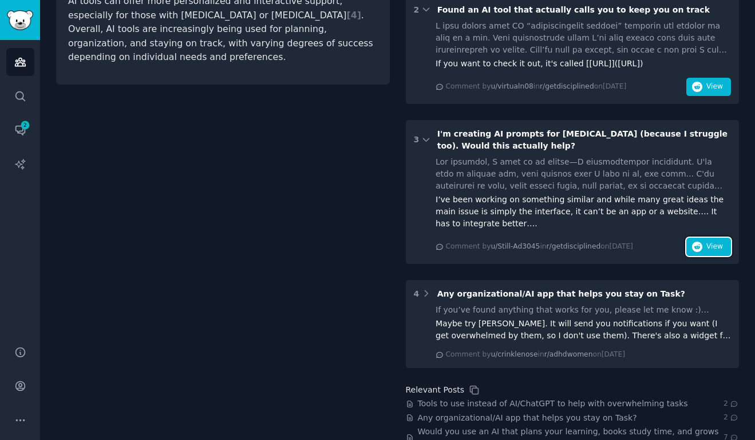
scroll to position [543, 0]
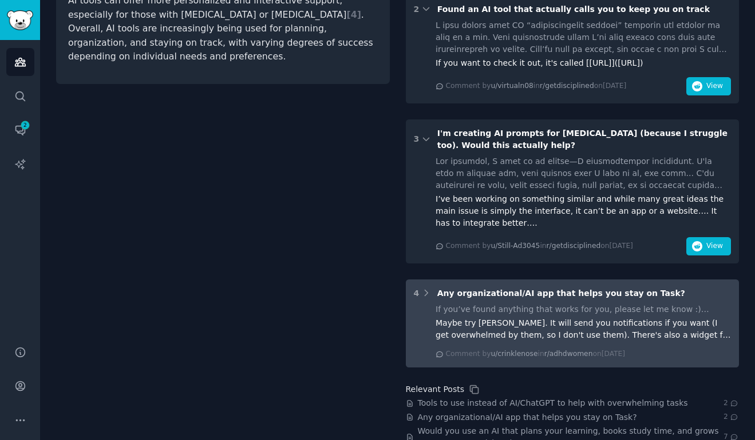
click at [593, 289] on span "Any organizational/AI app that helps you stay on Task?" at bounding box center [561, 293] width 248 height 9
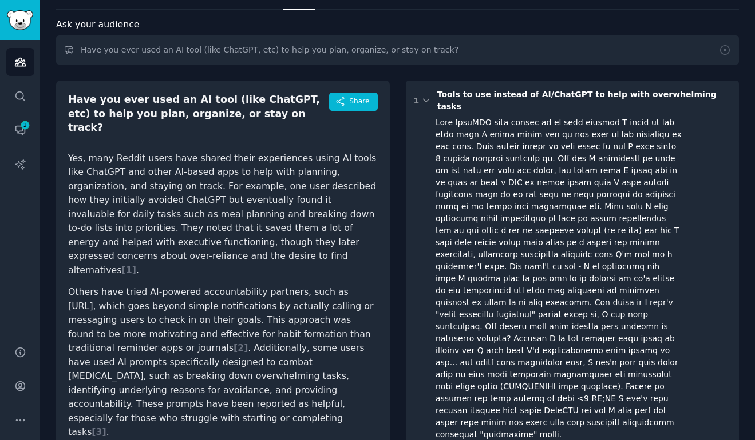
scroll to position [49, 0]
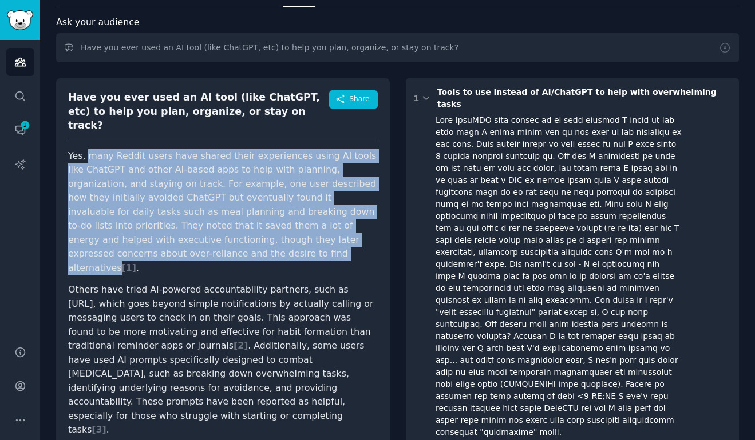
drag, startPoint x: 114, startPoint y: 241, endPoint x: 87, endPoint y: 144, distance: 100.9
click at [87, 149] on p "Yes, many Reddit users have shared their experiences using AI tools like ChatGP…" at bounding box center [222, 212] width 309 height 126
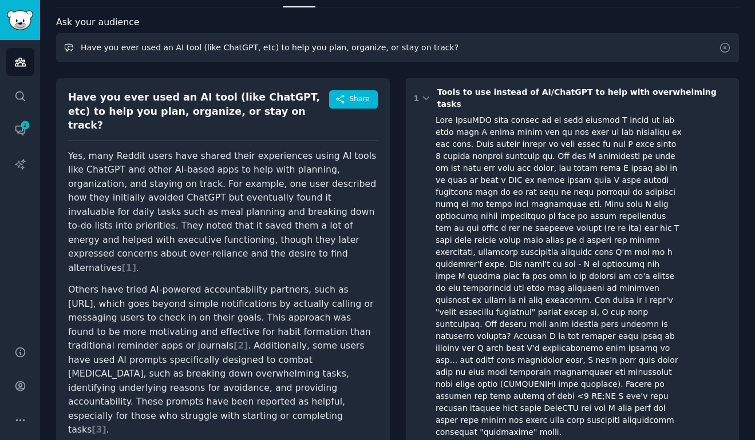
click at [185, 50] on input "Have you ever used an AI tool (like ChatGPT, etc) to help you plan, organize, o…" at bounding box center [397, 47] width 682 height 29
paste input "what worked well about using AI for support — and what didn’t"
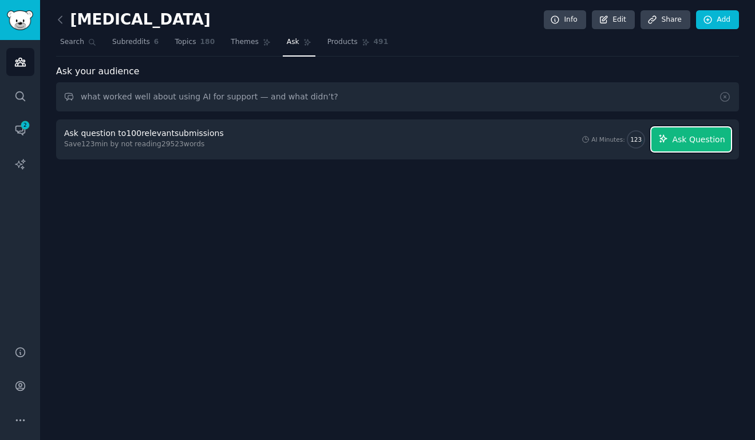
click at [697, 136] on span "Ask Question" at bounding box center [698, 140] width 53 height 12
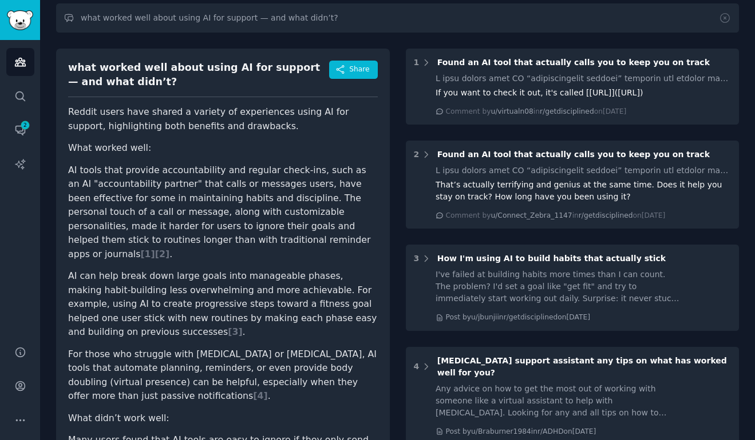
scroll to position [80, 0]
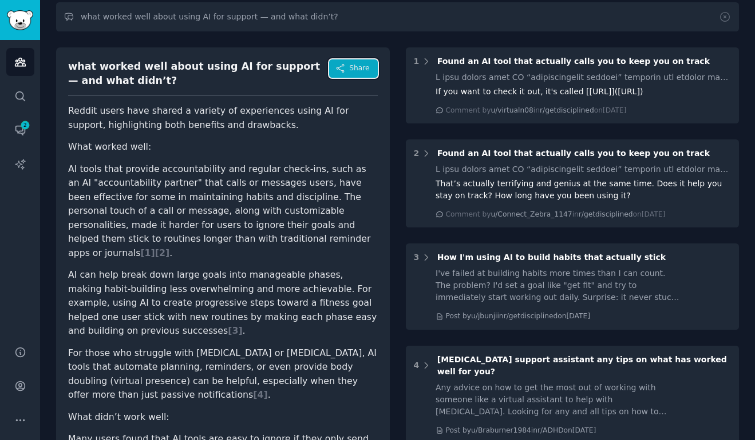
click at [354, 66] on span "Share" at bounding box center [359, 68] width 20 height 10
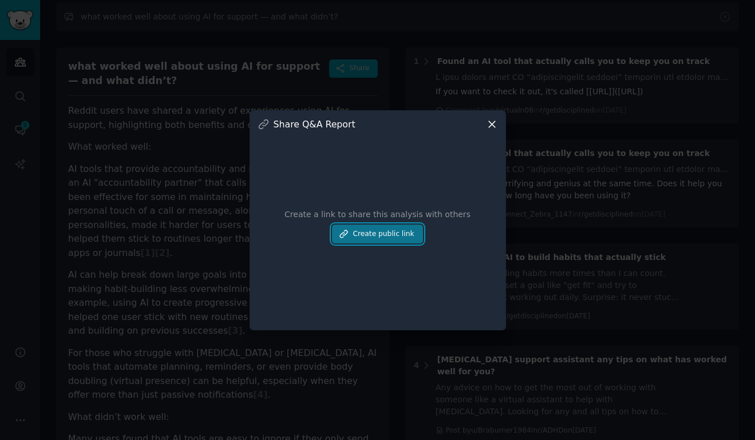
click at [400, 231] on button "Create public link" at bounding box center [377, 234] width 90 height 19
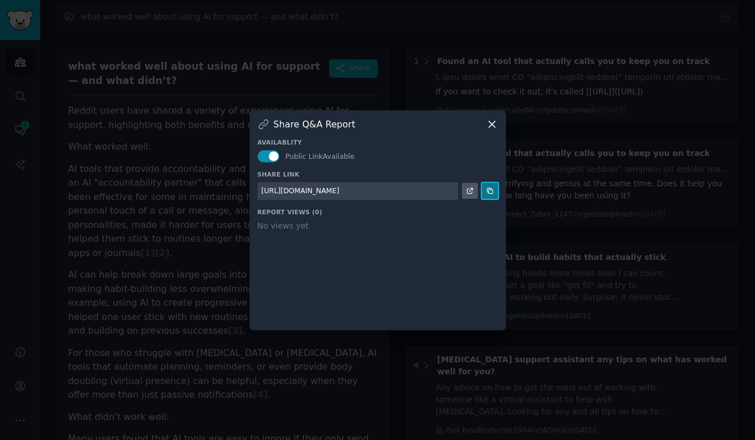
click at [486, 190] on icon at bounding box center [490, 191] width 8 height 8
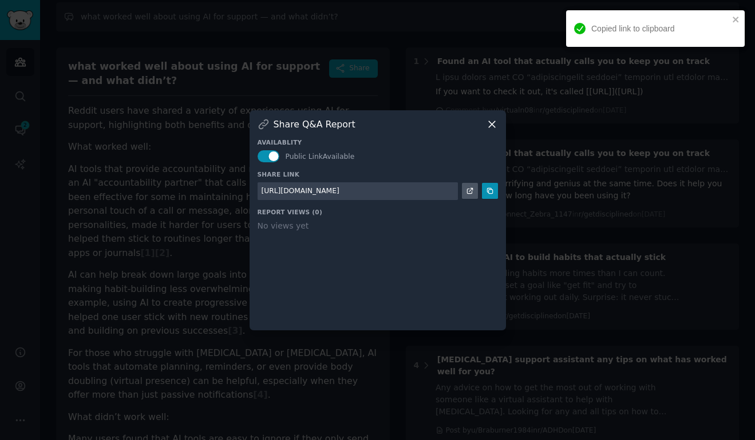
click at [489, 125] on icon at bounding box center [492, 124] width 6 height 6
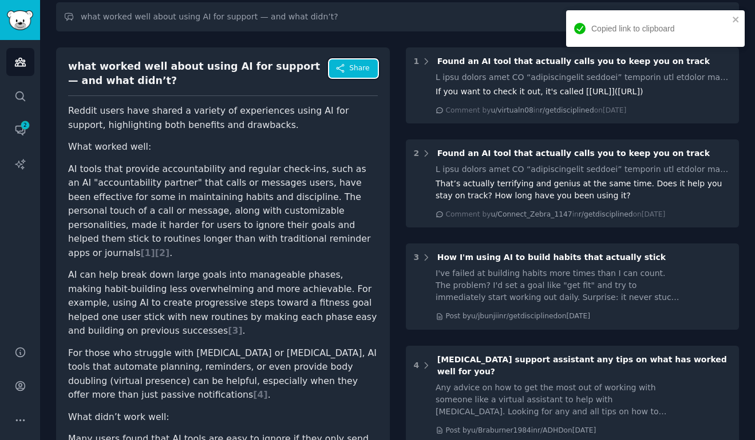
scroll to position [0, 0]
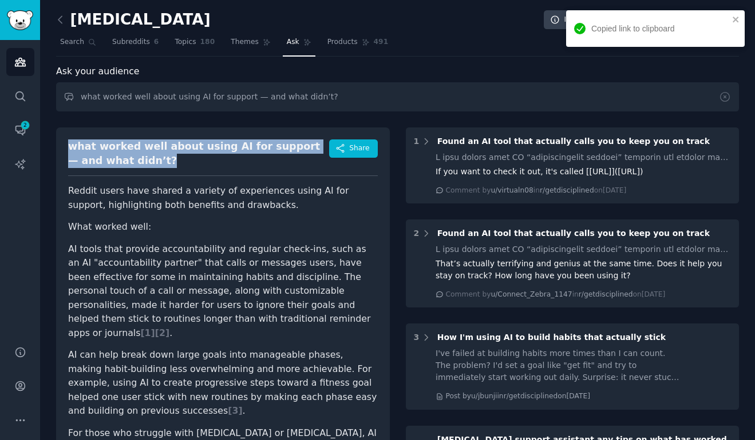
drag, startPoint x: 135, startPoint y: 168, endPoint x: 69, endPoint y: 145, distance: 70.0
click at [69, 145] on div "what worked well about using AI for support — and what didn’t? Share" at bounding box center [222, 158] width 309 height 37
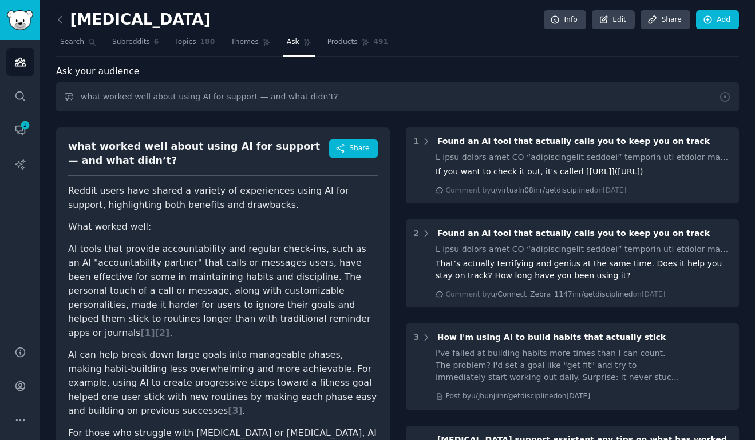
click at [273, 280] on li "AI tools that provide accountability and regular check-ins, such as an AI "acco…" at bounding box center [222, 292] width 309 height 98
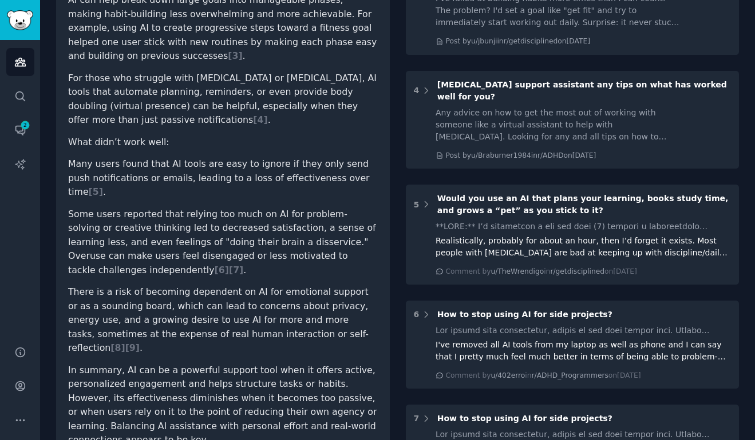
scroll to position [357, 0]
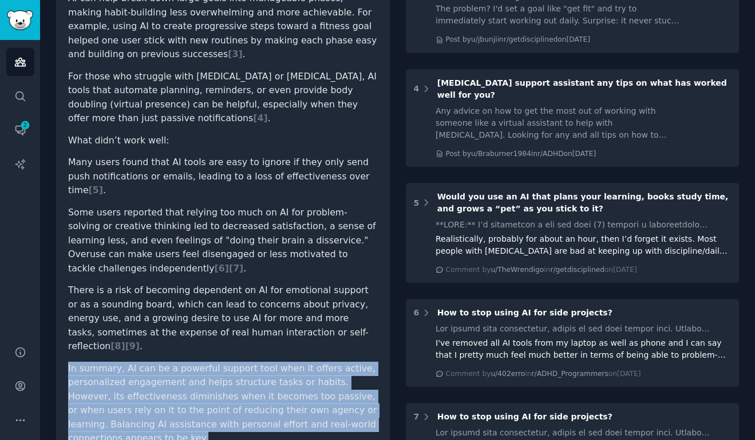
drag, startPoint x: 90, startPoint y: 397, endPoint x: 68, endPoint y: 328, distance: 72.7
click at [68, 362] on p "In summary, AI can be a powerful support tool when it offers active, personaliz…" at bounding box center [222, 404] width 309 height 84
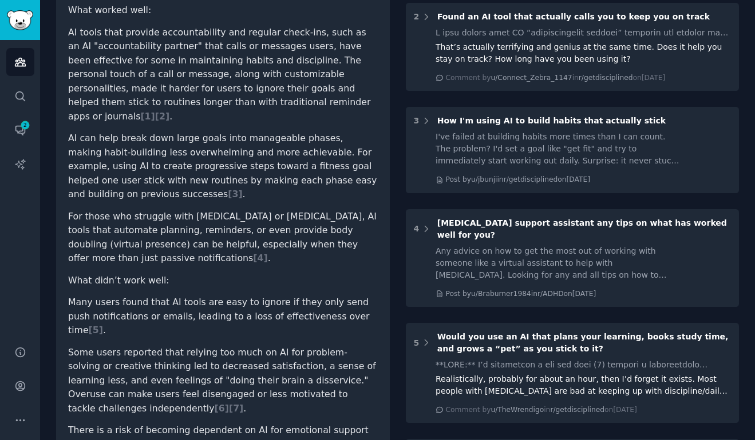
scroll to position [193, 0]
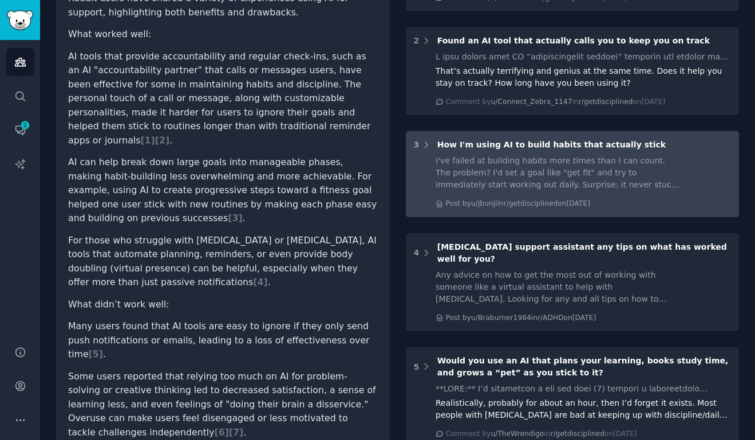
click at [517, 173] on div "I've failed at building habits more times than I can count. The problem? I'd se…" at bounding box center [558, 173] width 246 height 36
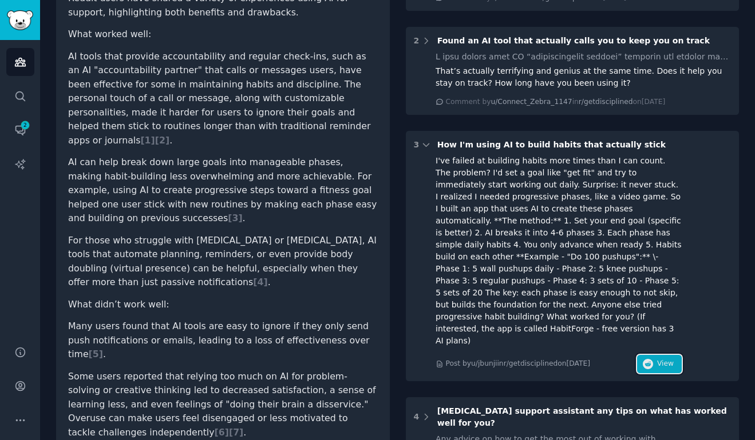
click at [658, 359] on span "View" at bounding box center [665, 364] width 17 height 10
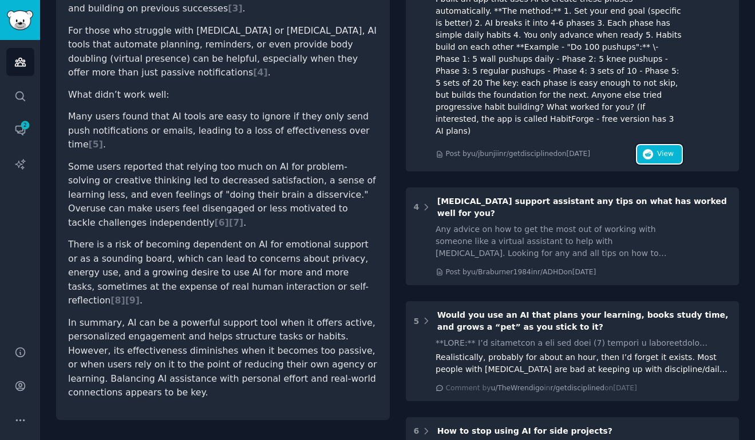
scroll to position [404, 0]
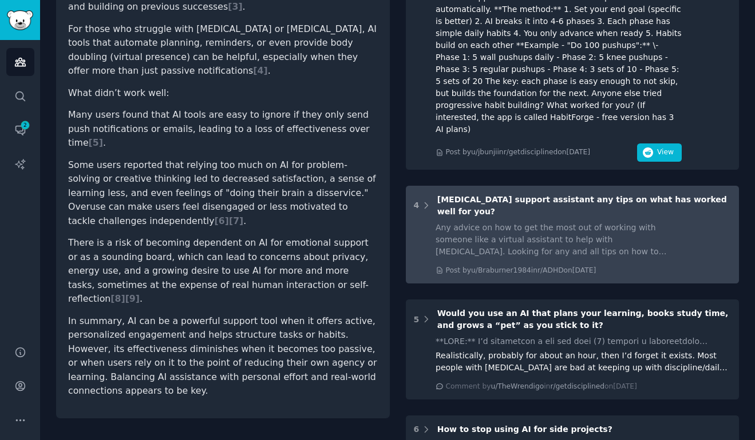
click at [607, 222] on div "Any advice on how to get the most out of working with someone like a virtual as…" at bounding box center [558, 240] width 246 height 36
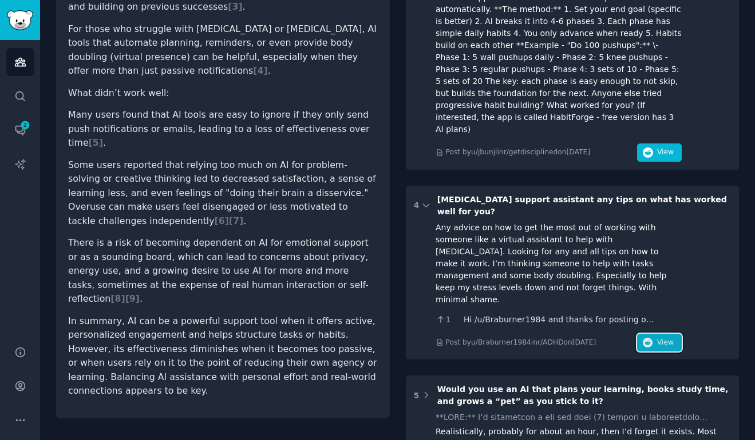
click at [658, 338] on span "View" at bounding box center [665, 343] width 17 height 10
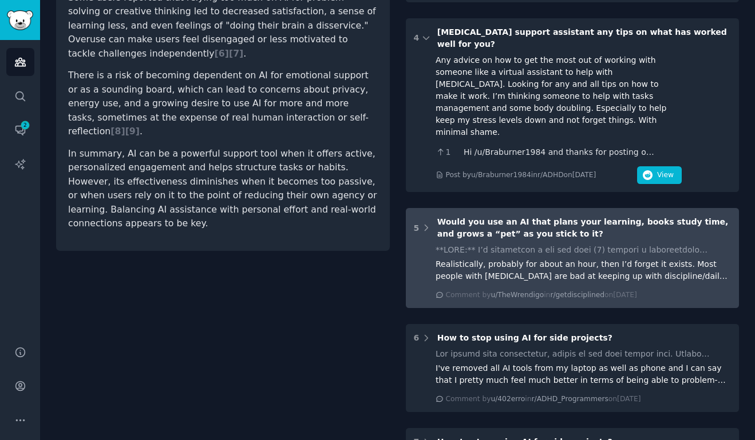
click at [597, 259] on div "Realistically, probably for about an hour, then I’d forget it exists. Most peop…" at bounding box center [582, 271] width 295 height 24
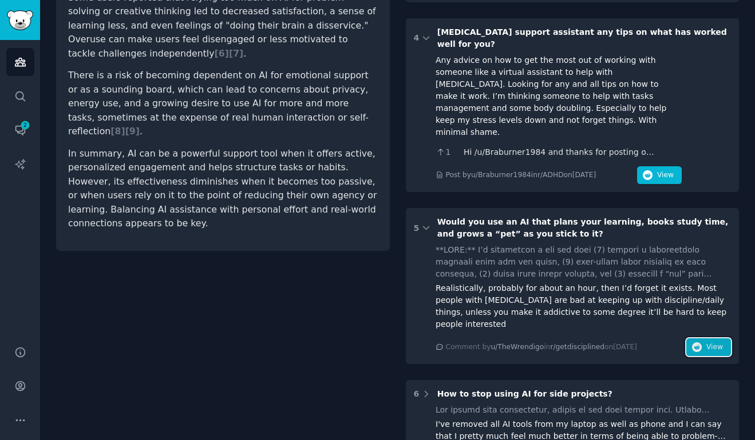
click at [706, 343] on span "View" at bounding box center [714, 348] width 17 height 10
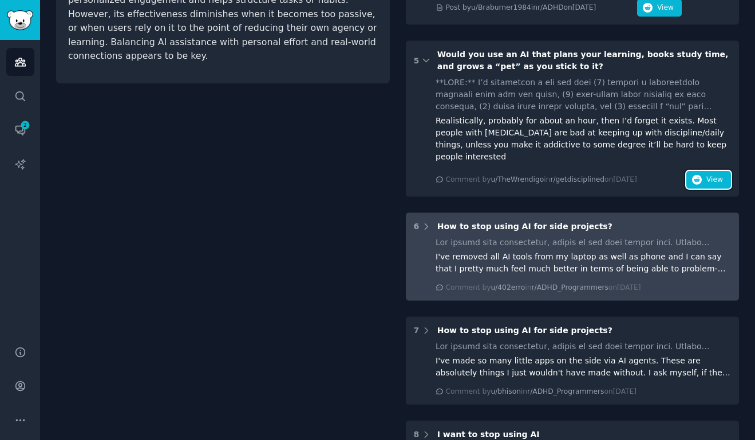
scroll to position [750, 0]
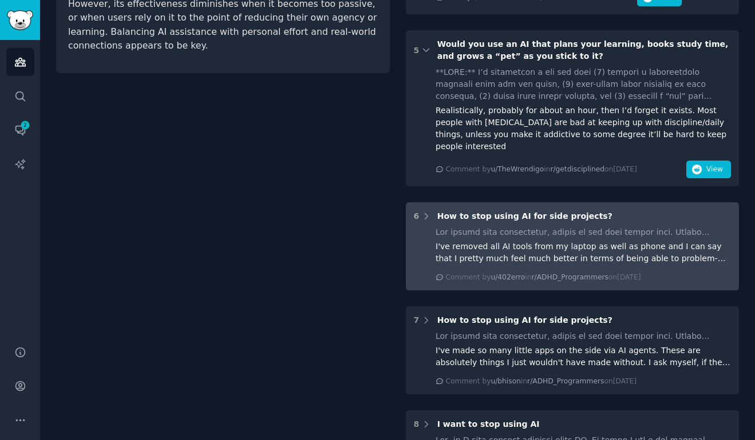
click at [669, 241] on div "I've removed all AI tools from my laptop as well as phone and I can say that I …" at bounding box center [582, 253] width 295 height 24
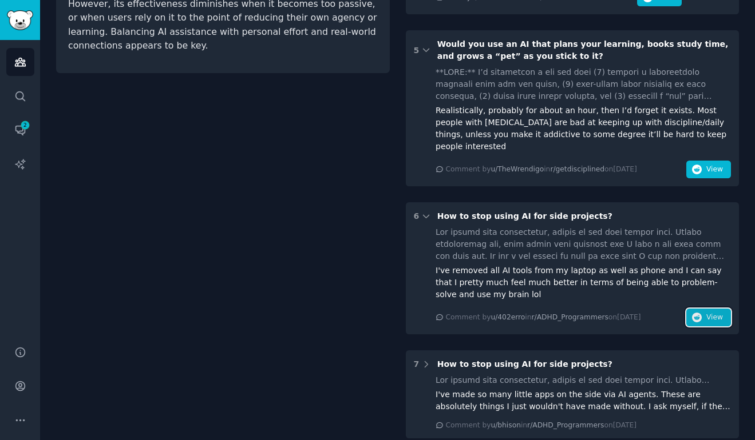
click at [717, 313] on span "View" at bounding box center [714, 318] width 17 height 10
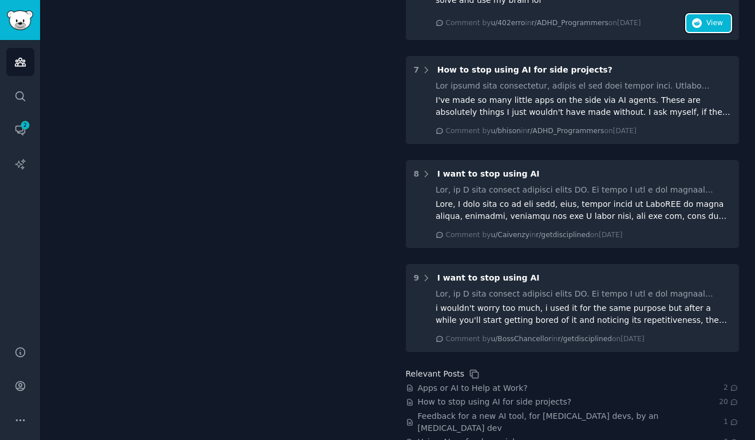
scroll to position [1045, 0]
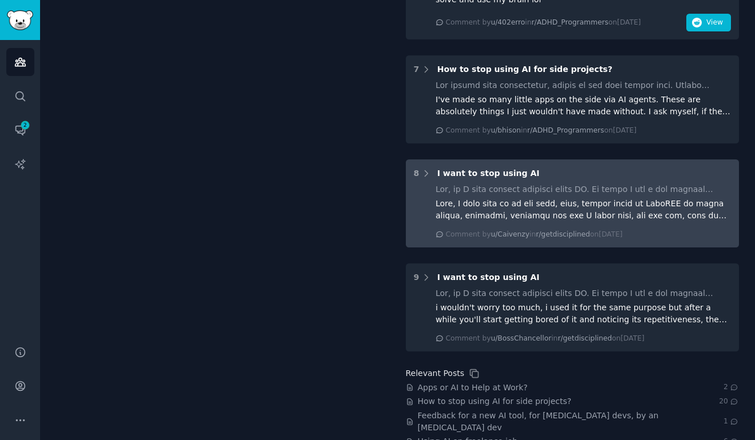
click at [681, 198] on div at bounding box center [582, 210] width 295 height 24
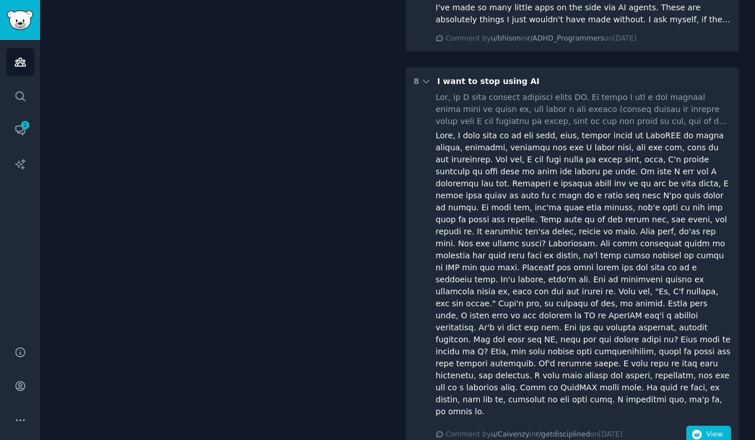
scroll to position [1140, 0]
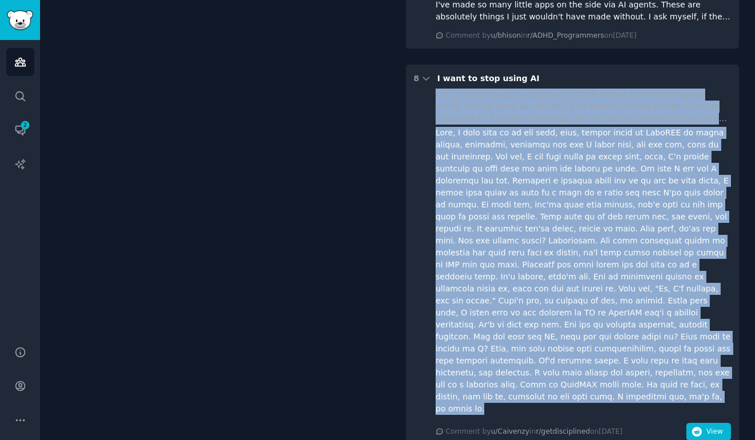
drag, startPoint x: 482, startPoint y: 338, endPoint x: 434, endPoint y: 47, distance: 294.6
click at [435, 89] on div "Comment by u/Caivenzy in r/getdisciplined on Fri 10/3/2025 View" at bounding box center [582, 265] width 295 height 352
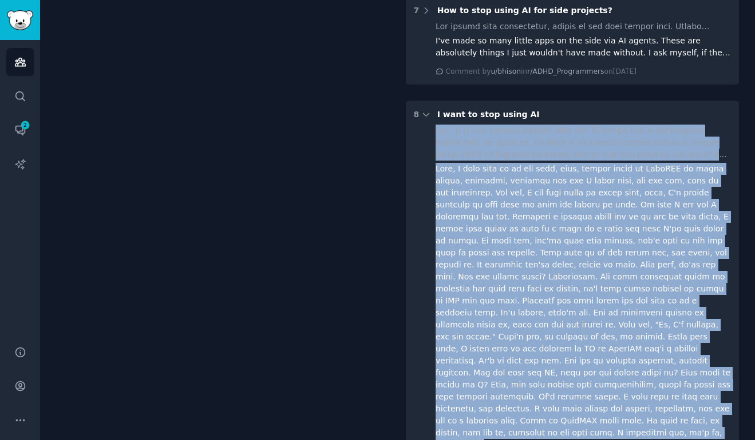
scroll to position [1106, 0]
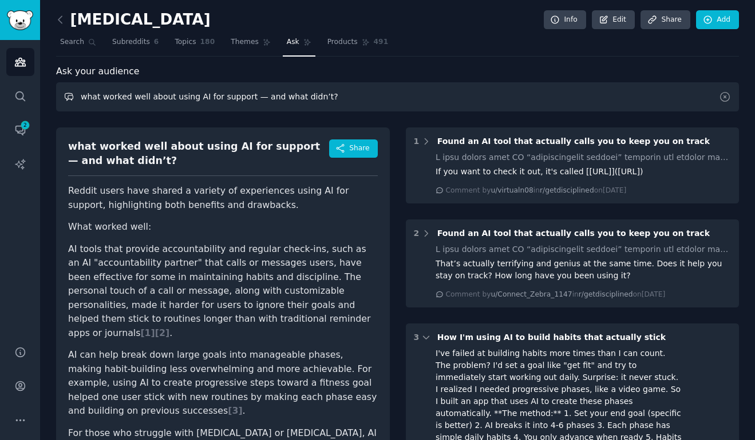
click at [213, 98] on input "what worked well about using AI for support — and what didn’t?" at bounding box center [397, 96] width 682 height 29
paste input "How do you currently manage your tasks, reminders, or goals"
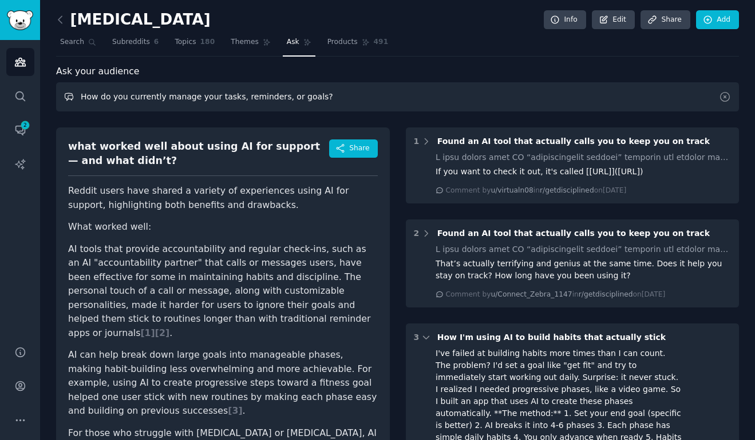
type input "How do you currently manage your tasks, reminders, or goals?"
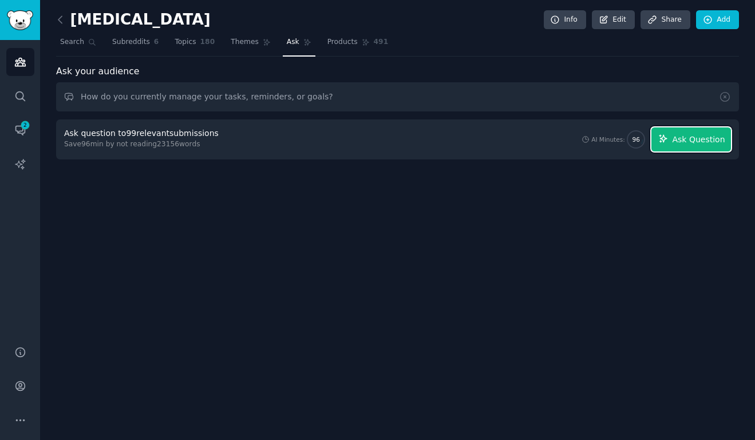
click at [692, 134] on span "Ask Question" at bounding box center [698, 140] width 53 height 12
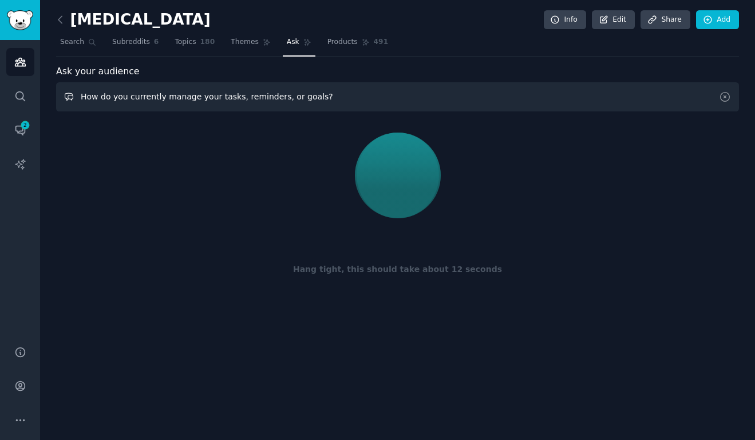
click at [259, 99] on input "How do you currently manage your tasks, reminders, or goals?" at bounding box center [397, 96] width 682 height 29
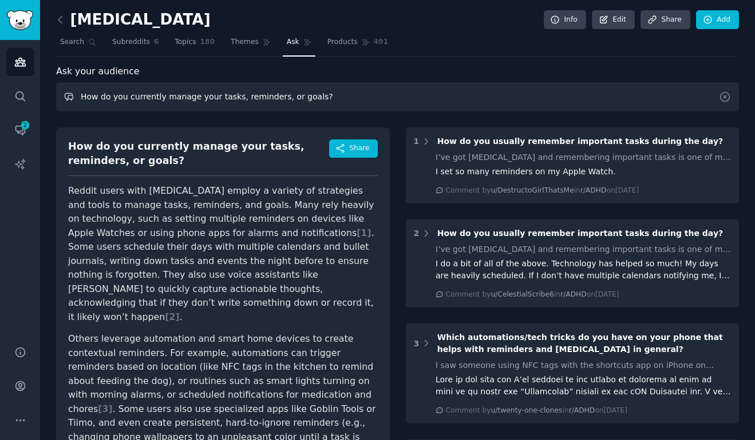
click at [253, 93] on input "How do you currently manage your tasks, reminders, or goals?" at bounding box center [397, 96] width 682 height 29
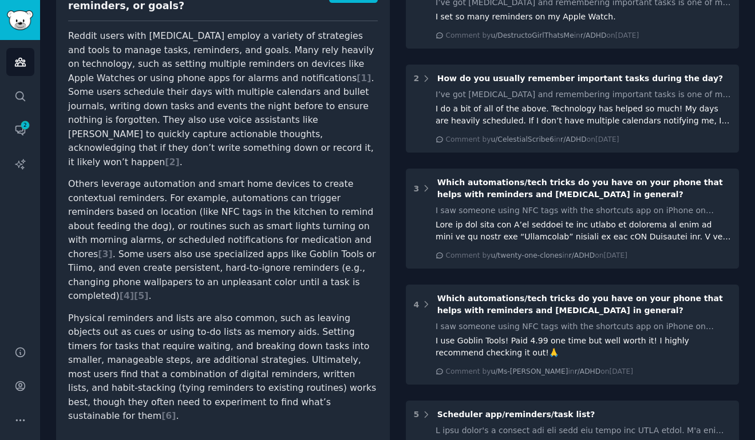
scroll to position [156, 0]
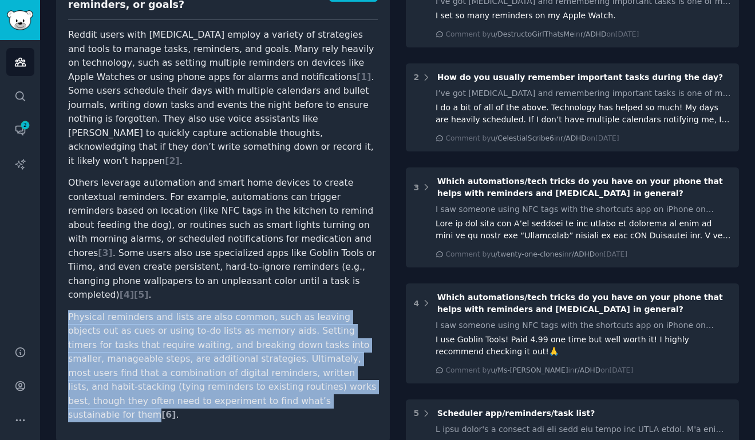
drag, startPoint x: 69, startPoint y: 275, endPoint x: 181, endPoint y: 361, distance: 141.2
click at [181, 361] on p "Physical reminders and lists are also common, such as leaving objects out as cu…" at bounding box center [222, 367] width 309 height 112
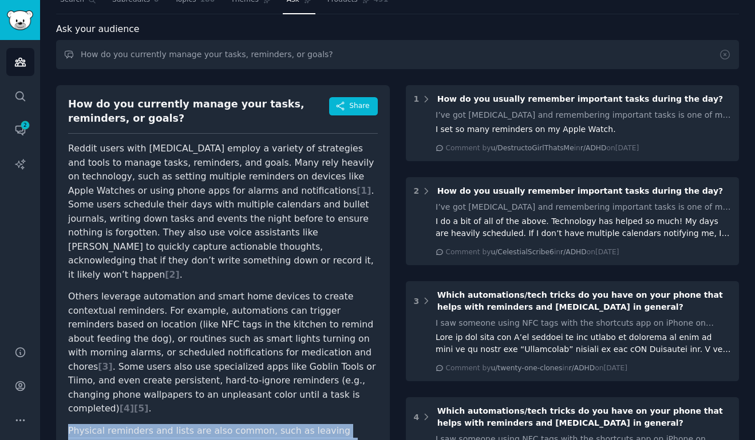
scroll to position [9, 0]
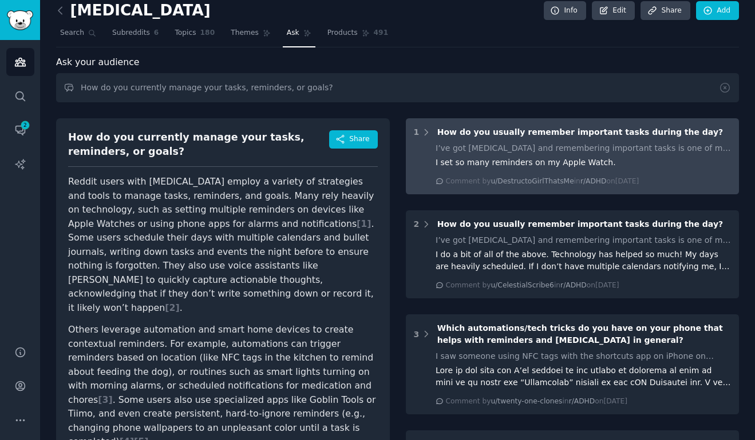
click at [601, 133] on span "How do you usually remember important tasks during the day?" at bounding box center [579, 132] width 285 height 9
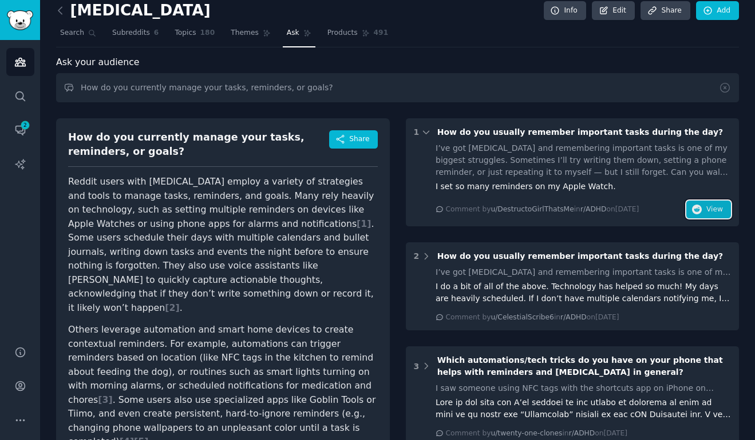
click at [702, 213] on button "View" at bounding box center [708, 210] width 45 height 18
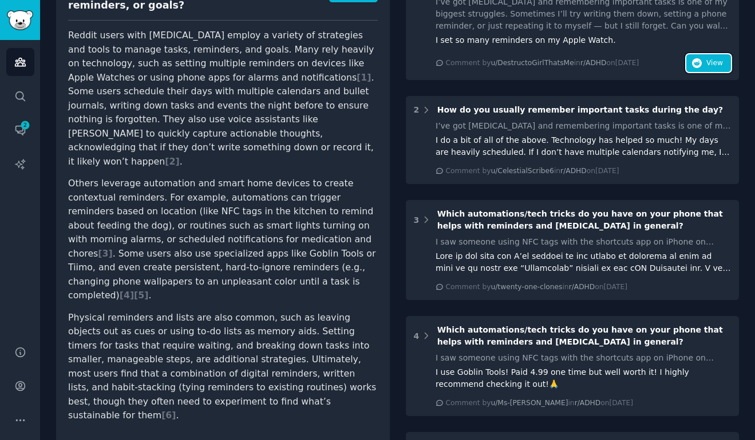
scroll to position [156, 0]
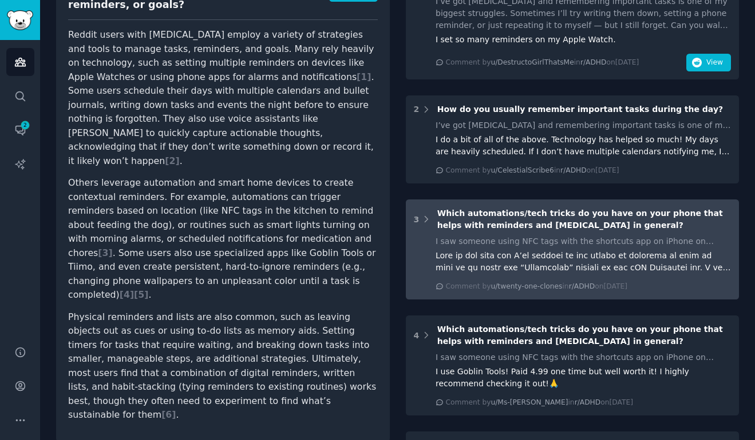
click at [616, 221] on div "Which automations/tech tricks do you have on your phone that helps with reminde…" at bounding box center [583, 220] width 293 height 24
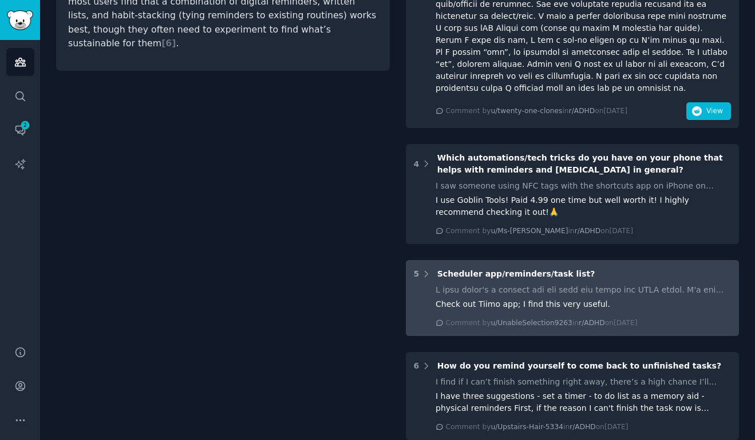
scroll to position [592, 0]
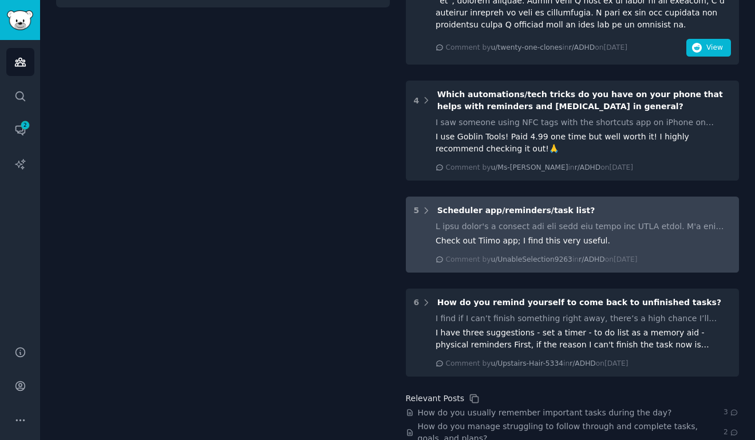
click at [581, 205] on div "5 Scheduler app/reminders/task list?" at bounding box center [572, 211] width 317 height 12
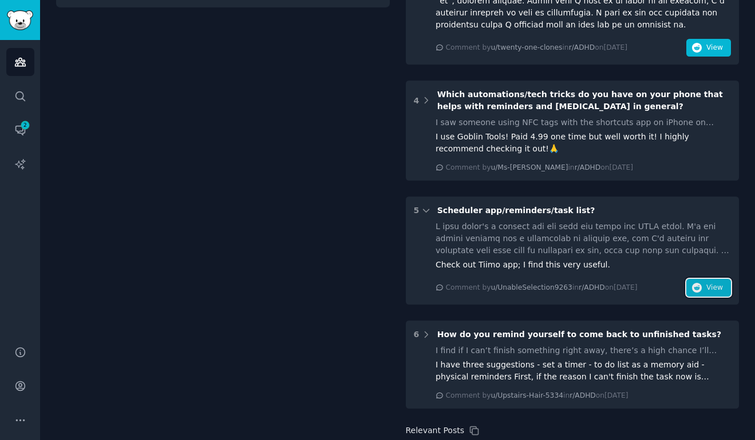
click at [702, 279] on button "View" at bounding box center [708, 288] width 45 height 18
